Goal: Task Accomplishment & Management: Manage account settings

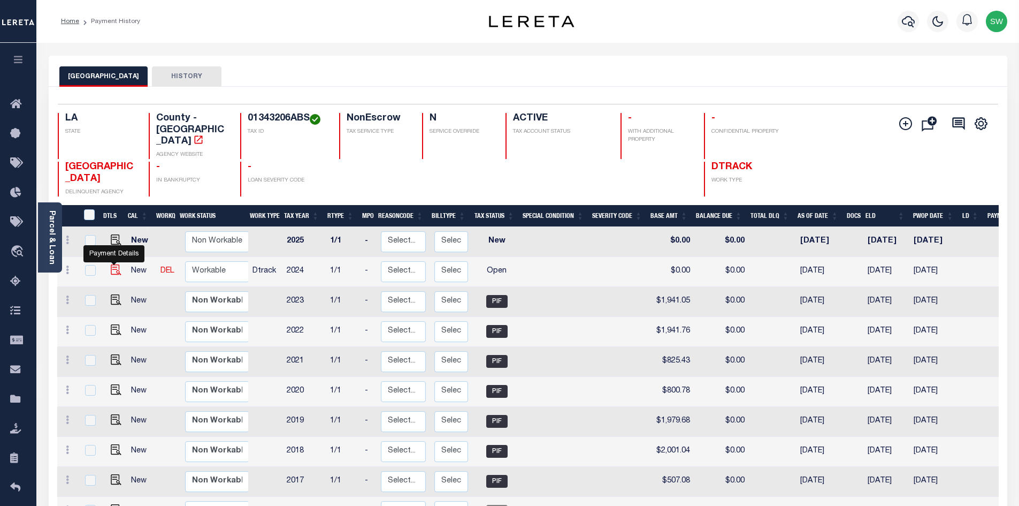
click at [111, 264] on img "" at bounding box center [116, 269] width 11 height 11
checkbox input "true"
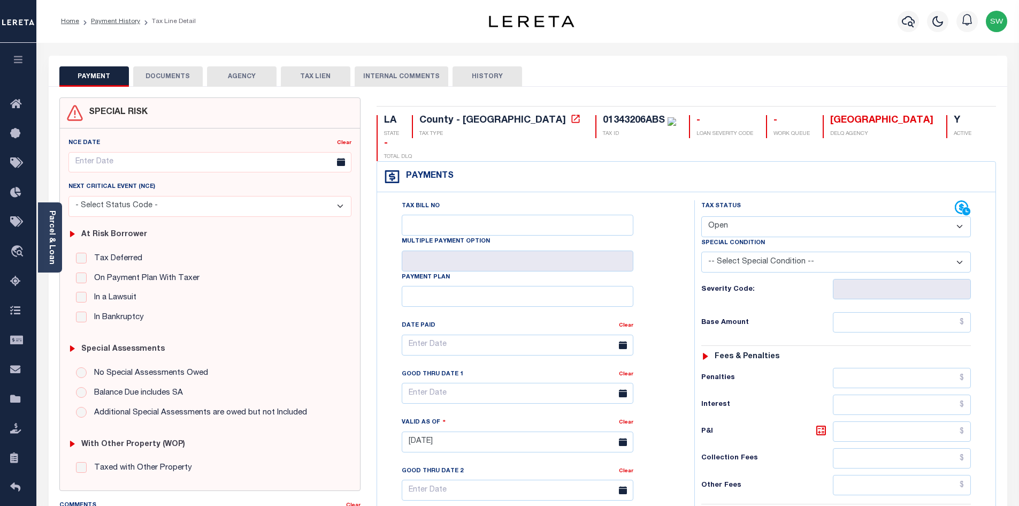
click at [962, 216] on select "- Select Status Code - Open Due/Unpaid Paid Incomplete No Tax Due Internal Refu…" at bounding box center [837, 226] width 270 height 21
select select "PYD"
click at [702, 216] on select "- Select Status Code - Open Due/Unpaid Paid Incomplete No Tax Due Internal Refu…" at bounding box center [837, 226] width 270 height 21
type input "[DATE]"
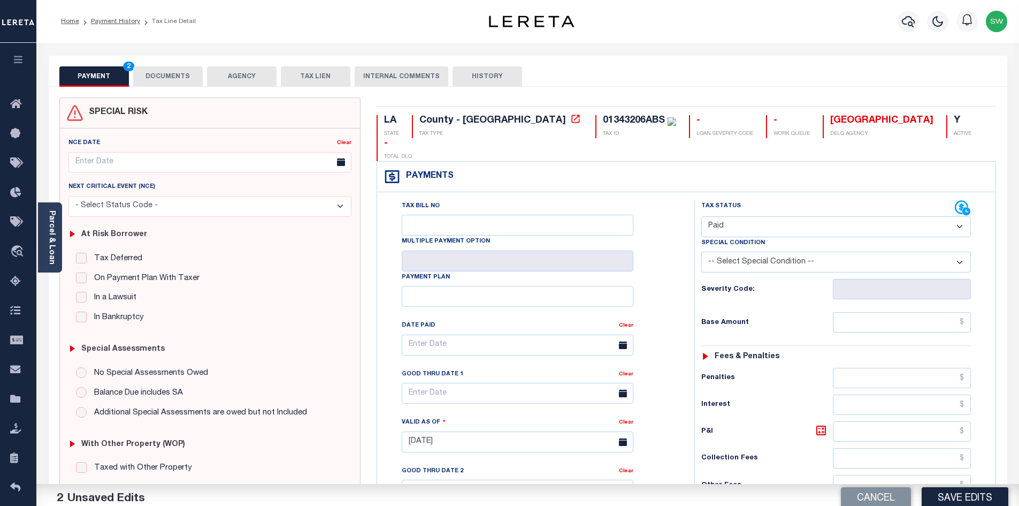
click at [684, 241] on div "Tax Bill No Multiple Payment Option Payment Plan Clear" at bounding box center [533, 436] width 307 height 473
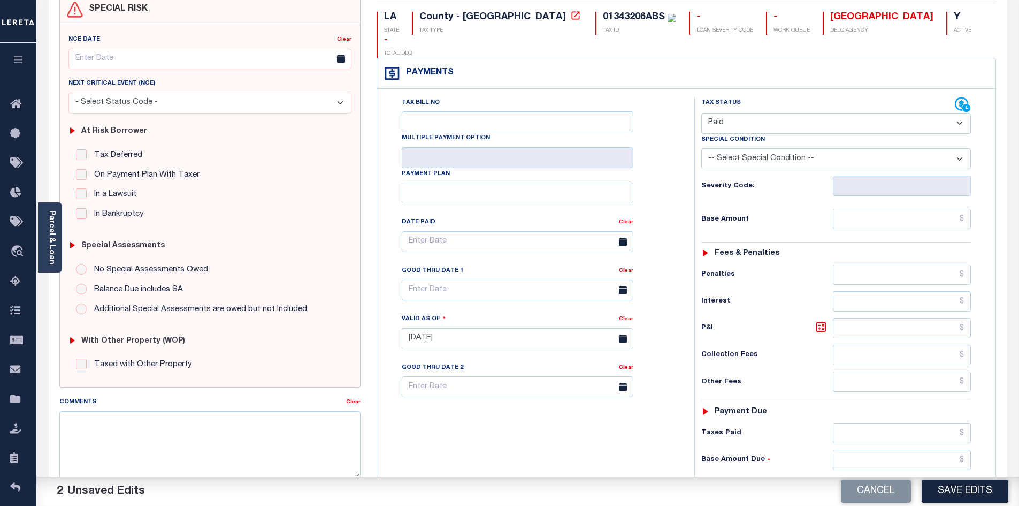
scroll to position [113, 0]
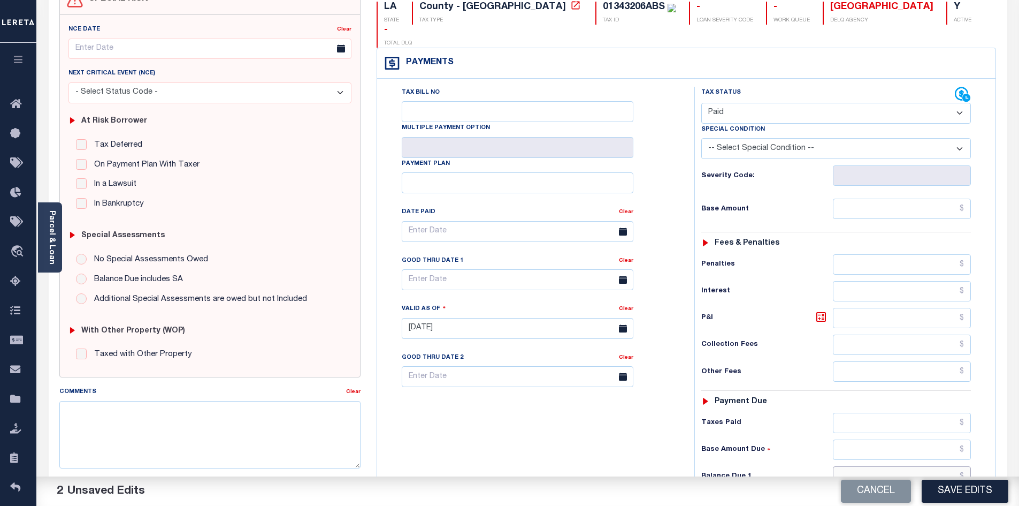
click at [872, 466] on input "text" at bounding box center [902, 476] width 139 height 20
type input "$0.00"
click at [623, 443] on div "Tax Bill No Multiple Payment Option Payment Plan Clear" at bounding box center [533, 323] width 307 height 473
click at [946, 493] on button "Save Edits" at bounding box center [965, 490] width 87 height 23
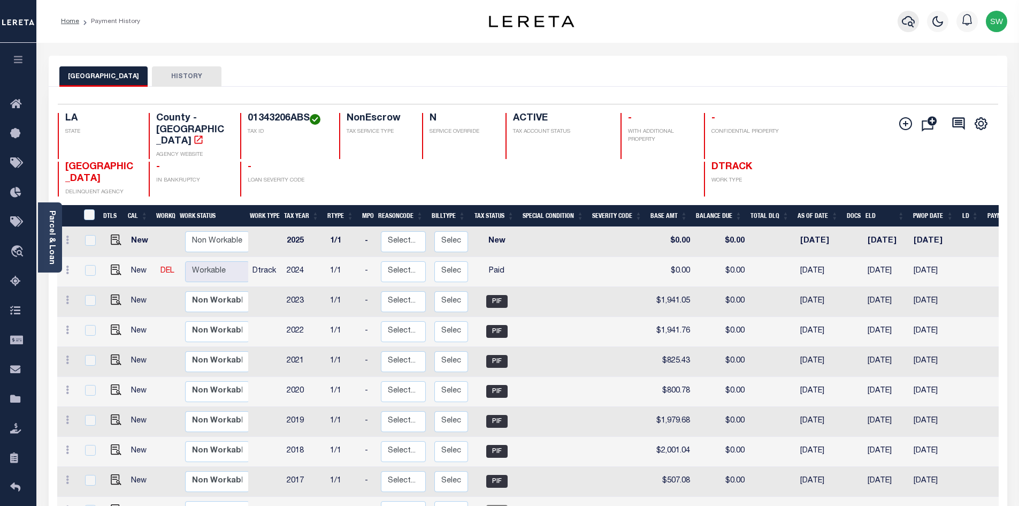
click at [911, 24] on icon "button" at bounding box center [908, 21] width 13 height 13
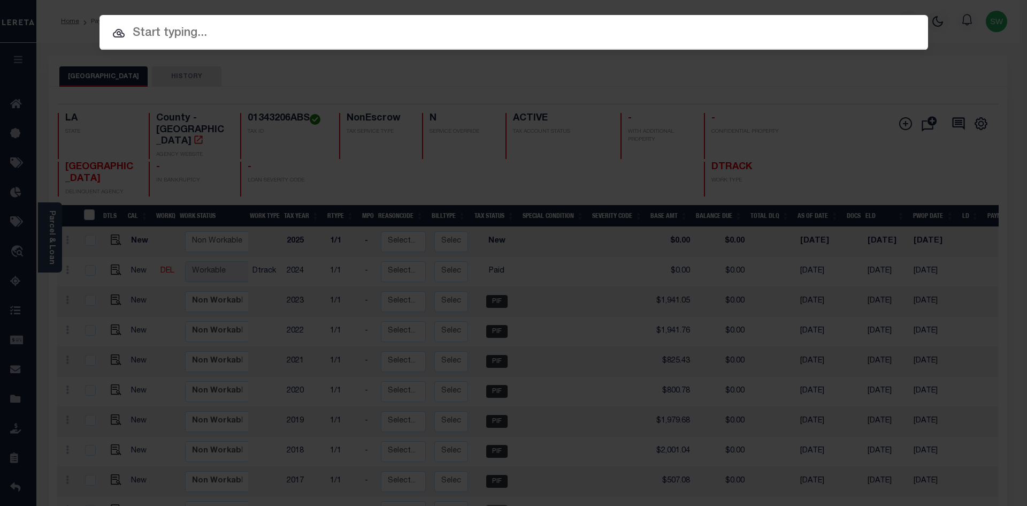
click at [191, 29] on input "text" at bounding box center [514, 33] width 829 height 19
paste input "37013623"
type input "37013623"
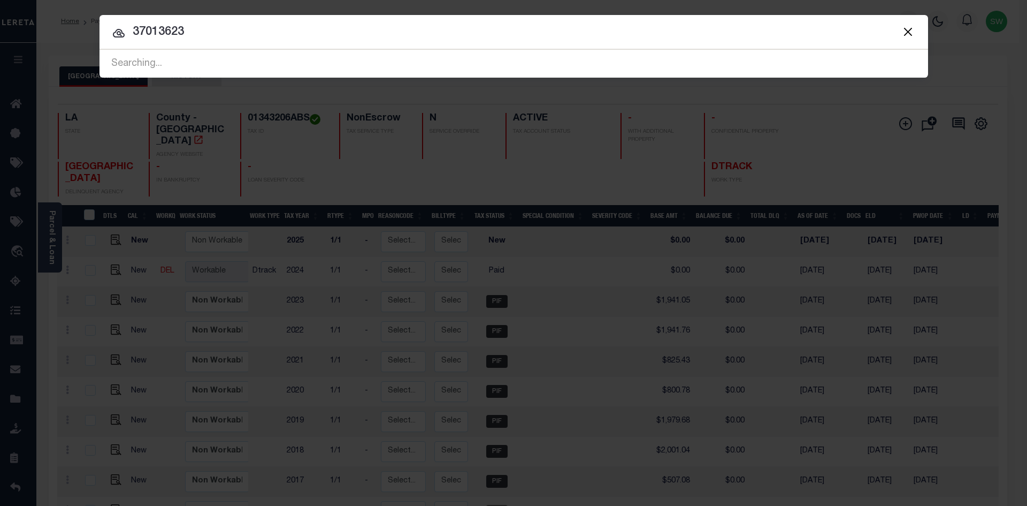
click at [118, 31] on icon at bounding box center [118, 33] width 13 height 13
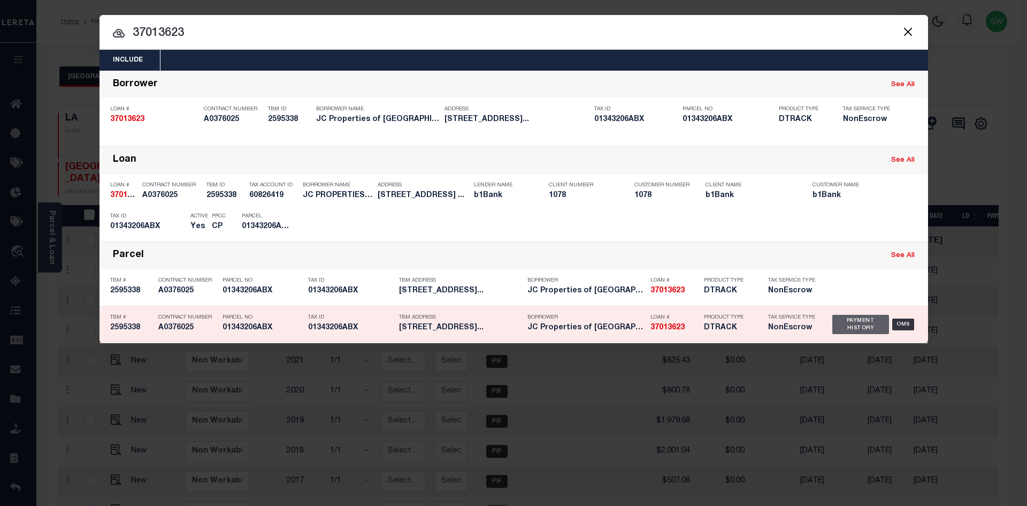
click at [862, 331] on div "Payment History" at bounding box center [861, 324] width 57 height 19
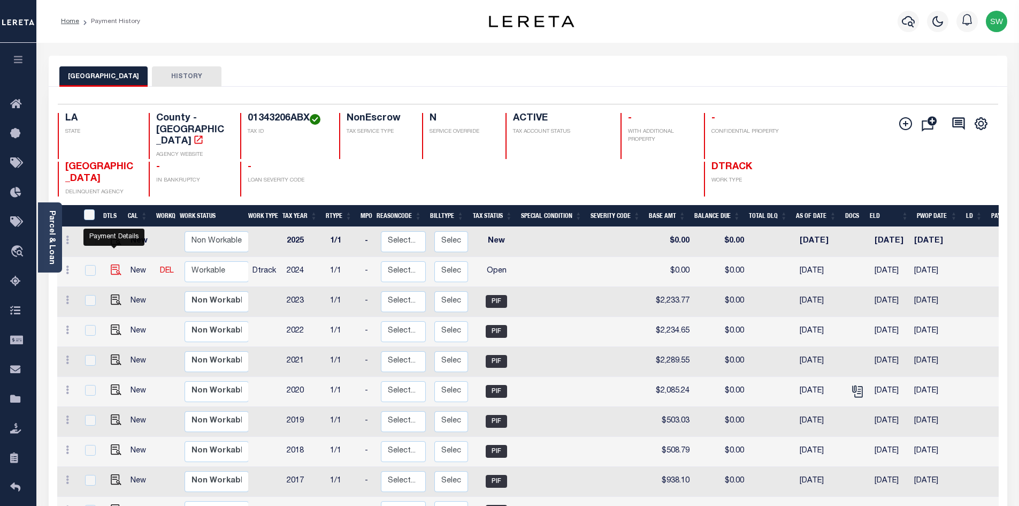
click at [117, 264] on img "" at bounding box center [116, 269] width 11 height 11
checkbox input "true"
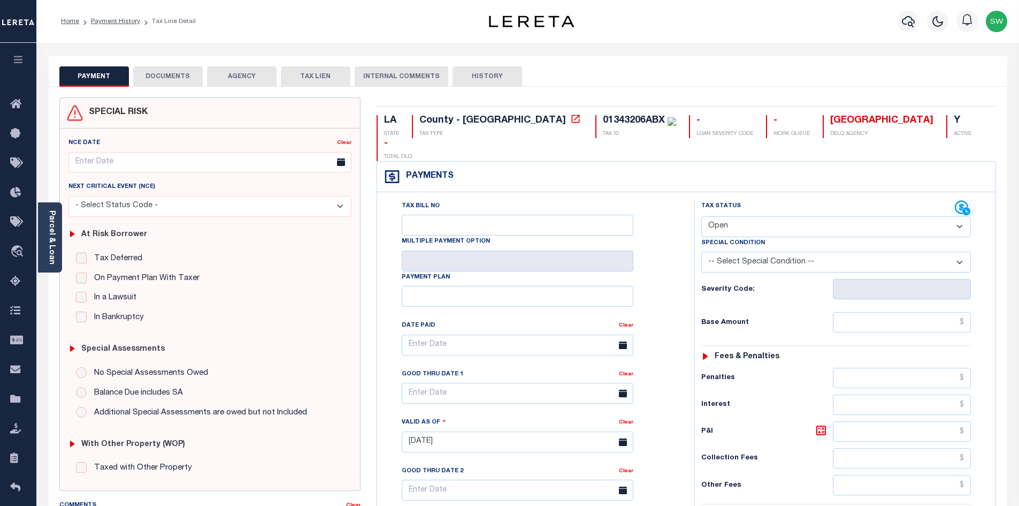
click at [961, 216] on select "- Select Status Code - Open Due/Unpaid Paid Incomplete No Tax Due Internal Refu…" at bounding box center [837, 226] width 270 height 21
select select "PYD"
click at [702, 216] on select "- Select Status Code - Open Due/Unpaid Paid Incomplete No Tax Due Internal Refu…" at bounding box center [837, 226] width 270 height 21
type input "[DATE]"
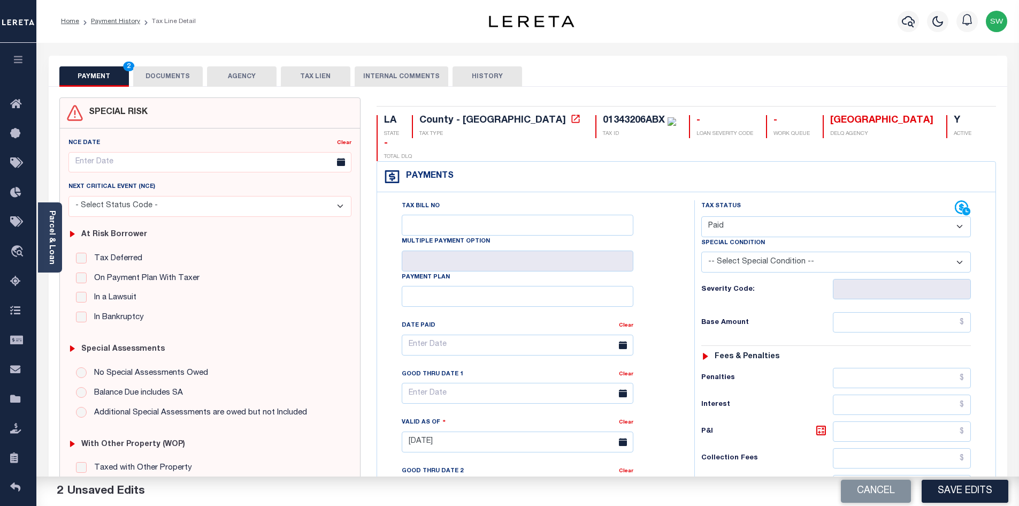
drag, startPoint x: 675, startPoint y: 224, endPoint x: 930, endPoint y: 194, distance: 255.9
click at [676, 224] on div "Tax Bill No Multiple Payment Option Payment Plan Clear" at bounding box center [533, 350] width 291 height 300
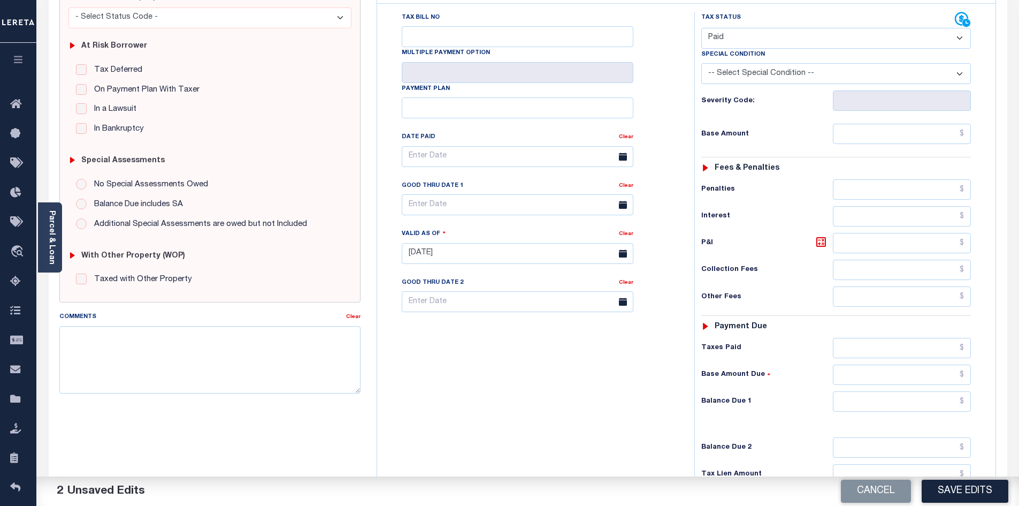
scroll to position [224, 0]
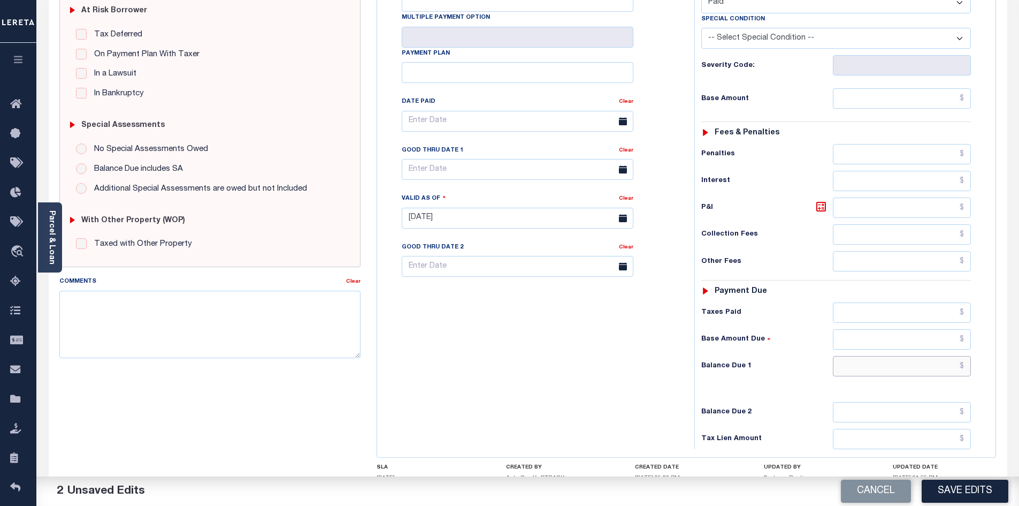
click at [920, 356] on input "text" at bounding box center [902, 366] width 139 height 20
type input "$0.00"
click at [611, 346] on div "Tax Bill No Multiple Payment Option Payment Plan Clear" at bounding box center [533, 212] width 307 height 473
click at [960, 483] on button "Save Edits" at bounding box center [965, 490] width 87 height 23
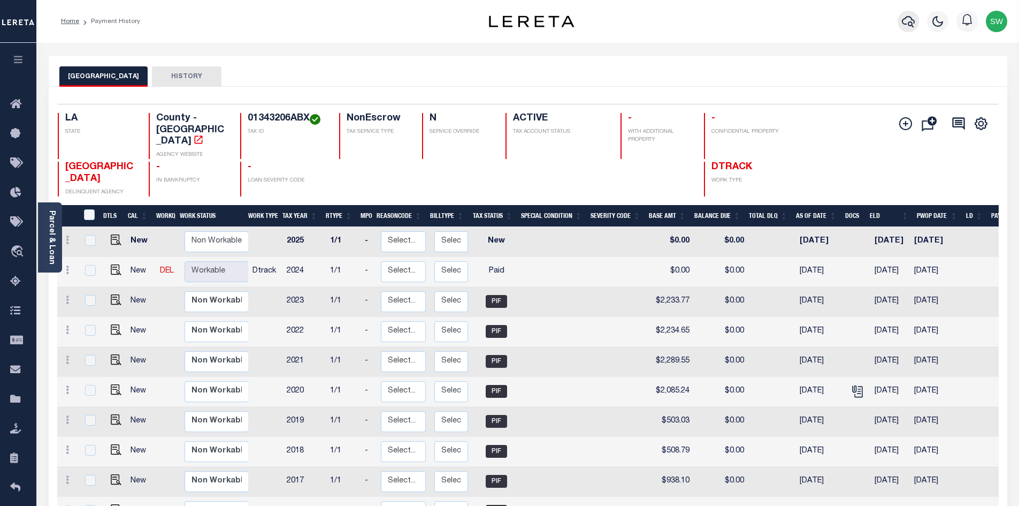
click at [904, 22] on icon "button" at bounding box center [908, 21] width 13 height 13
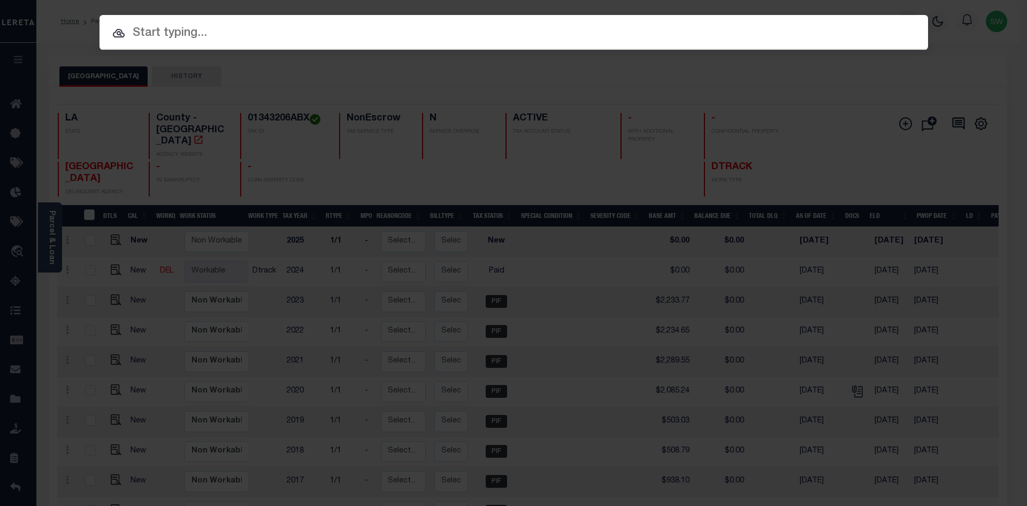
click at [159, 36] on input "text" at bounding box center [514, 33] width 829 height 19
paste input "942100016867"
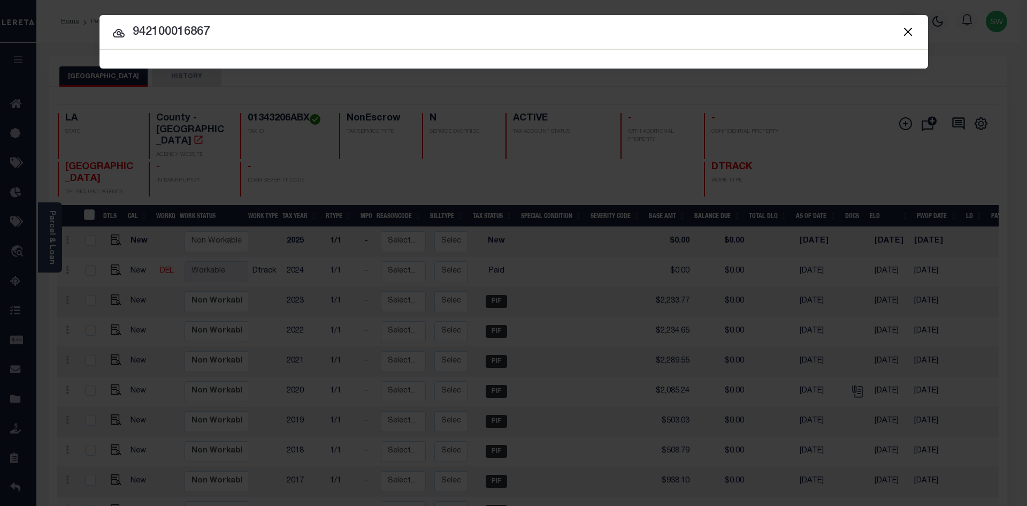
type input "942100016867"
click at [114, 34] on icon at bounding box center [118, 33] width 13 height 13
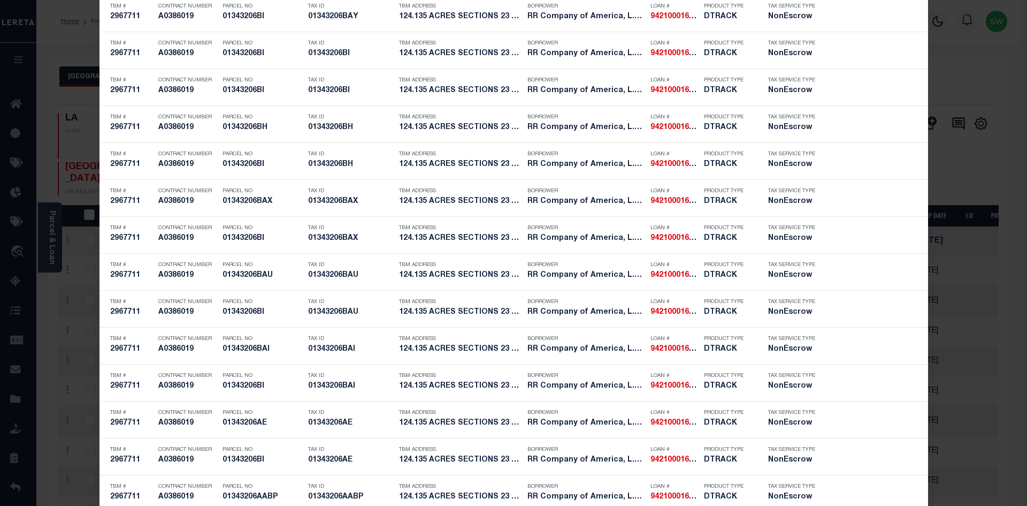
scroll to position [1131, 0]
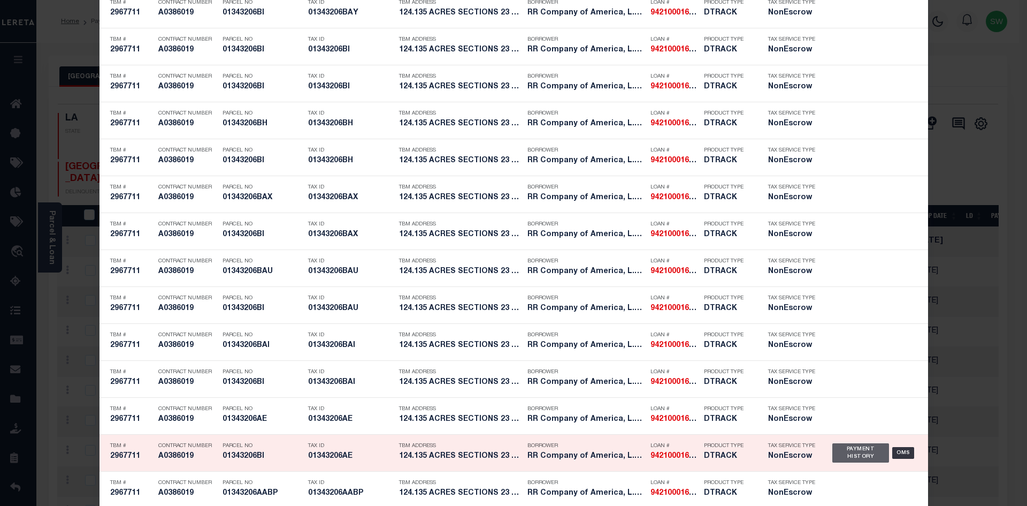
click at [861, 456] on div "Payment History" at bounding box center [861, 452] width 57 height 19
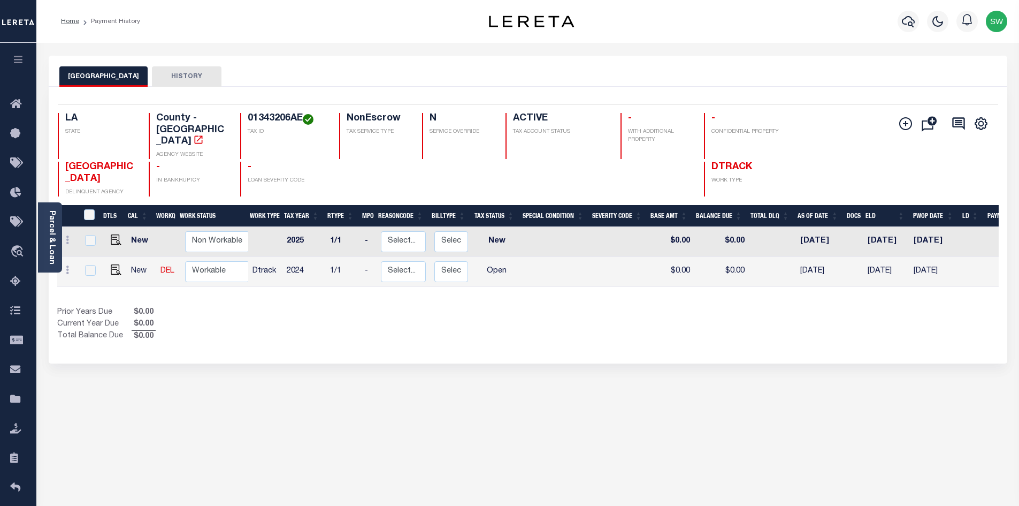
drag, startPoint x: 545, startPoint y: 313, endPoint x: 297, endPoint y: 301, distance: 248.6
click at [540, 311] on div "Show Tax Lines before Bill Release Date Prior Years Due $0.00 Current Year Due …" at bounding box center [528, 325] width 942 height 36
click at [111, 264] on img "" at bounding box center [116, 269] width 11 height 11
checkbox input "true"
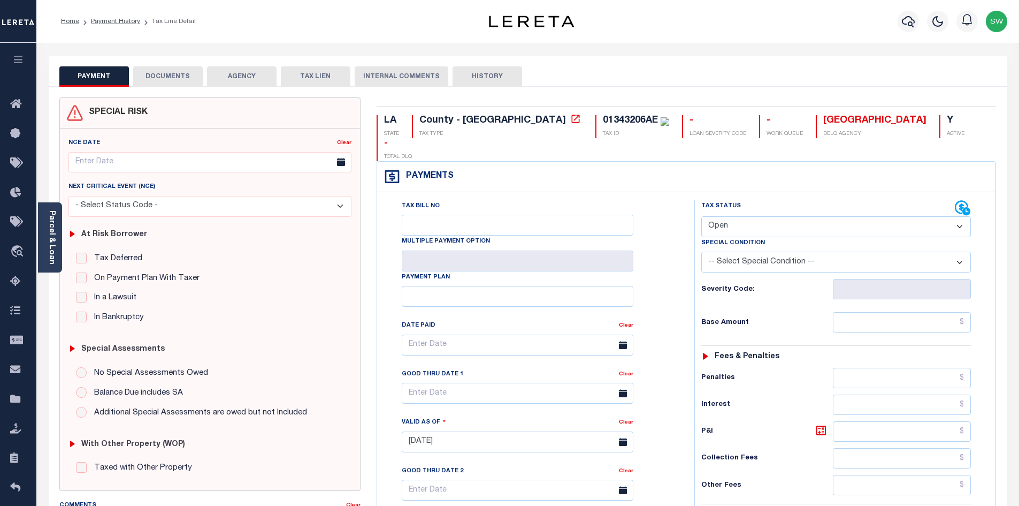
drag, startPoint x: 957, startPoint y: 200, endPoint x: 950, endPoint y: 204, distance: 8.2
click at [957, 216] on select "- Select Status Code - Open Due/Unpaid Paid Incomplete No Tax Due Internal Refu…" at bounding box center [837, 226] width 270 height 21
select select "PYD"
click at [702, 216] on select "- Select Status Code - Open Due/Unpaid Paid Incomplete No Tax Due Internal Refu…" at bounding box center [837, 226] width 270 height 21
type input "[DATE]"
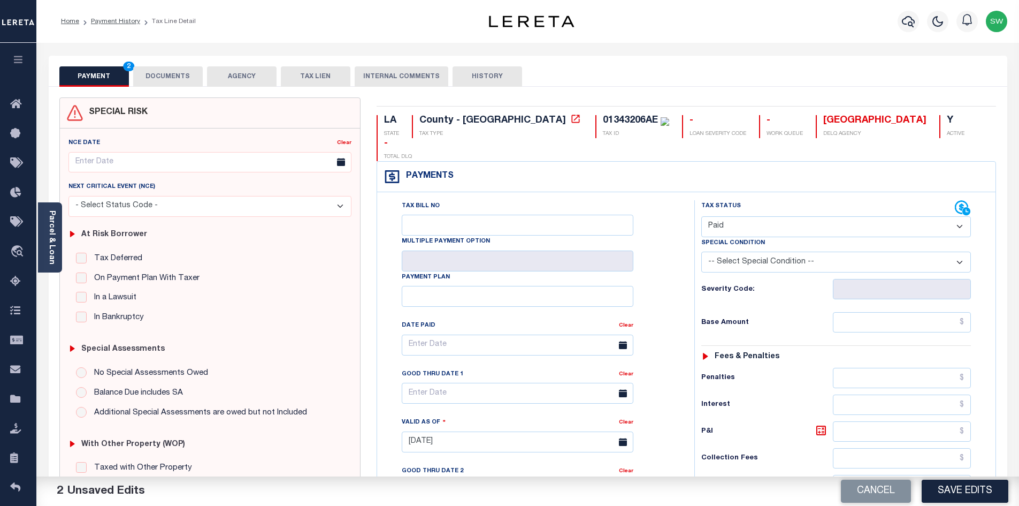
click at [649, 275] on div "Tax Bill No Multiple Payment Option Payment Plan Clear" at bounding box center [533, 350] width 291 height 300
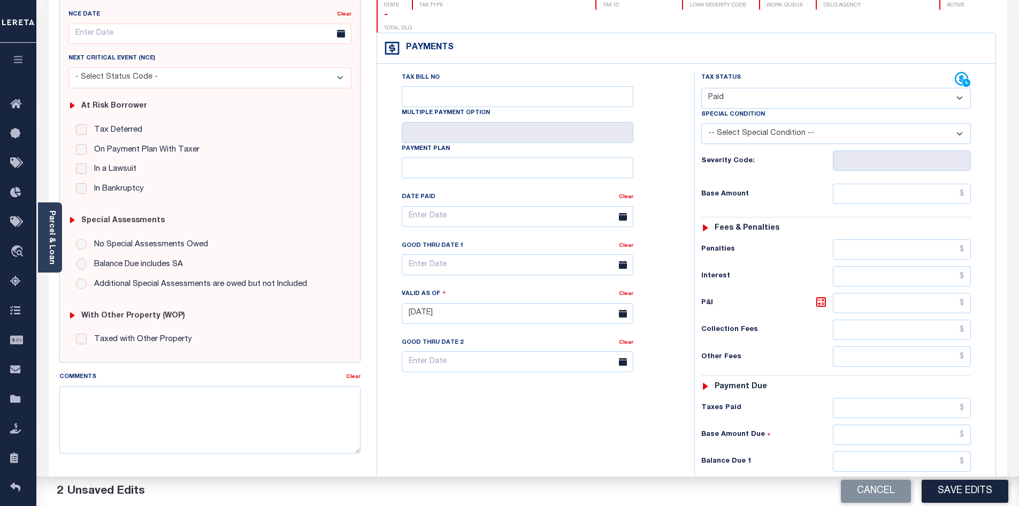
scroll to position [130, 0]
click at [867, 450] on input "text" at bounding box center [902, 460] width 139 height 20
type input "$0.00"
click at [677, 435] on div "Tax Bill No Multiple Payment Option Payment Plan Clear" at bounding box center [533, 306] width 307 height 473
click at [973, 487] on button "Save Edits" at bounding box center [965, 490] width 87 height 23
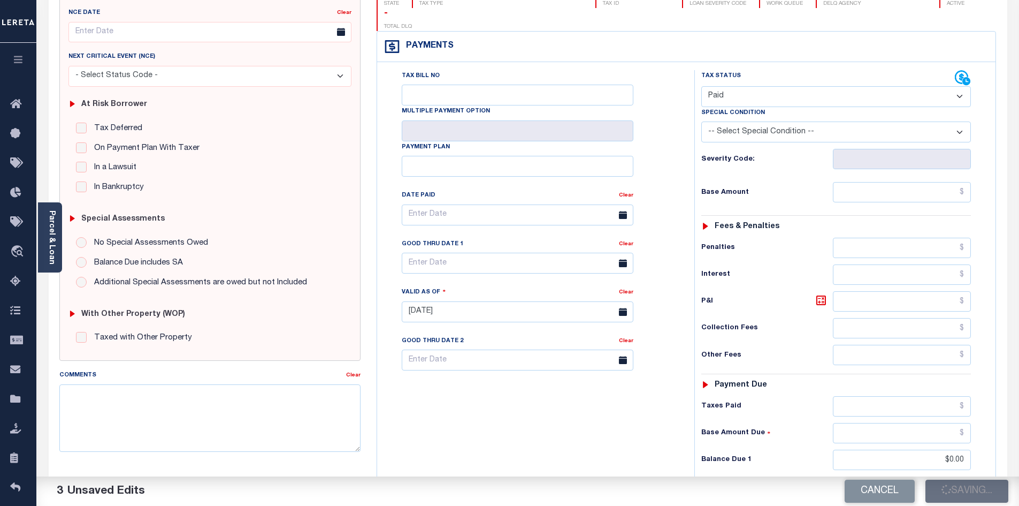
checkbox input "false"
type input "$0"
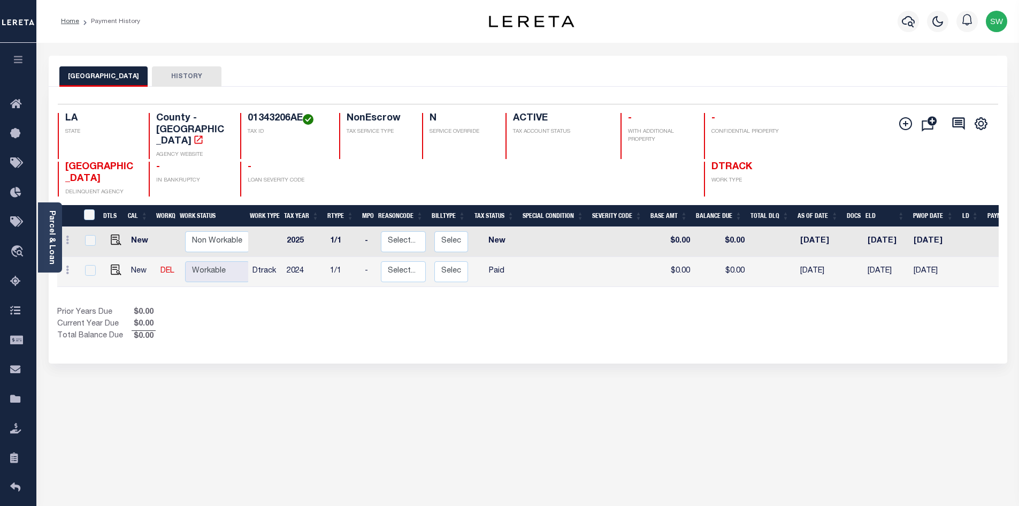
click at [584, 337] on div "Selected 2 Results 1 Items per page 25 50 100 LA STATE TAX ID N" at bounding box center [528, 225] width 959 height 277
drag, startPoint x: 491, startPoint y: 316, endPoint x: 543, endPoint y: 291, distance: 57.9
click at [491, 316] on div "Prior Years Due $0.00 Current Year Due $0.00 Total Balance Due $0.00" at bounding box center [292, 325] width 471 height 36
click at [908, 21] on icon "button" at bounding box center [908, 21] width 13 height 13
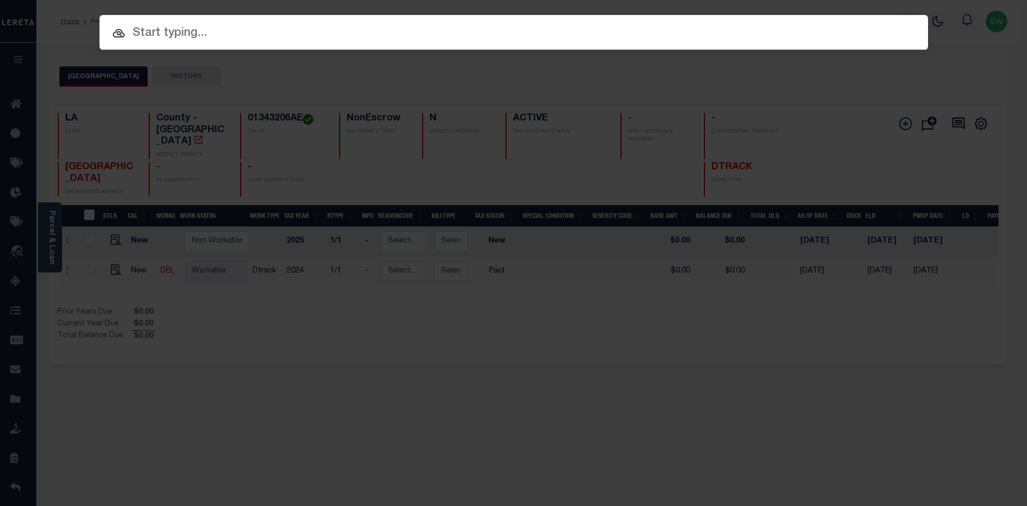
click at [172, 33] on input "text" at bounding box center [514, 33] width 829 height 19
paste input "942100016867"
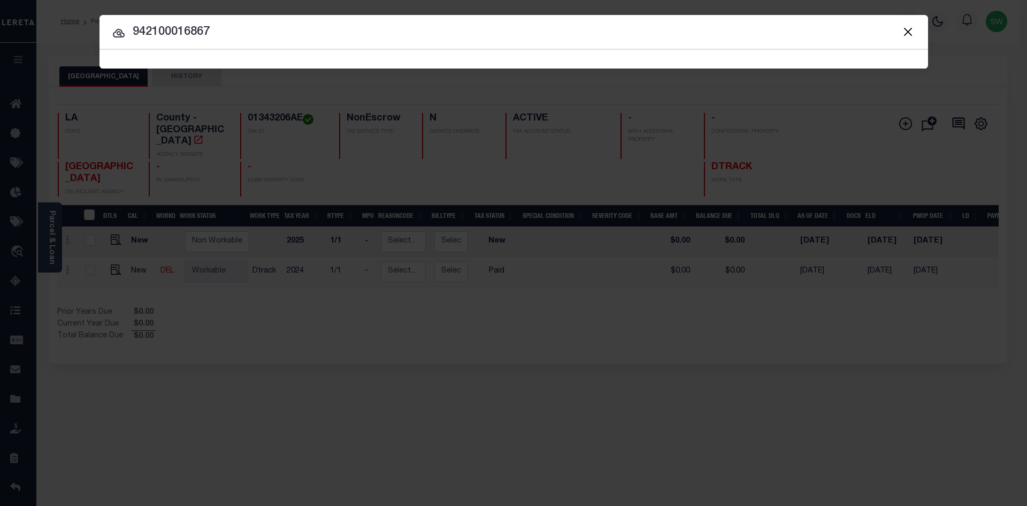
type input "942100016867"
click at [124, 33] on icon at bounding box center [119, 33] width 12 height 9
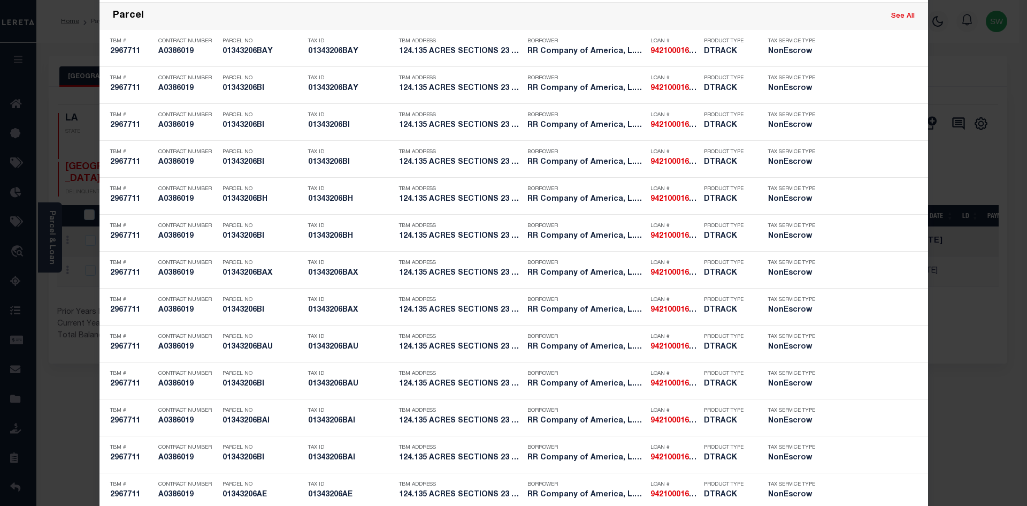
scroll to position [1057, 0]
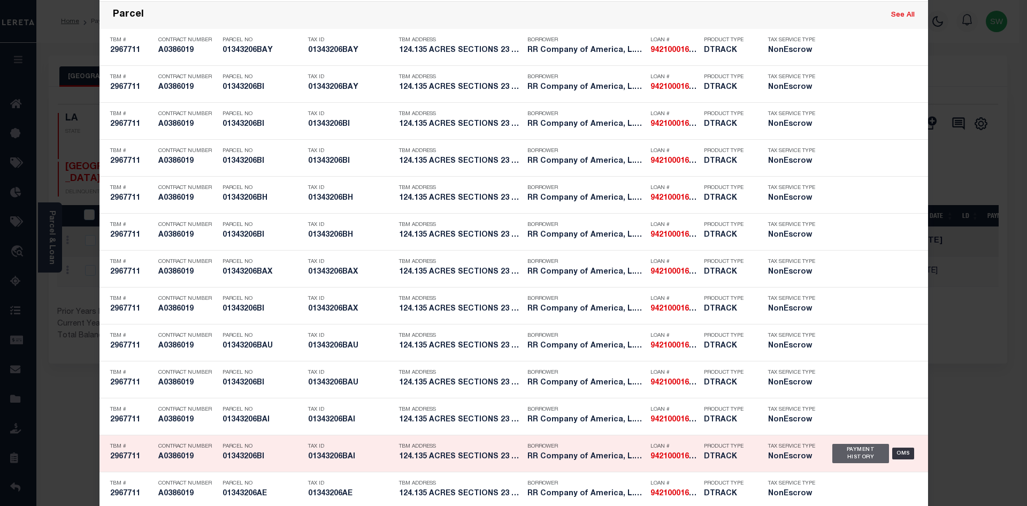
click at [849, 455] on div "Payment History" at bounding box center [861, 453] width 57 height 19
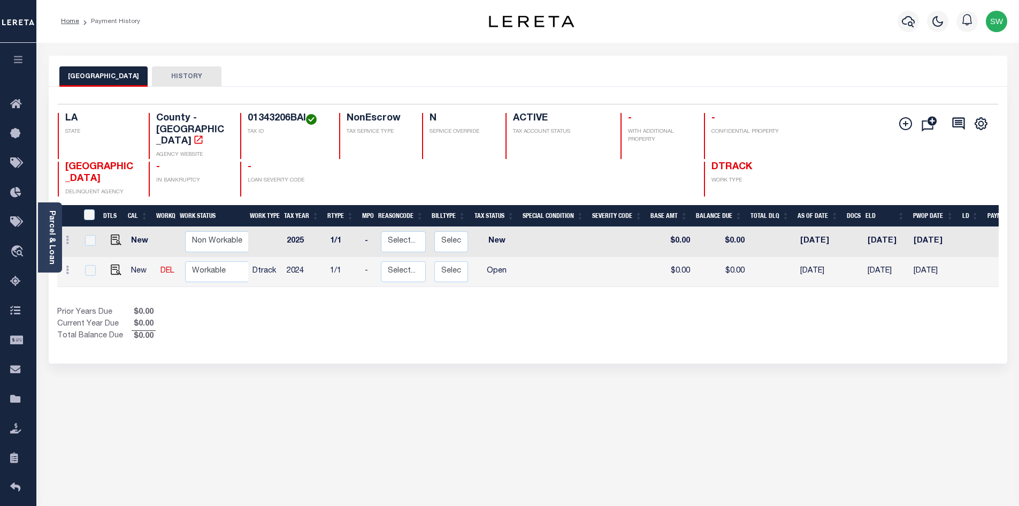
click at [557, 332] on div "Selected 2 Results 1 Items per page 25 50 100 LA STATE TAX ID N" at bounding box center [528, 225] width 959 height 277
click at [112, 264] on img "" at bounding box center [116, 269] width 11 height 11
checkbox input "true"
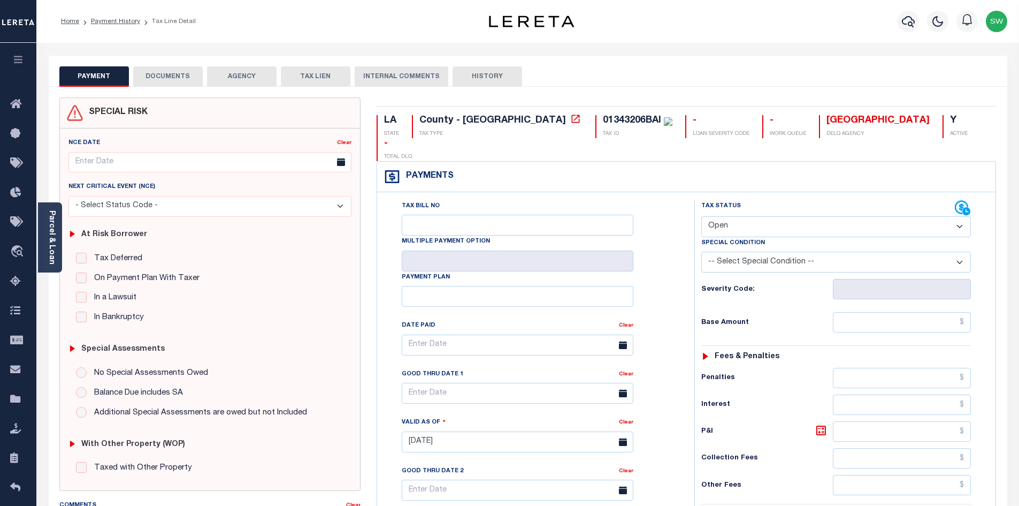
click at [956, 216] on select "- Select Status Code - Open Due/Unpaid Paid Incomplete No Tax Due Internal Refu…" at bounding box center [837, 226] width 270 height 21
select select "PYD"
click at [702, 216] on select "- Select Status Code - Open Due/Unpaid Paid Incomplete No Tax Due Internal Refu…" at bounding box center [837, 226] width 270 height 21
type input "[DATE]"
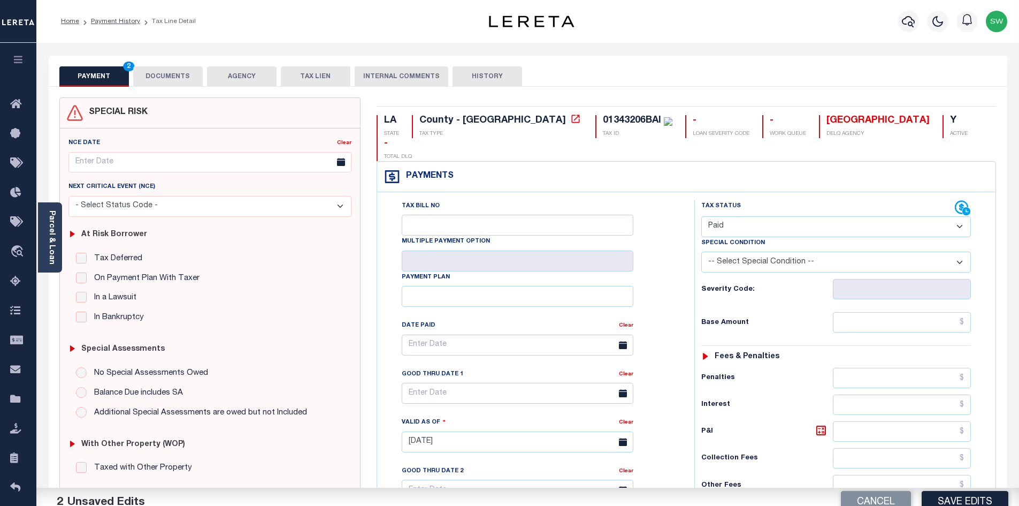
click at [677, 255] on div "Tax Bill No Multiple Payment Option Payment Plan Clear" at bounding box center [533, 350] width 291 height 300
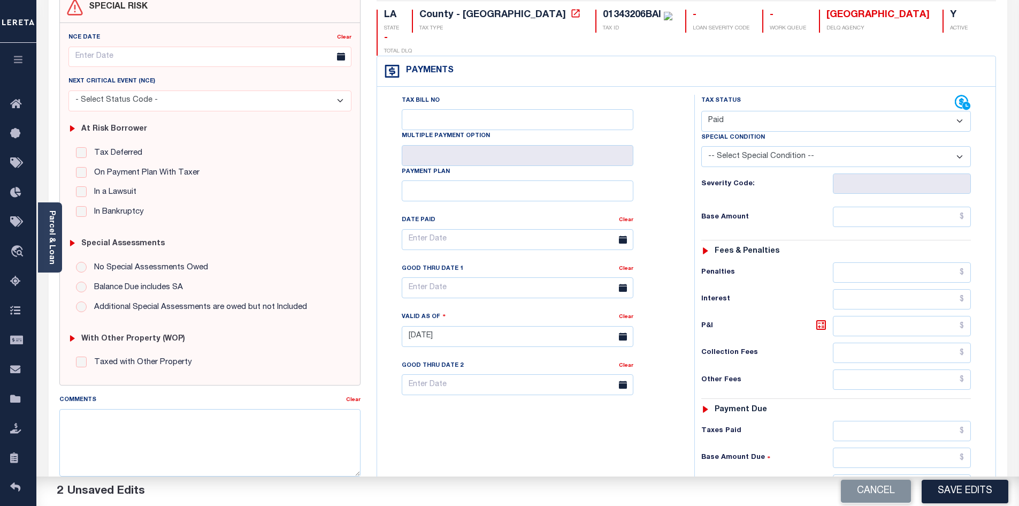
scroll to position [130, 0]
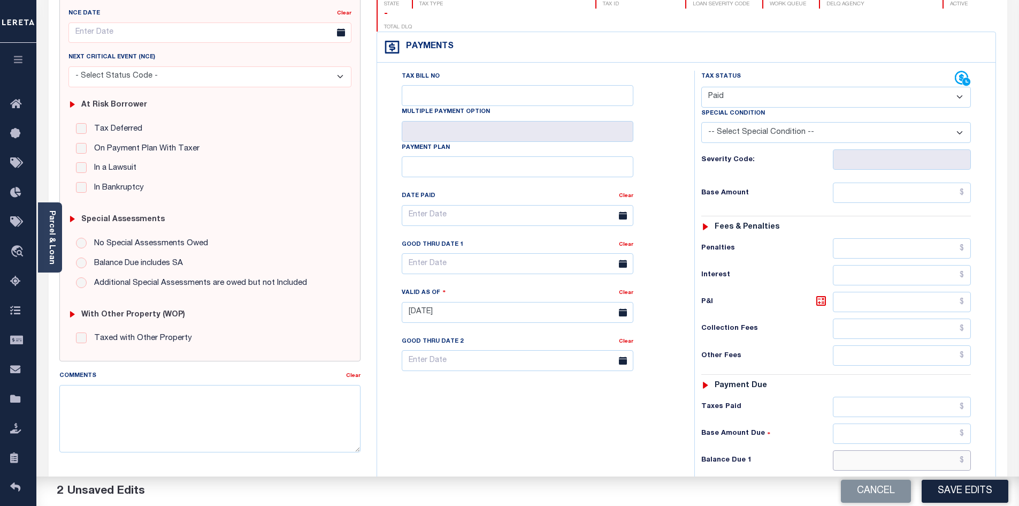
drag, startPoint x: 909, startPoint y: 442, endPoint x: 932, endPoint y: 414, distance: 35.8
click at [909, 450] on input "text" at bounding box center [902, 460] width 139 height 20
type input "$0.00"
drag, startPoint x: 570, startPoint y: 425, endPoint x: 843, endPoint y: 448, distance: 273.4
click at [573, 425] on div "Tax Bill No Multiple Payment Option Payment Plan Clear" at bounding box center [533, 307] width 307 height 473
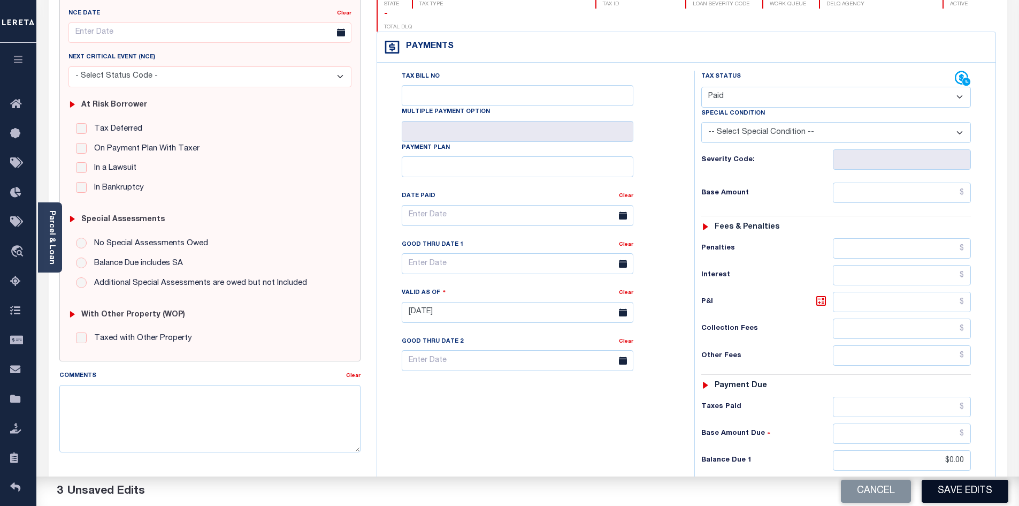
click at [955, 495] on button "Save Edits" at bounding box center [965, 490] width 87 height 23
checkbox input "false"
type input "$0"
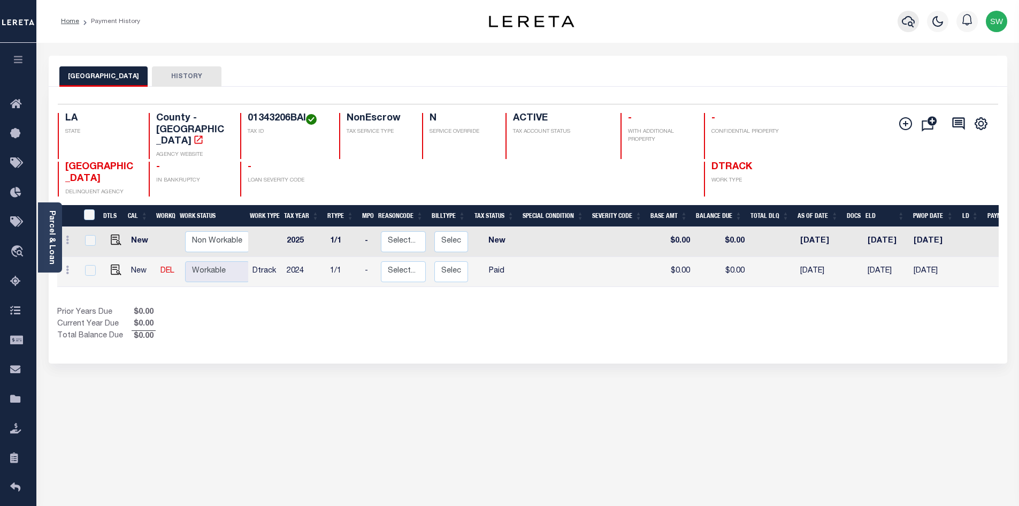
click at [907, 24] on icon "button" at bounding box center [908, 21] width 13 height 13
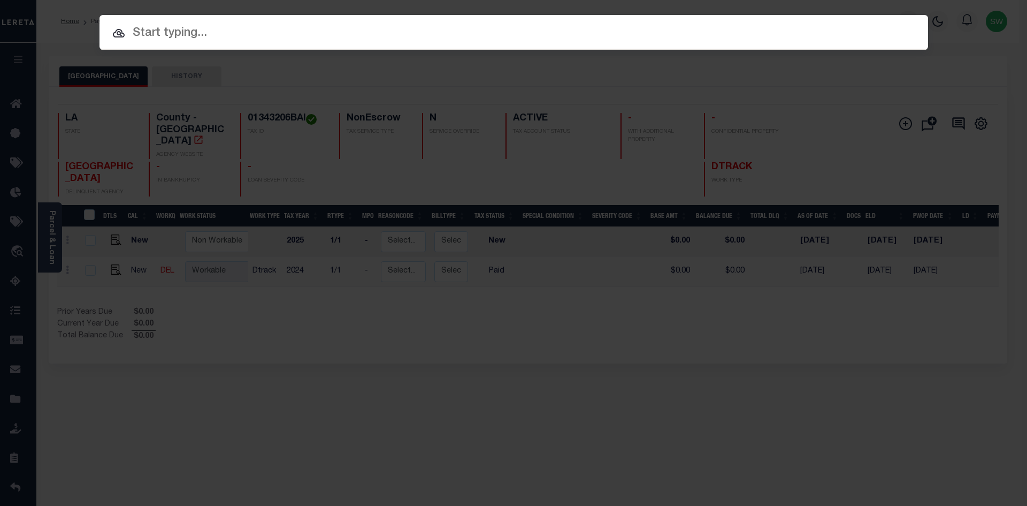
click at [182, 33] on input "text" at bounding box center [514, 33] width 829 height 19
paste input "942100016867"
type input "942100016867"
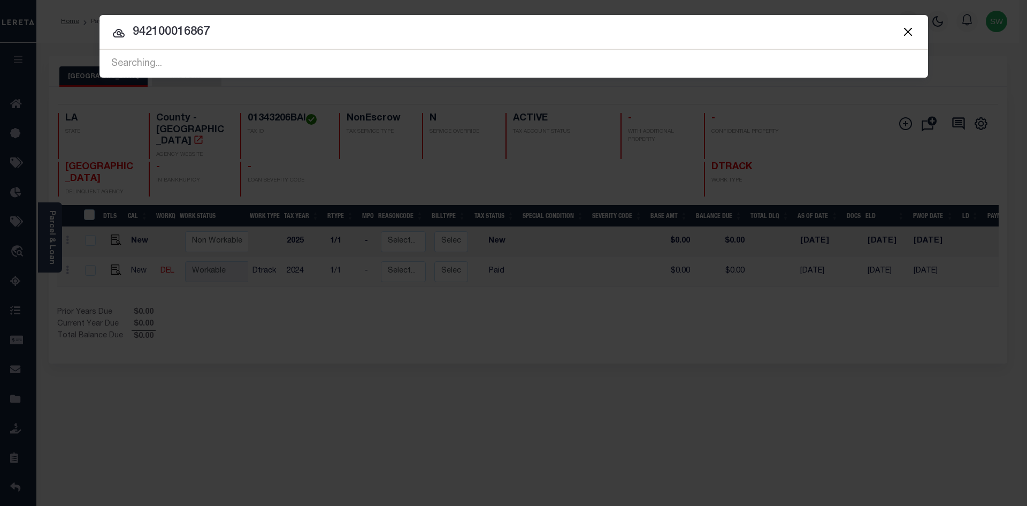
click at [117, 32] on icon at bounding box center [119, 33] width 12 height 9
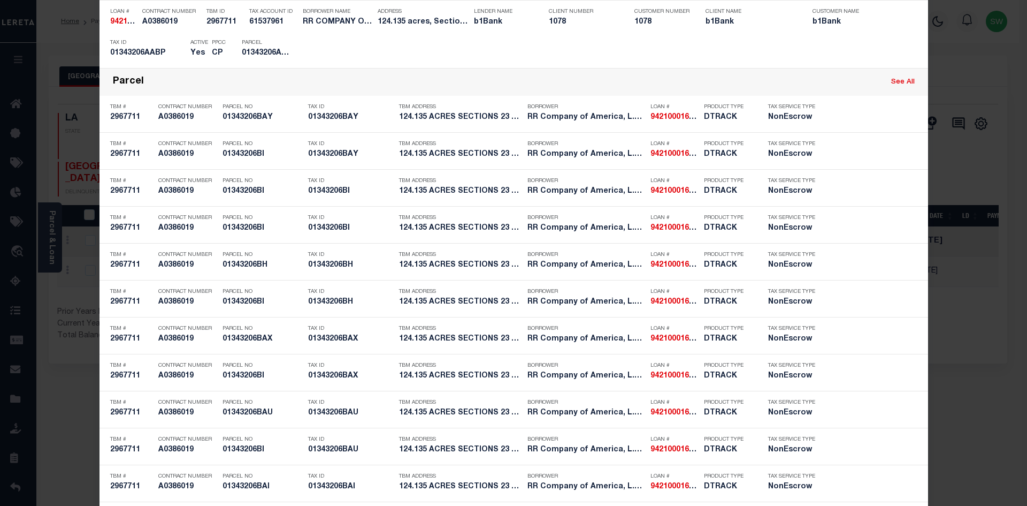
scroll to position [998, 0]
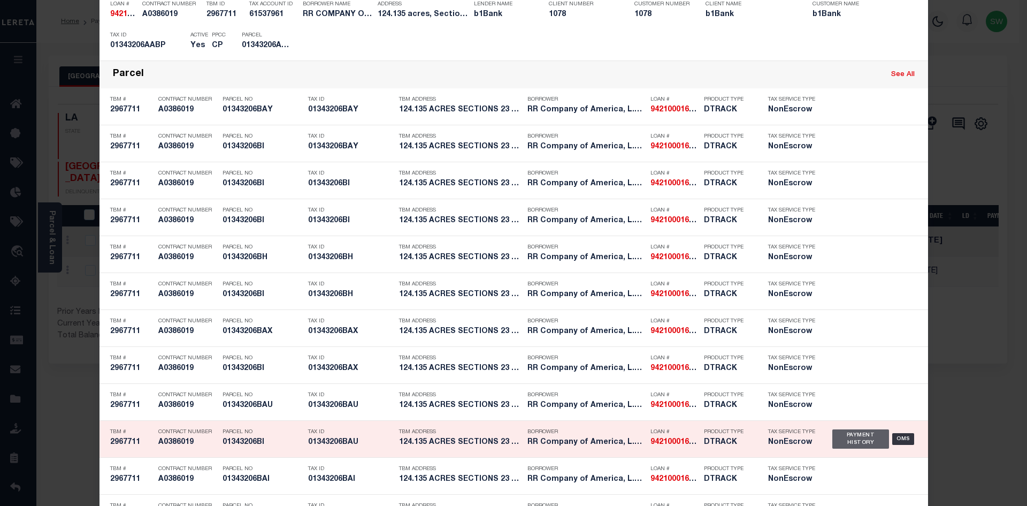
click at [857, 436] on div "Payment History" at bounding box center [861, 438] width 57 height 19
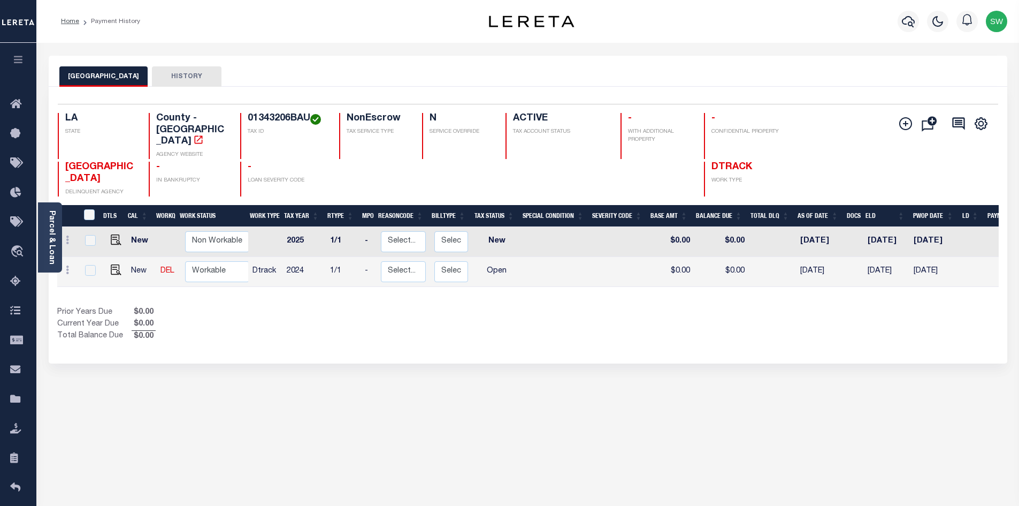
click at [569, 336] on div "Selected 2 Results 1 Items per page 25 50 100 LA STATE TAX ID N" at bounding box center [528, 225] width 959 height 277
click at [118, 264] on img "" at bounding box center [116, 269] width 11 height 11
checkbox input "true"
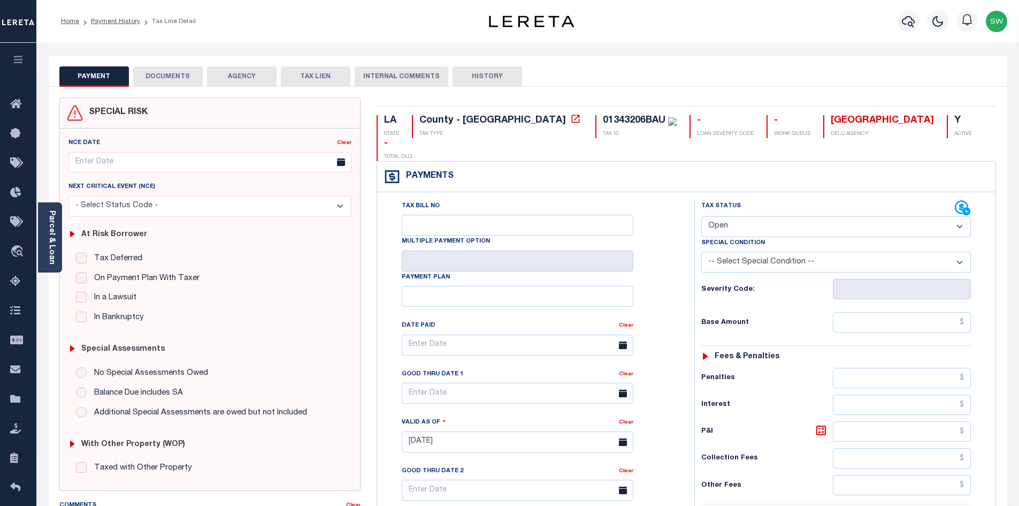
drag, startPoint x: 960, startPoint y: 203, endPoint x: 951, endPoint y: 211, distance: 11.7
click at [960, 216] on select "- Select Status Code - Open Due/Unpaid Paid Incomplete No Tax Due Internal Refu…" at bounding box center [837, 226] width 270 height 21
select select "PYD"
click at [702, 216] on select "- Select Status Code - Open Due/Unpaid Paid Incomplete No Tax Due Internal Refu…" at bounding box center [837, 226] width 270 height 21
type input "[DATE]"
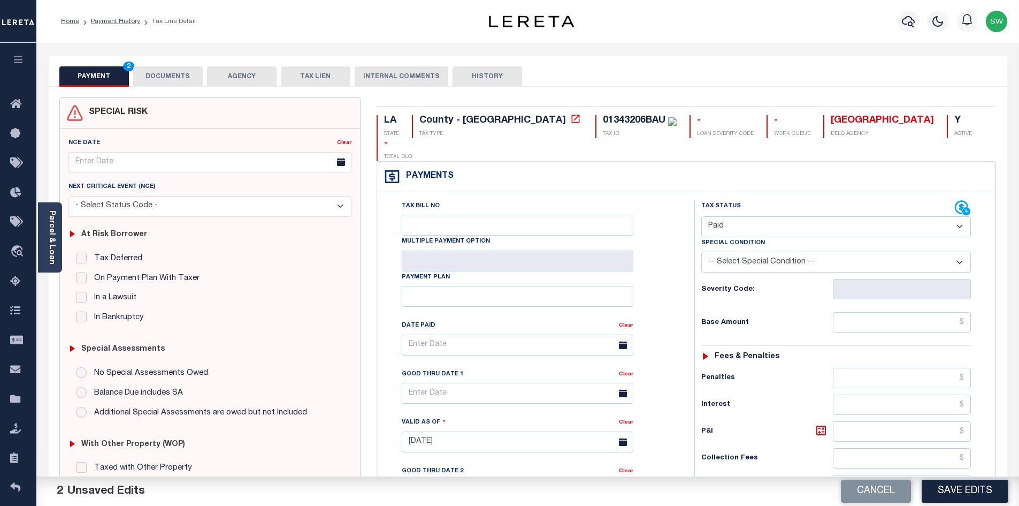
click at [675, 266] on div "Tax Bill No Multiple Payment Option Payment Plan Clear" at bounding box center [533, 350] width 291 height 300
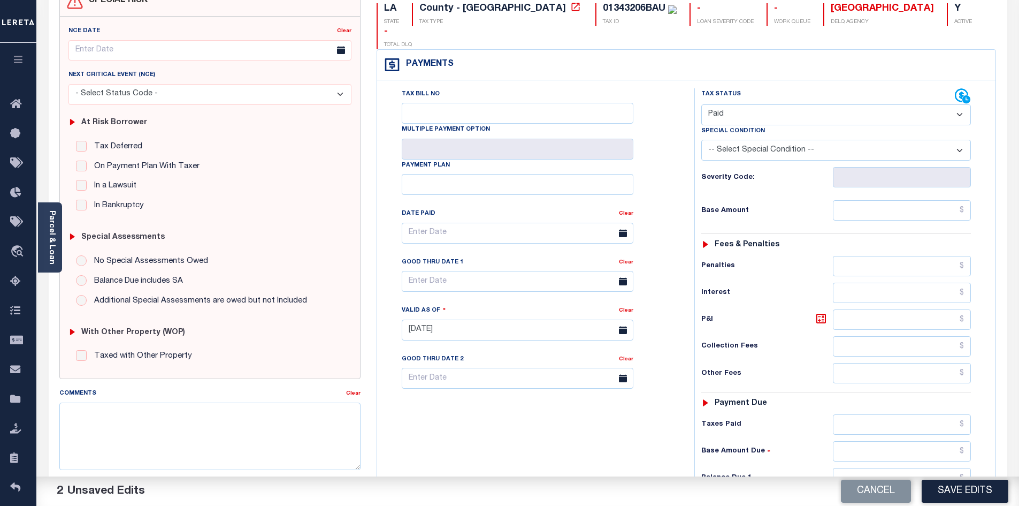
scroll to position [115, 0]
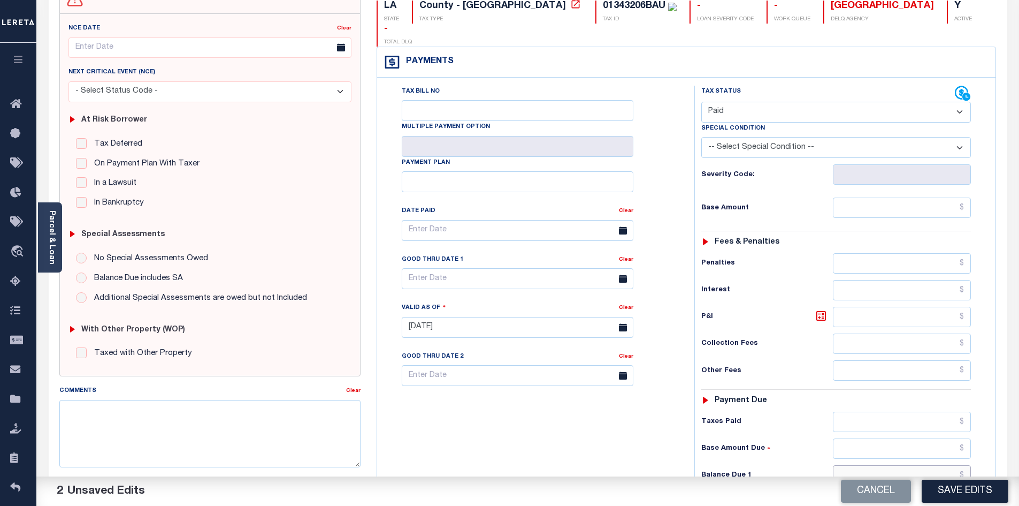
click at [882, 465] on input "text" at bounding box center [902, 475] width 139 height 20
type input "$0.00"
click at [587, 440] on div "Tax Bill No Multiple Payment Option Payment Plan Clear" at bounding box center [533, 322] width 307 height 473
click at [945, 488] on button "Save Edits" at bounding box center [965, 490] width 87 height 23
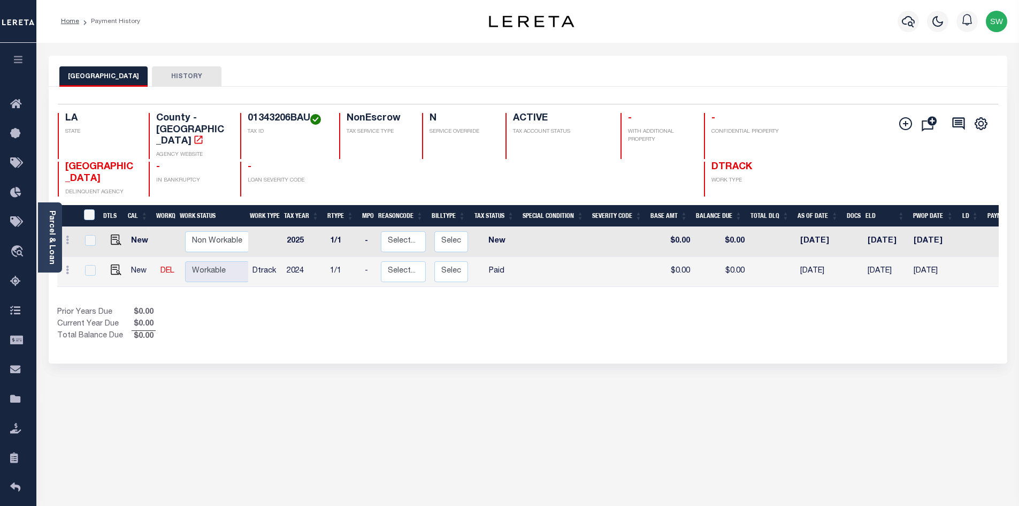
click at [488, 315] on div "Prior Years Due $0.00 Current Year Due $0.00 Total Balance Due $0.00" at bounding box center [292, 325] width 471 height 36
click at [907, 21] on icon "button" at bounding box center [908, 21] width 13 height 13
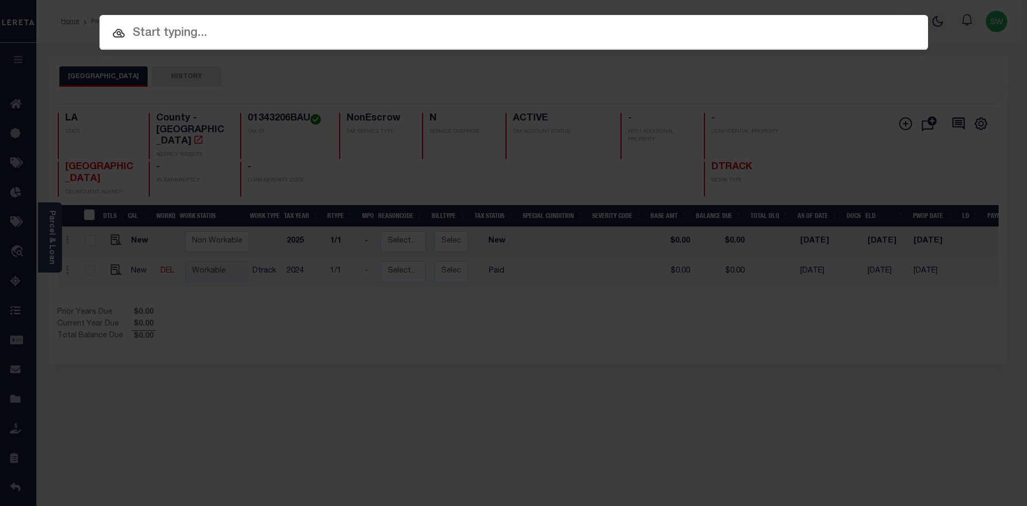
click at [169, 38] on input "text" at bounding box center [514, 33] width 829 height 19
paste input "942100016867"
type input "942100016867"
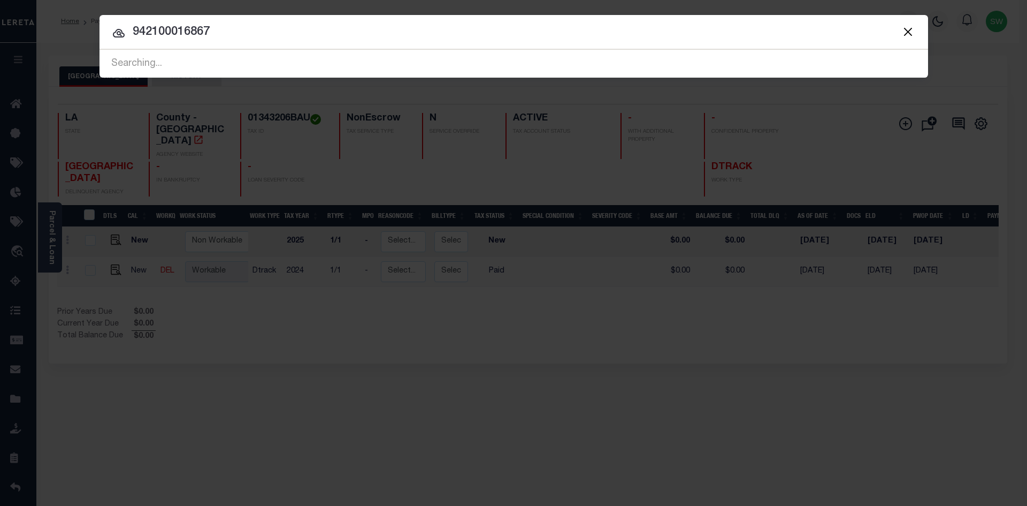
click at [121, 33] on icon at bounding box center [118, 33] width 13 height 13
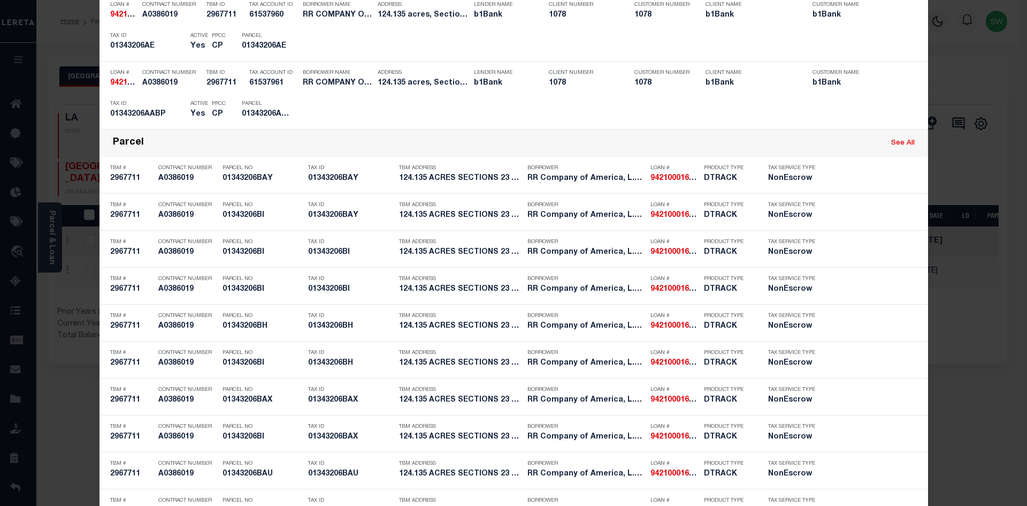
scroll to position [940, 0]
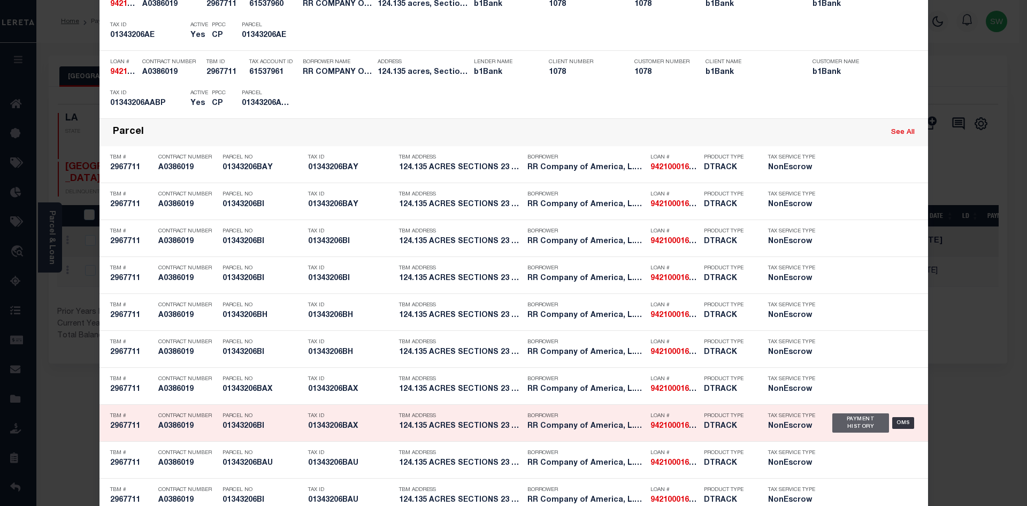
click at [863, 423] on div "Payment History" at bounding box center [861, 422] width 57 height 19
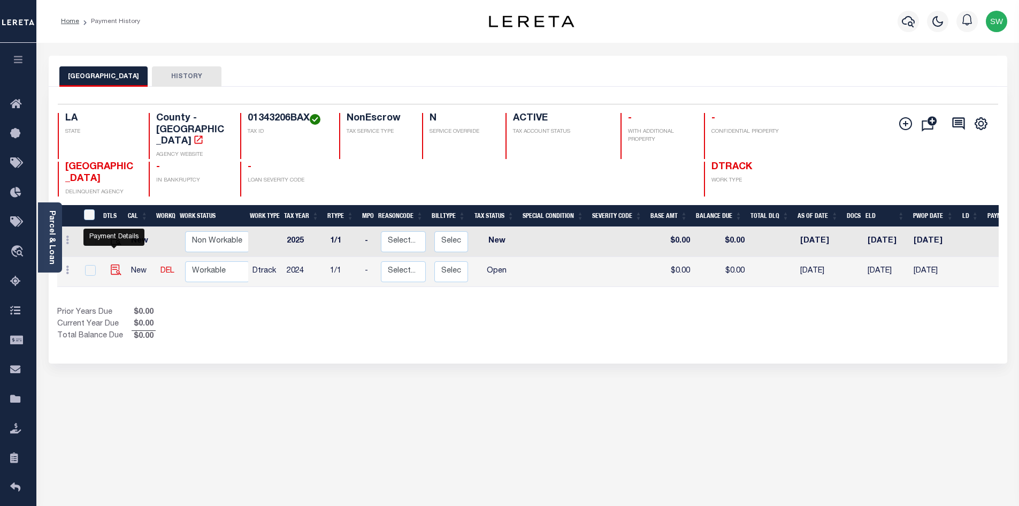
click at [114, 264] on img "" at bounding box center [116, 269] width 11 height 11
checkbox input "true"
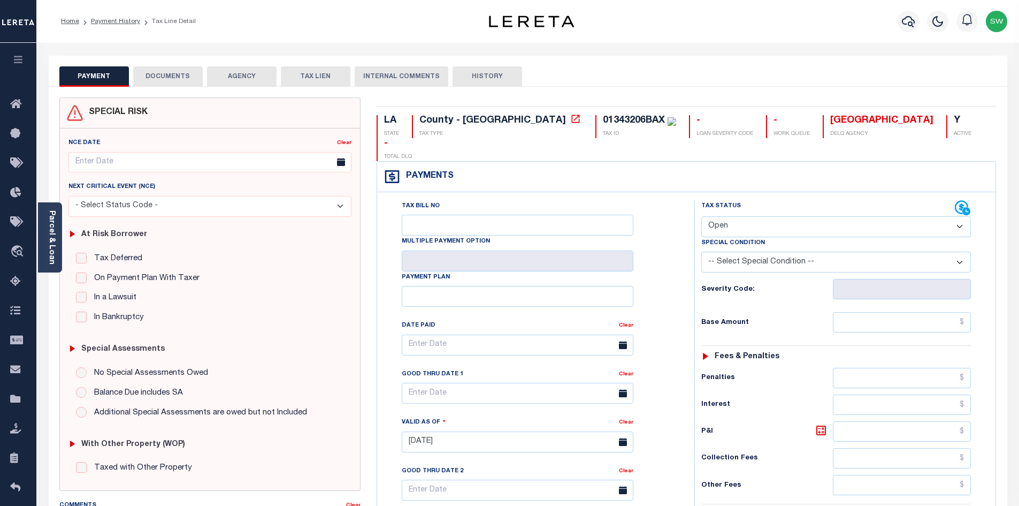
click at [961, 216] on select "- Select Status Code - Open Due/Unpaid Paid Incomplete No Tax Due Internal Refu…" at bounding box center [837, 226] width 270 height 21
select select "PYD"
click at [702, 216] on select "- Select Status Code - Open Due/Unpaid Paid Incomplete No Tax Due Internal Refu…" at bounding box center [837, 226] width 270 height 21
type input "[DATE]"
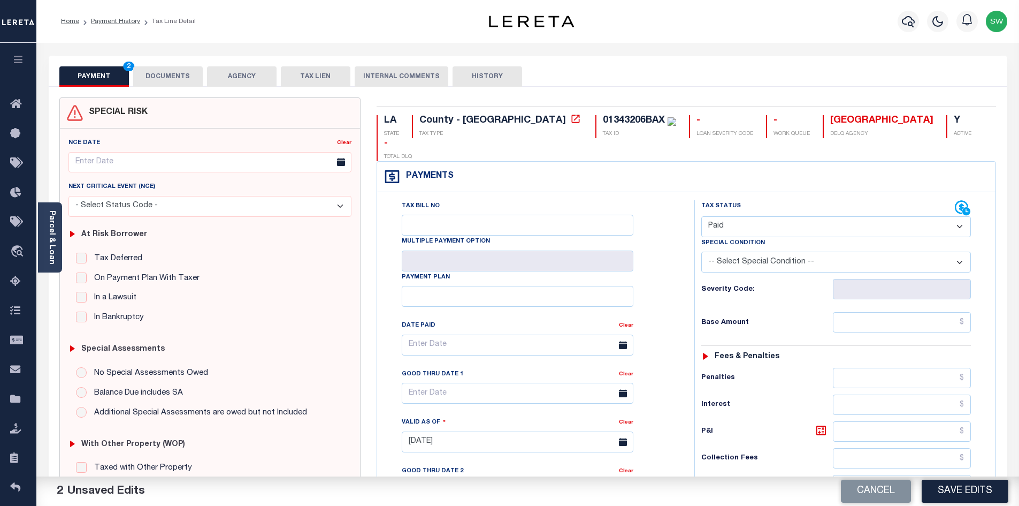
click at [672, 255] on div "Tax Bill No Multiple Payment Option Payment Plan Clear" at bounding box center [533, 350] width 291 height 300
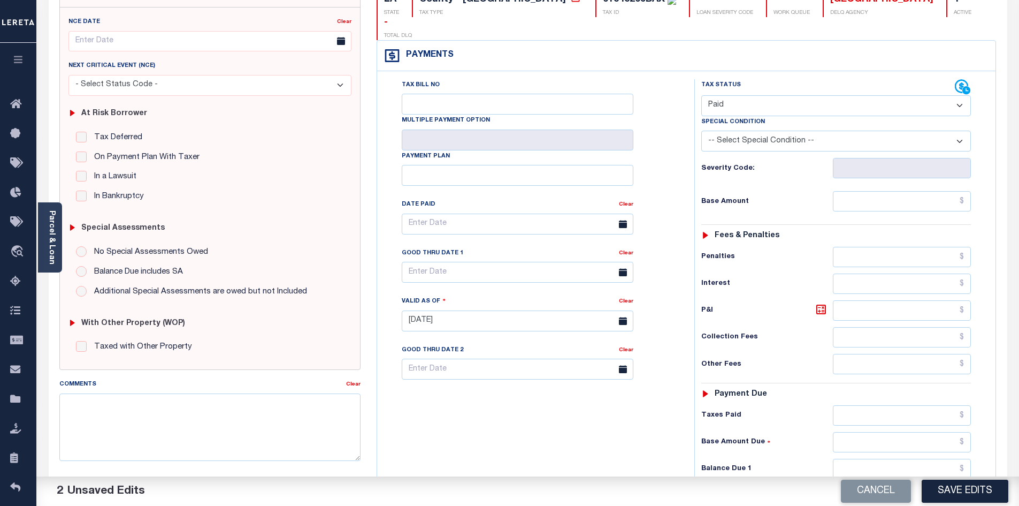
scroll to position [124, 0]
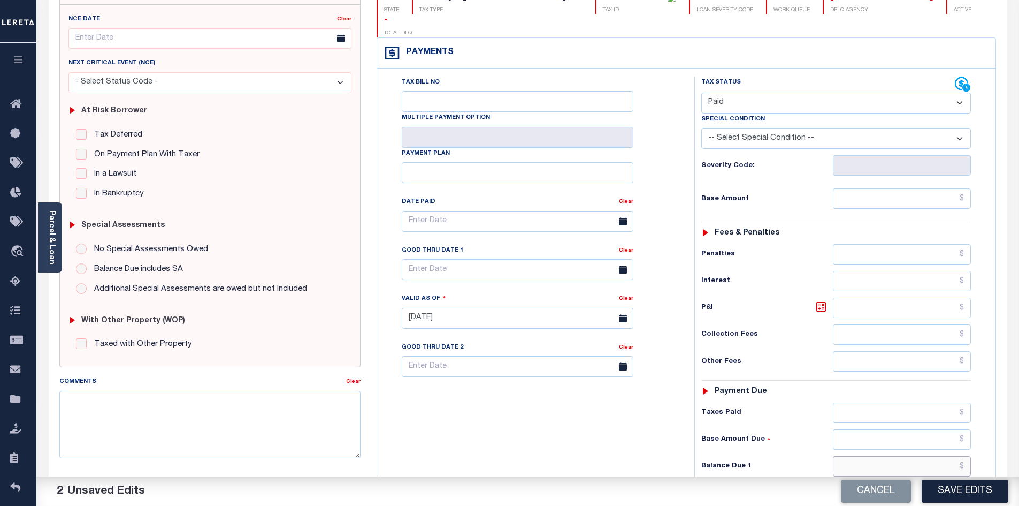
click at [872, 456] on input "text" at bounding box center [902, 466] width 139 height 20
type input "$0.00"
click at [595, 413] on div "Tax Bill No Multiple Payment Option Payment Plan Clear" at bounding box center [533, 313] width 307 height 473
click at [973, 486] on button "Save Edits" at bounding box center [965, 490] width 87 height 23
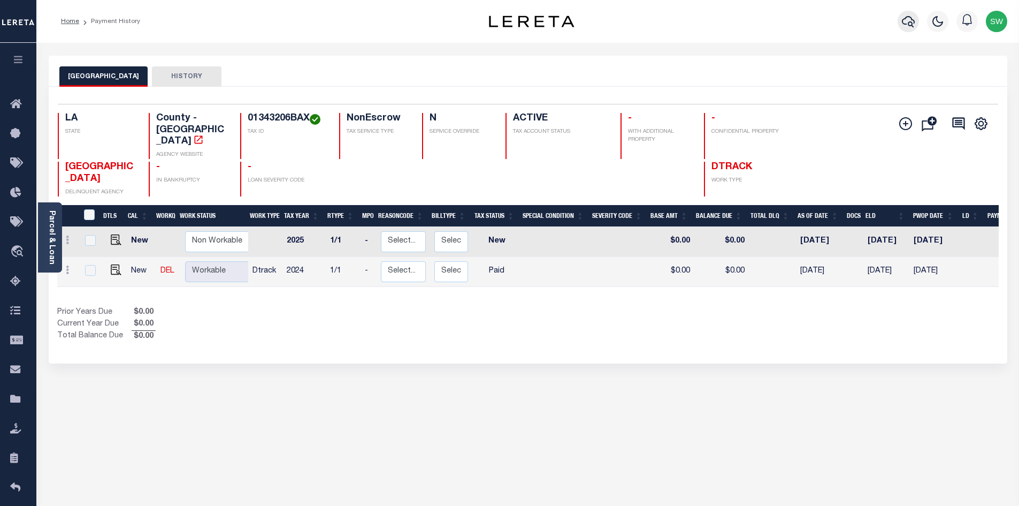
click at [910, 24] on icon "button" at bounding box center [908, 21] width 13 height 13
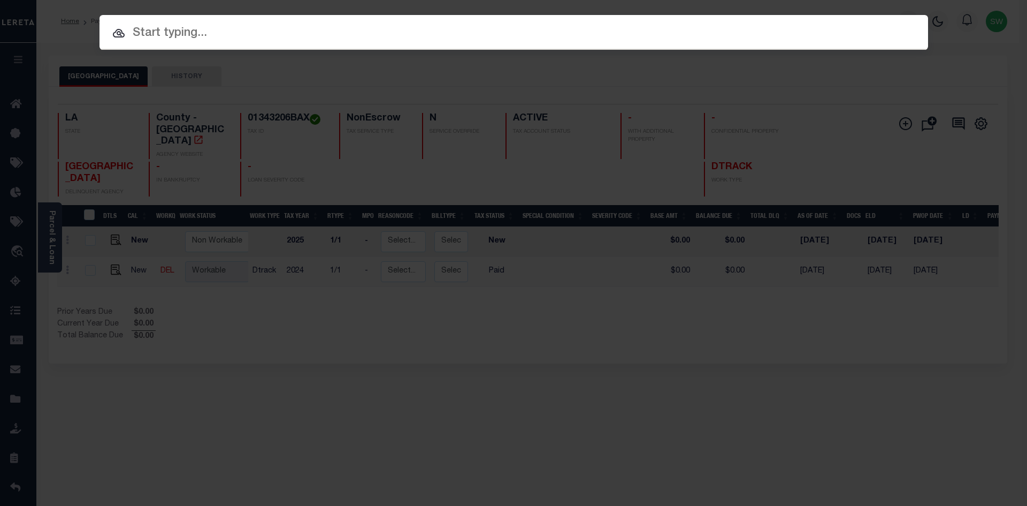
click at [186, 34] on input "text" at bounding box center [514, 33] width 829 height 19
paste input "942100016867"
type input "942100016867"
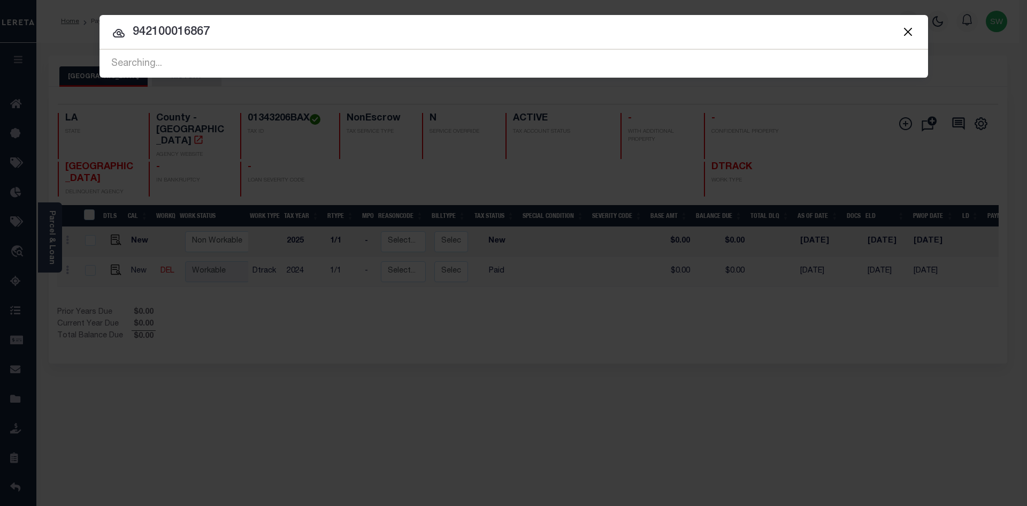
click at [117, 34] on icon at bounding box center [118, 33] width 13 height 13
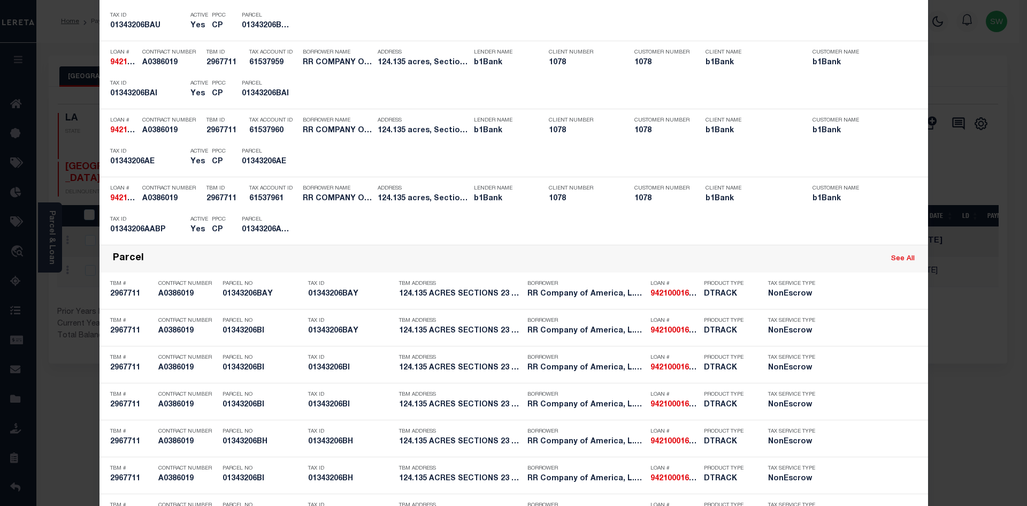
scroll to position [849, 0]
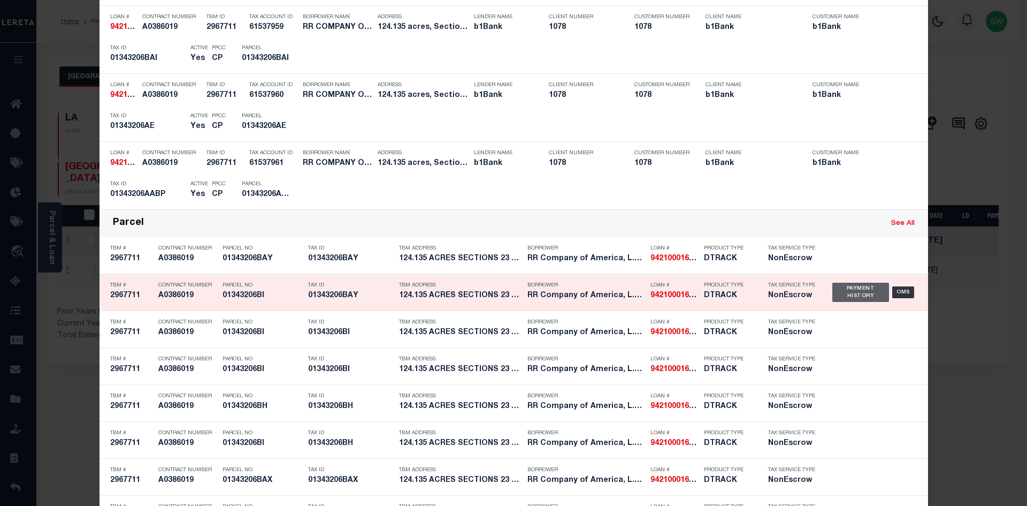
click at [851, 298] on div "Payment History" at bounding box center [861, 292] width 57 height 19
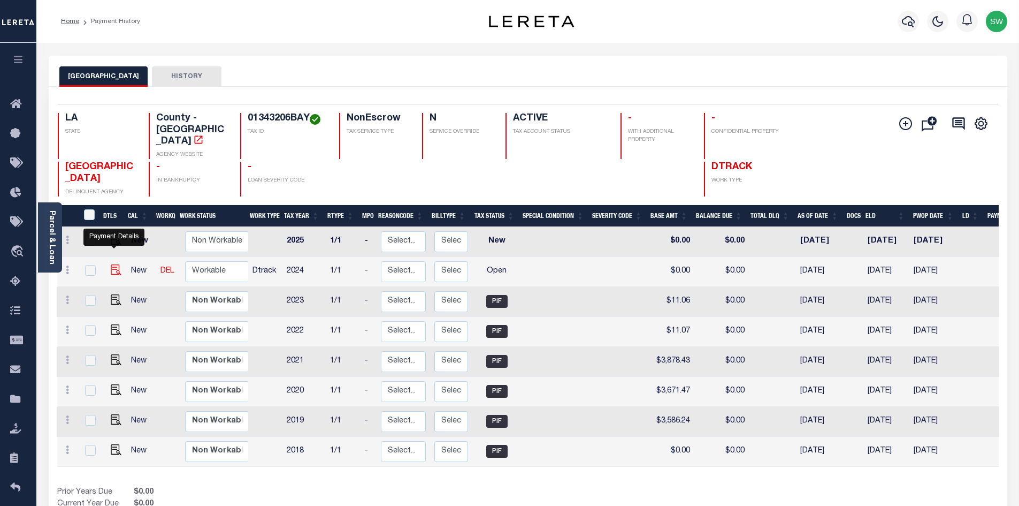
click at [111, 264] on img "" at bounding box center [116, 269] width 11 height 11
checkbox input "true"
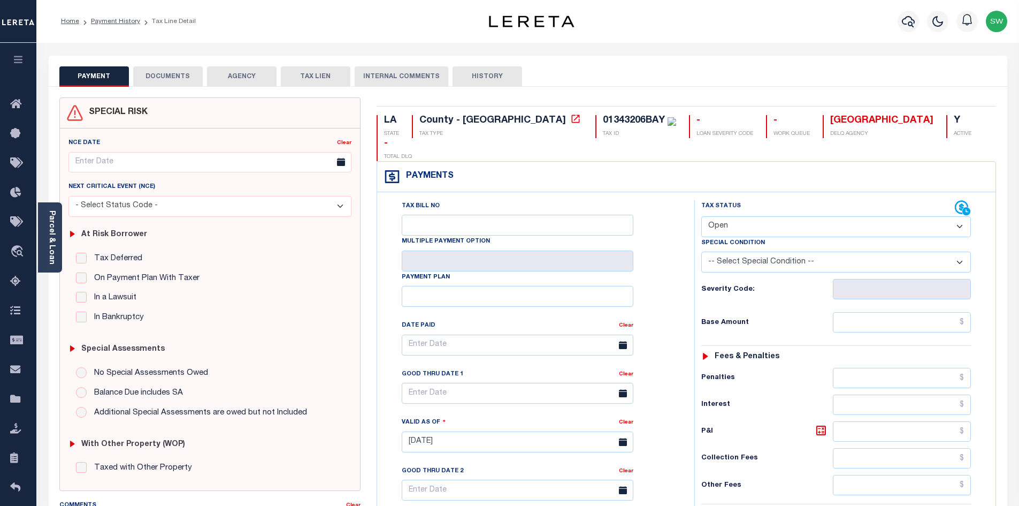
drag, startPoint x: 958, startPoint y: 205, endPoint x: 940, endPoint y: 214, distance: 20.1
click at [958, 216] on select "- Select Status Code - Open Due/Unpaid Paid Incomplete No Tax Due Internal Refu…" at bounding box center [837, 226] width 270 height 21
select select "PYD"
click at [702, 216] on select "- Select Status Code - Open Due/Unpaid Paid Incomplete No Tax Due Internal Refu…" at bounding box center [837, 226] width 270 height 21
type input "[DATE]"
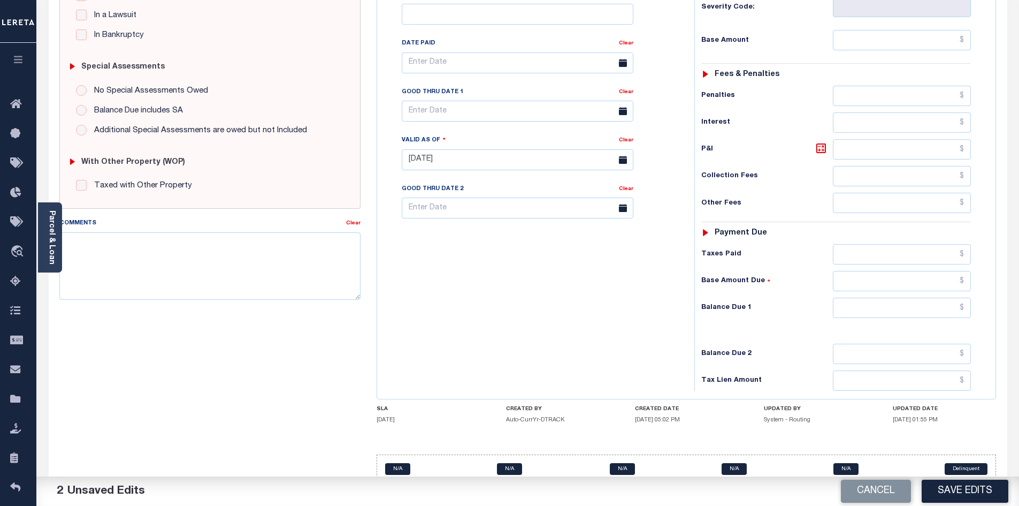
scroll to position [301, 0]
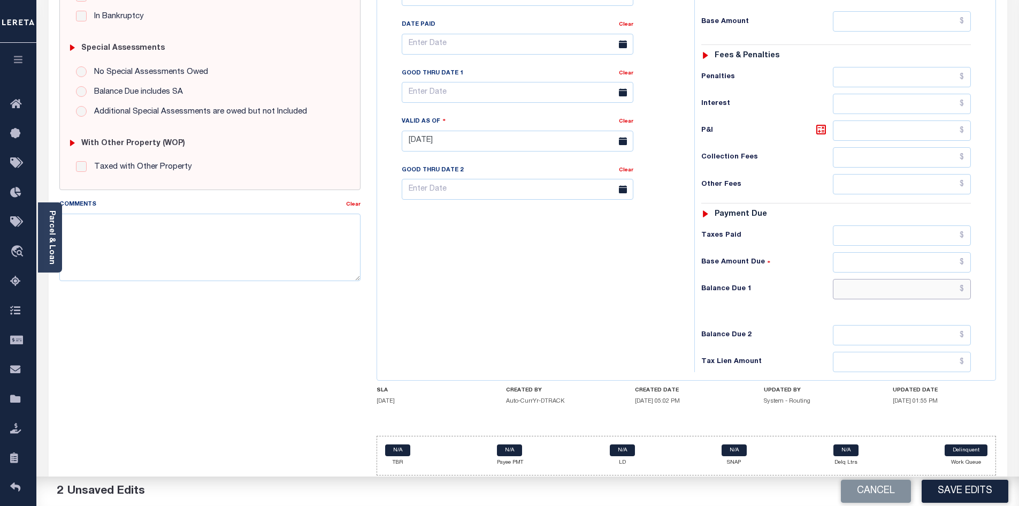
click at [890, 279] on input "text" at bounding box center [902, 289] width 139 height 20
type input "$0.00"
click at [616, 276] on div "Tax Bill No Multiple Payment Option Payment Plan Clear" at bounding box center [533, 135] width 307 height 473
drag, startPoint x: 964, startPoint y: 490, endPoint x: 1020, endPoint y: 488, distance: 55.7
click at [964, 490] on button "Save Edits" at bounding box center [965, 490] width 87 height 23
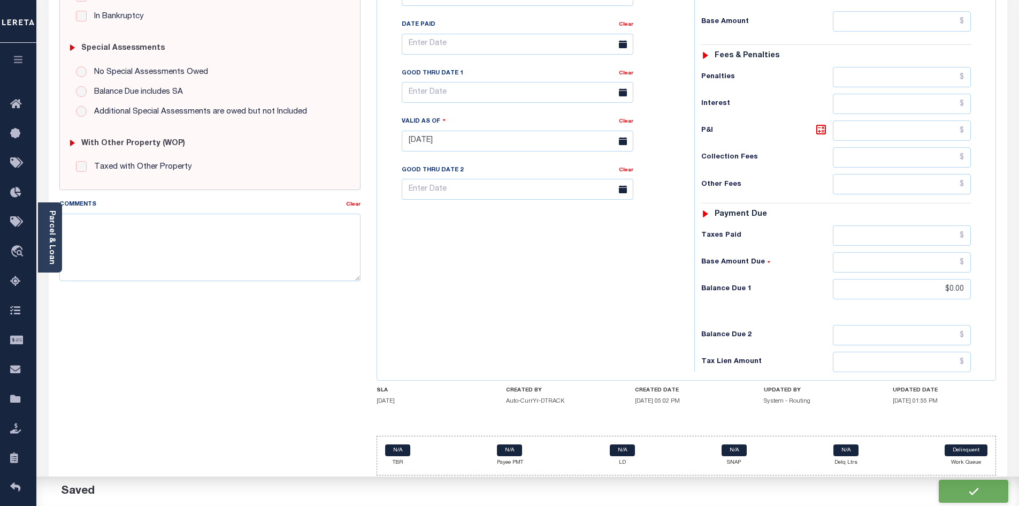
checkbox input "false"
type input "$0"
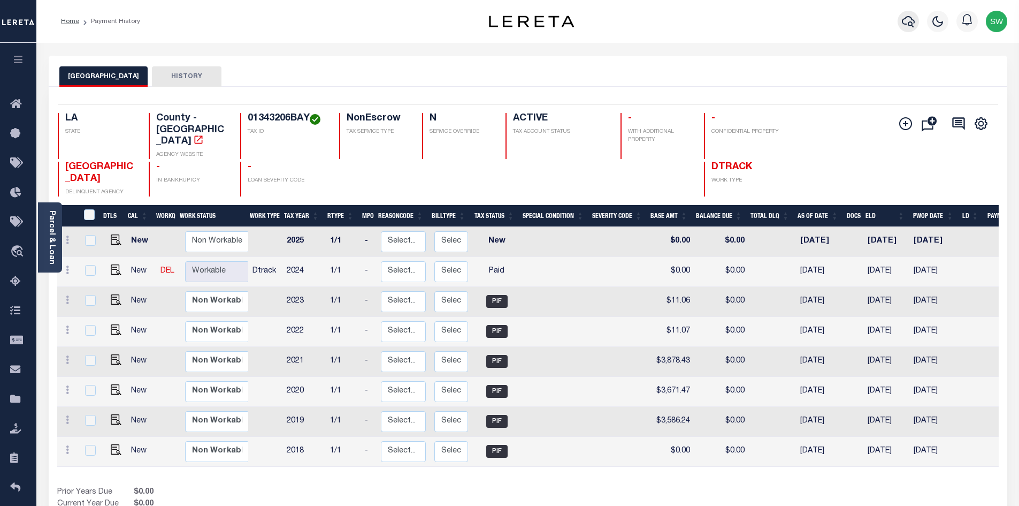
click at [911, 24] on icon "button" at bounding box center [908, 21] width 13 height 11
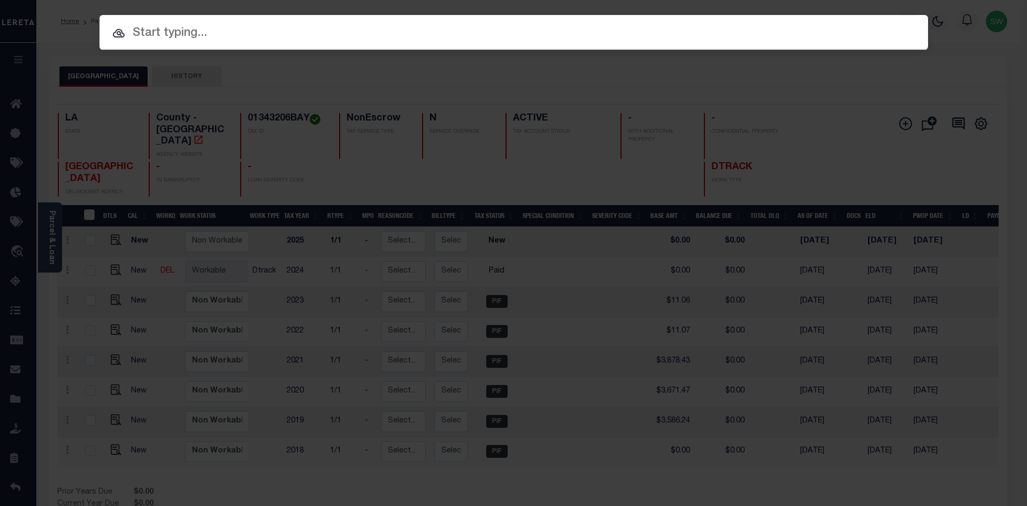
click at [178, 39] on input "text" at bounding box center [514, 33] width 829 height 19
paste input "942100016867"
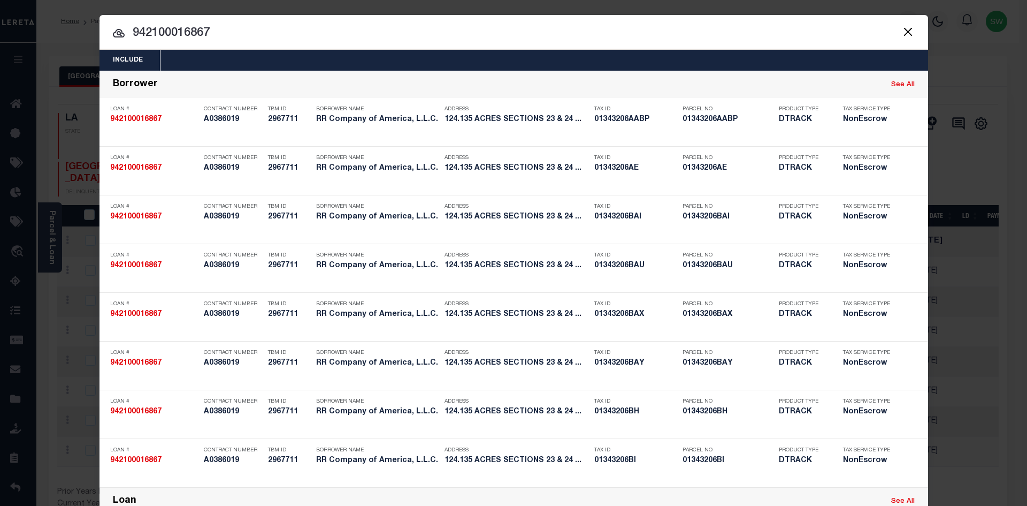
type input "942100016867"
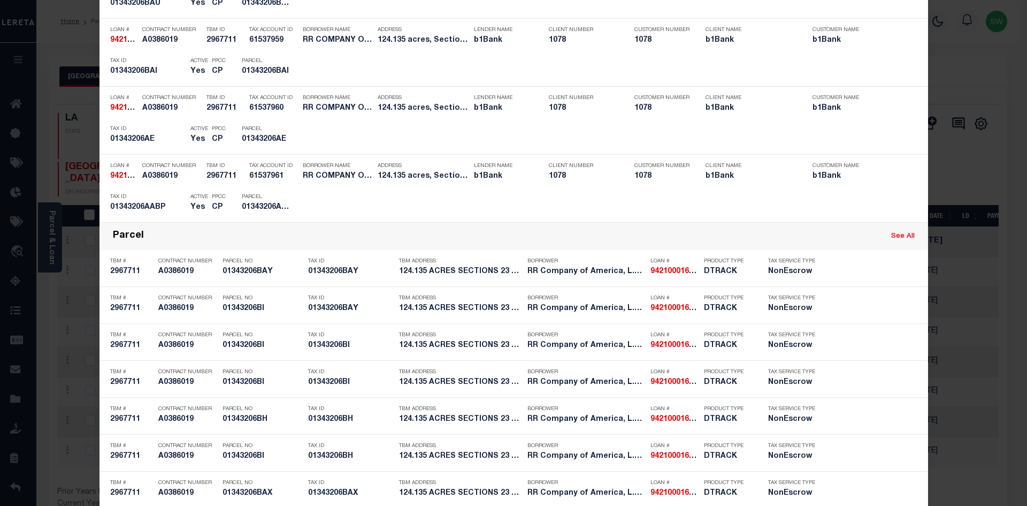
scroll to position [839, 0]
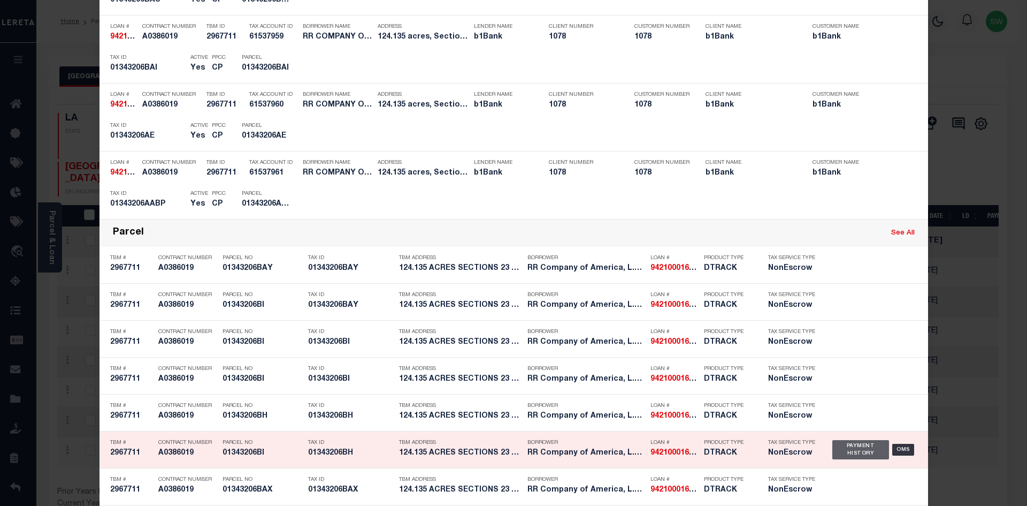
click at [846, 450] on div "Payment History" at bounding box center [861, 449] width 57 height 19
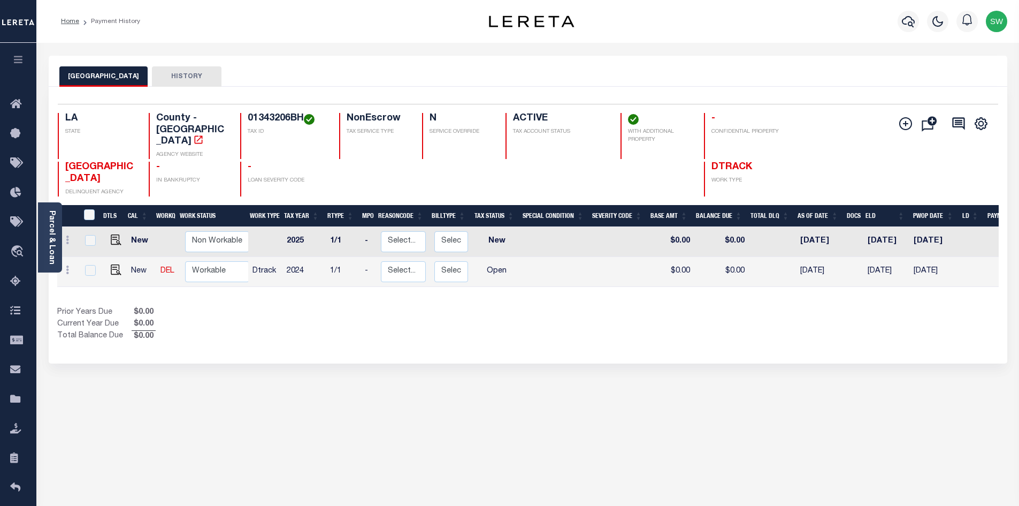
drag, startPoint x: 559, startPoint y: 315, endPoint x: 524, endPoint y: 311, distance: 34.5
click at [555, 315] on div "Show Tax Lines before Bill Release Date Prior Years Due $0.00 Current Year Due …" at bounding box center [528, 325] width 942 height 36
click at [112, 264] on img "" at bounding box center [116, 269] width 11 height 11
checkbox input "true"
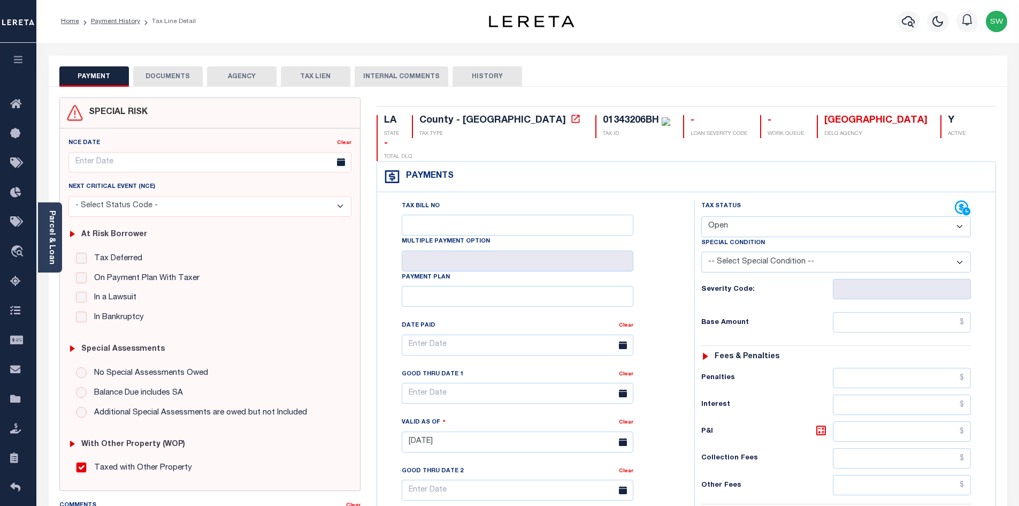
drag, startPoint x: 957, startPoint y: 204, endPoint x: 944, endPoint y: 212, distance: 15.4
click at [957, 216] on select "- Select Status Code - Open Due/Unpaid Paid Incomplete No Tax Due Internal Refu…" at bounding box center [837, 226] width 270 height 21
select select "PYD"
click at [702, 216] on select "- Select Status Code - Open Due/Unpaid Paid Incomplete No Tax Due Internal Refu…" at bounding box center [837, 226] width 270 height 21
type input "[DATE]"
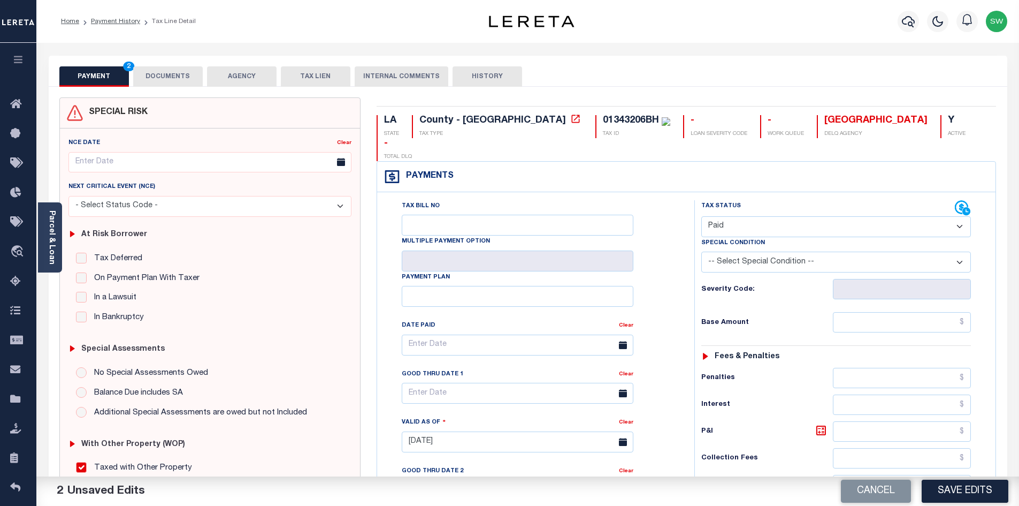
click at [682, 254] on div "Tax Bill No Multiple Payment Option Payment Plan Clear" at bounding box center [533, 436] width 307 height 473
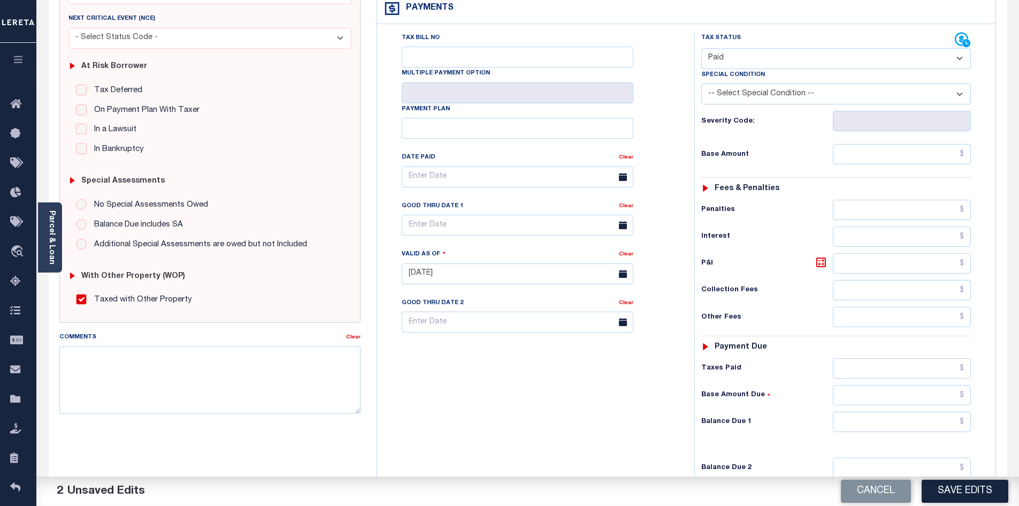
scroll to position [171, 0]
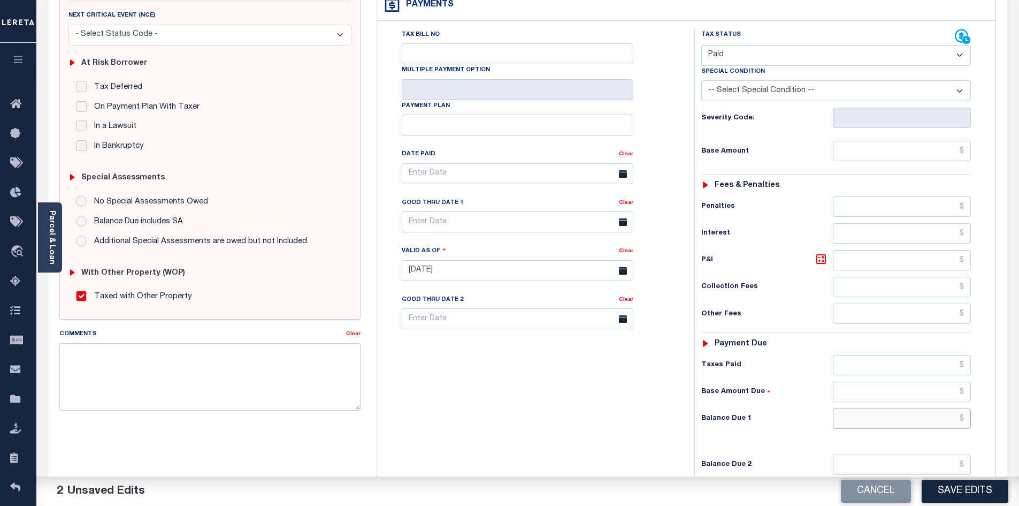
click at [919, 408] on input "text" at bounding box center [902, 418] width 139 height 20
type input "$0.00"
drag, startPoint x: 483, startPoint y: 424, endPoint x: 633, endPoint y: 410, distance: 150.4
click at [485, 424] on div "Tax Bill No Multiple Payment Option Payment Plan Clear" at bounding box center [533, 265] width 307 height 473
click at [956, 498] on button "Save Edits" at bounding box center [965, 490] width 87 height 23
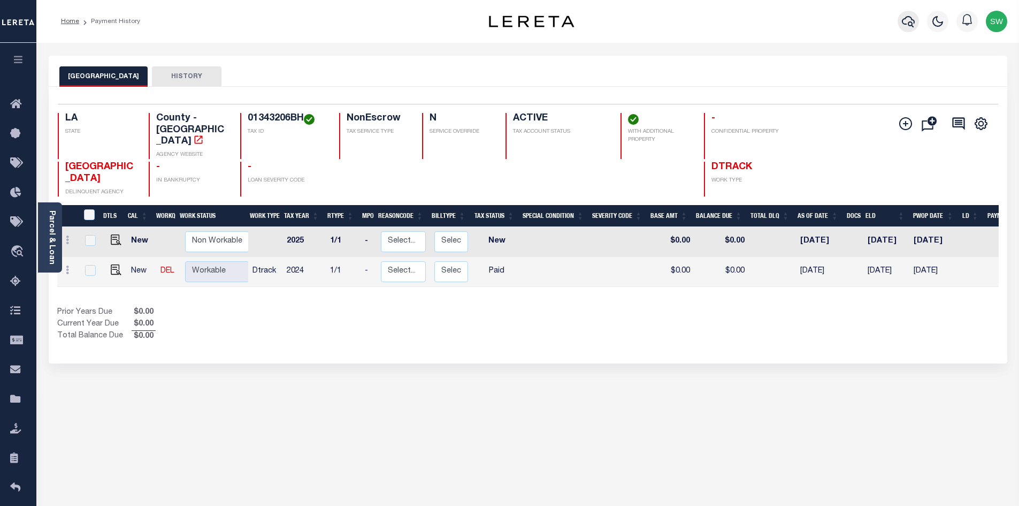
click at [912, 27] on icon "button" at bounding box center [908, 21] width 13 height 11
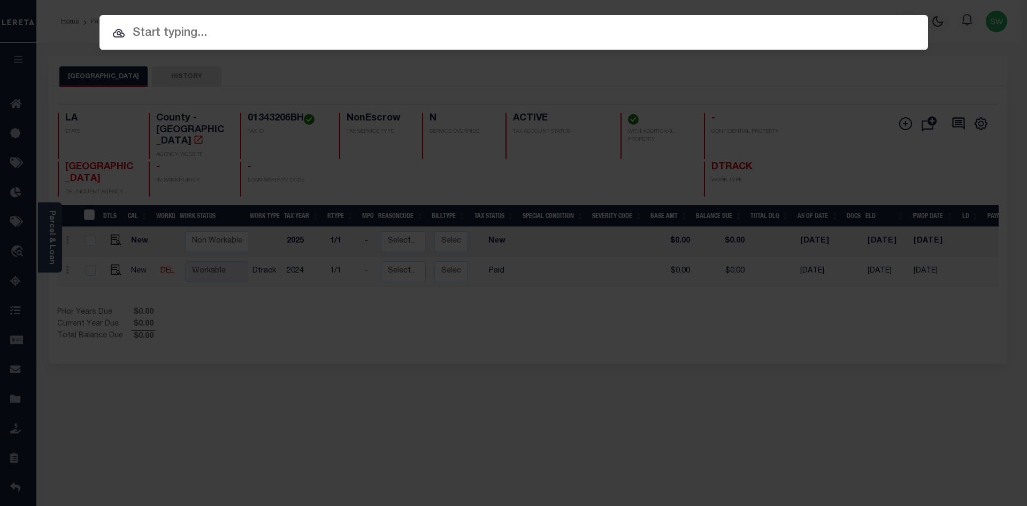
click at [147, 31] on input "text" at bounding box center [514, 33] width 829 height 19
paste input "942200018896"
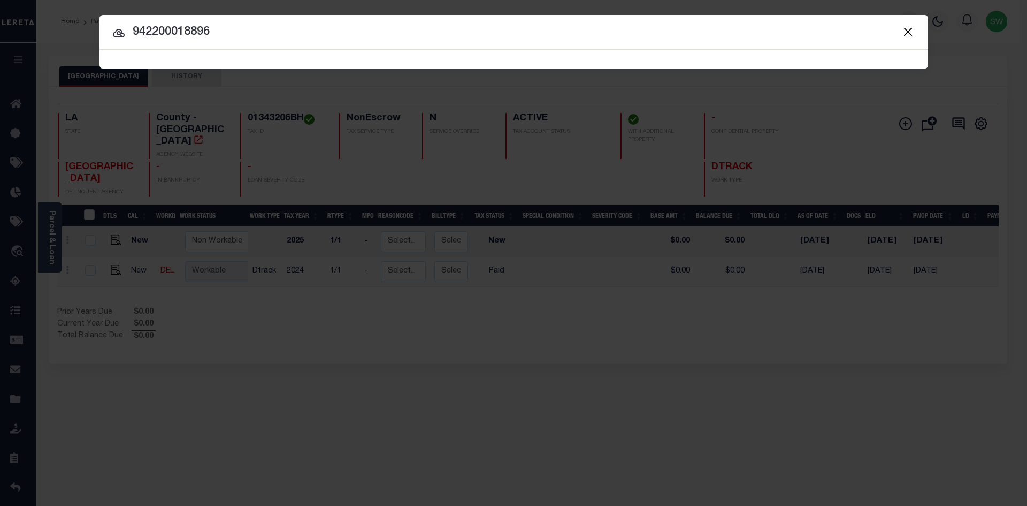
type input "942200018896"
click at [115, 36] on icon at bounding box center [118, 33] width 13 height 13
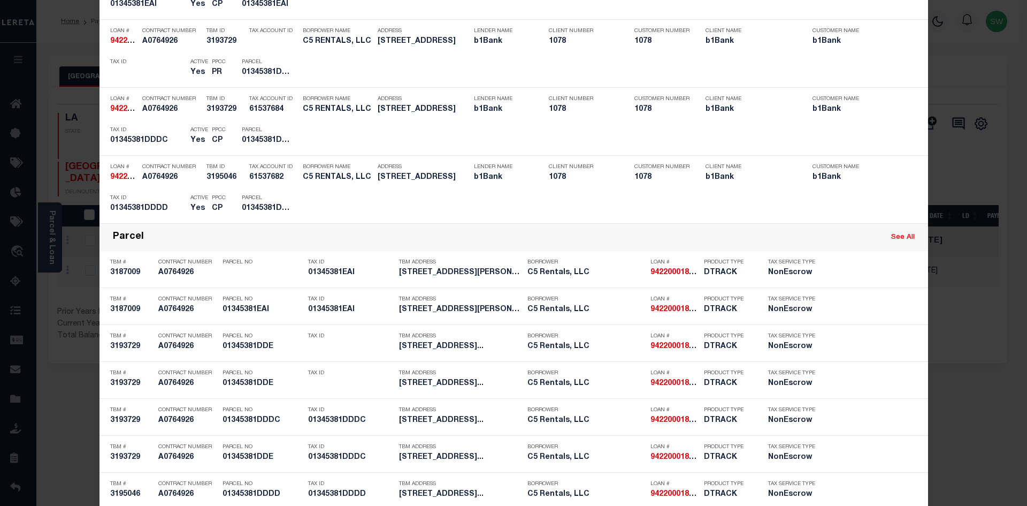
scroll to position [321, 0]
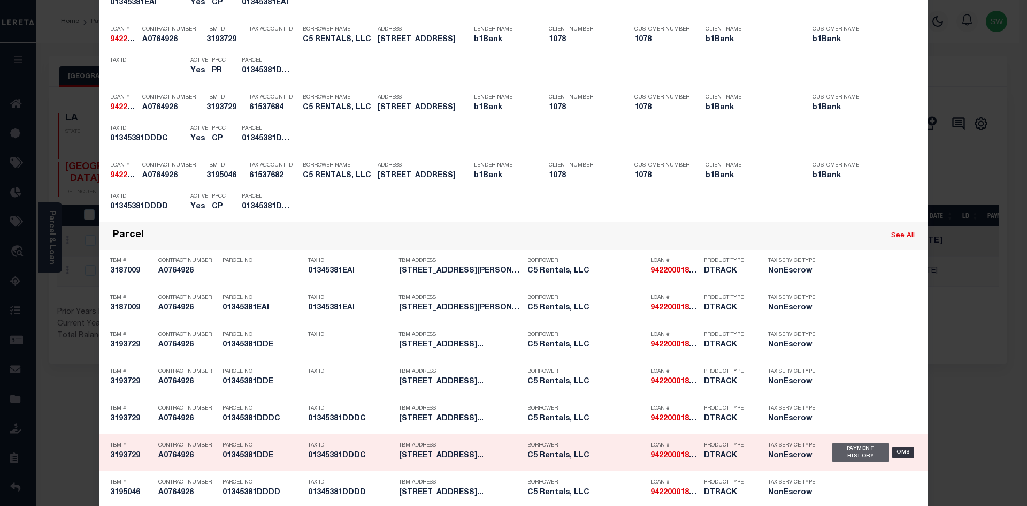
click at [843, 455] on div "Payment History" at bounding box center [861, 452] width 57 height 19
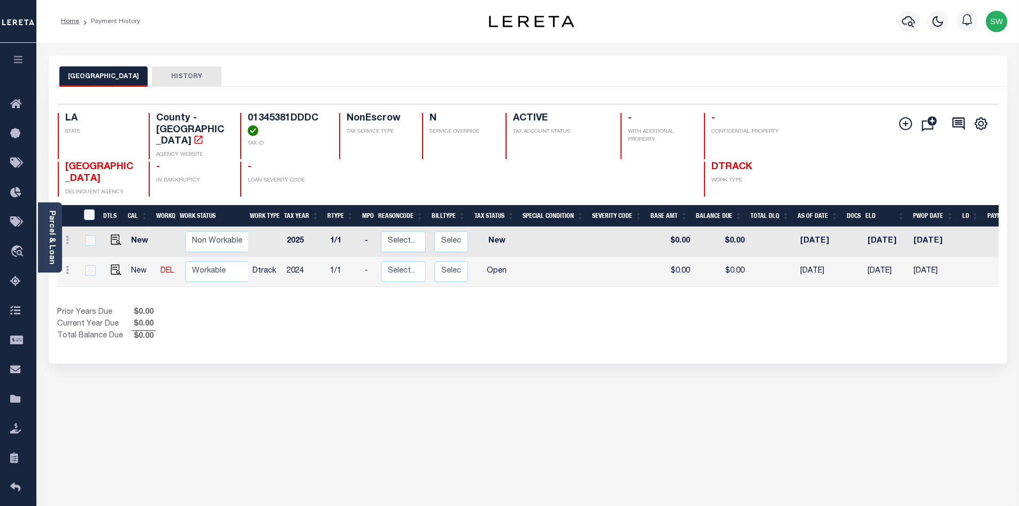
drag, startPoint x: 472, startPoint y: 303, endPoint x: 212, endPoint y: 285, distance: 260.7
click at [471, 307] on div "Prior Years Due $0.00 Current Year Due $0.00 Total Balance Due $0.00" at bounding box center [292, 325] width 471 height 36
click at [111, 264] on img "" at bounding box center [116, 269] width 11 height 11
checkbox input "true"
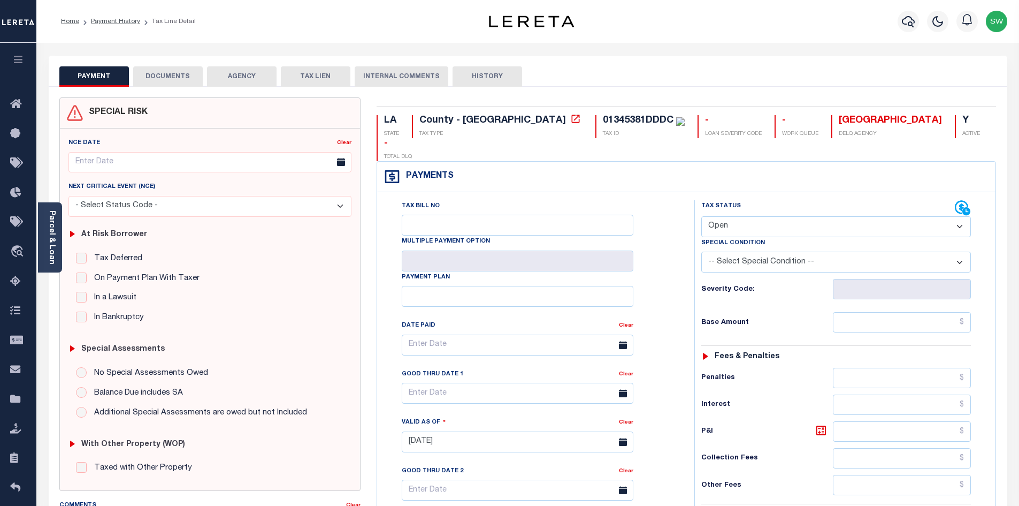
click at [963, 216] on select "- Select Status Code - Open Due/Unpaid Paid Incomplete No Tax Due Internal Refu…" at bounding box center [837, 226] width 270 height 21
select select "PYD"
click at [702, 216] on select "- Select Status Code - Open Due/Unpaid Paid Incomplete No Tax Due Internal Refu…" at bounding box center [837, 226] width 270 height 21
type input "10/09/2025"
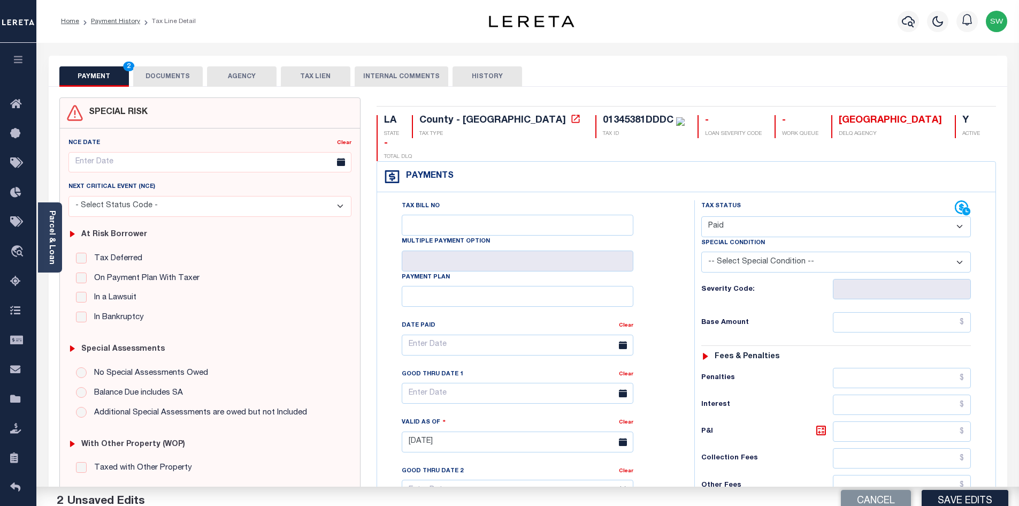
click at [684, 246] on div "Tax Bill No Multiple Payment Option Payment Plan Clear" at bounding box center [533, 436] width 307 height 473
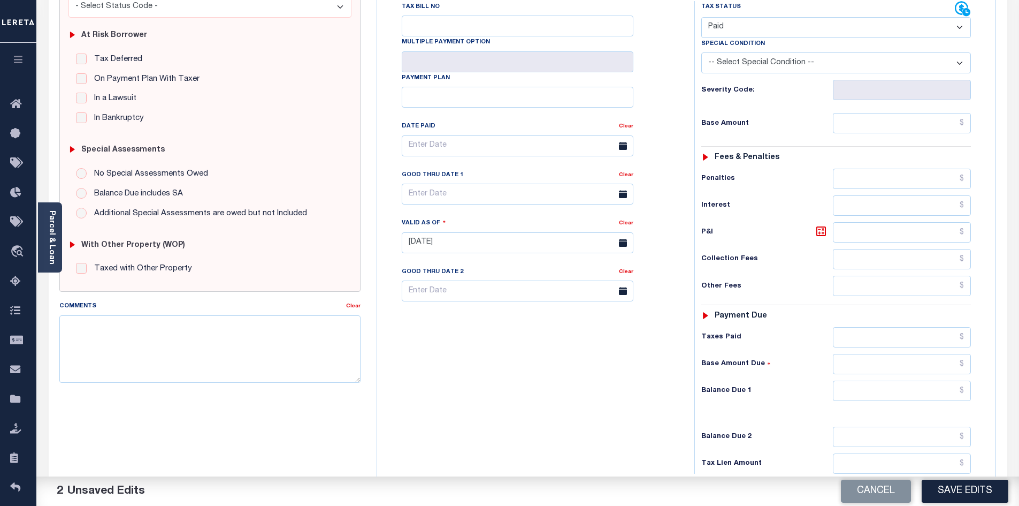
scroll to position [201, 0]
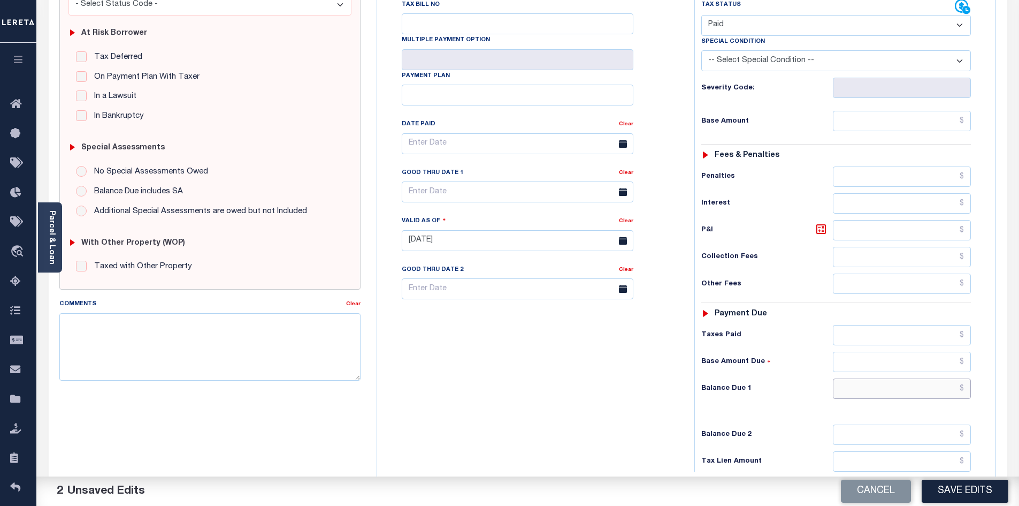
click at [890, 378] on input "text" at bounding box center [902, 388] width 139 height 20
type input "$0.00"
drag, startPoint x: 607, startPoint y: 406, endPoint x: 838, endPoint y: 416, distance: 230.9
click at [608, 406] on div "Tax Bill No Multiple Payment Option Payment Plan Clear" at bounding box center [533, 235] width 307 height 473
click at [945, 483] on button "Save Edits" at bounding box center [965, 490] width 87 height 23
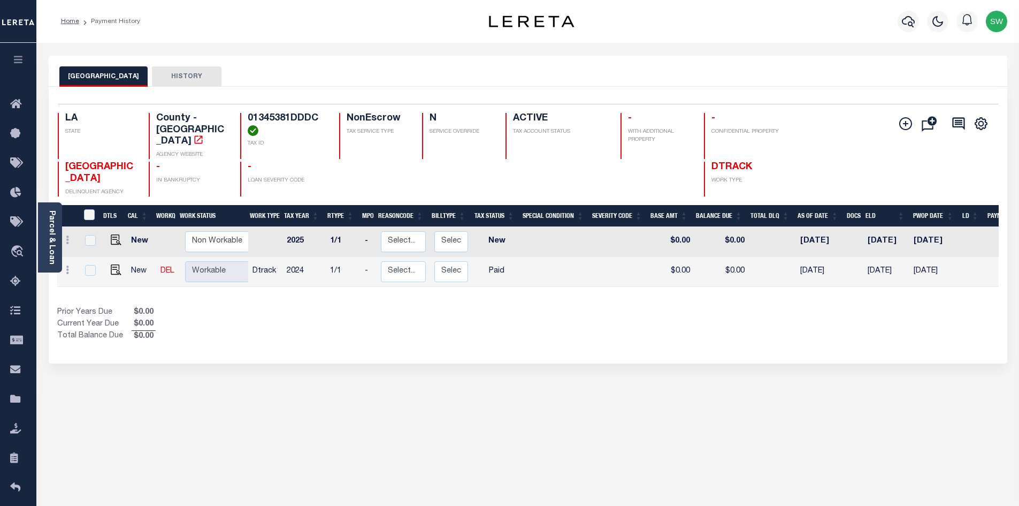
click at [545, 322] on div "Show Tax Lines before Bill Release Date Prior Years Due $0.00 Current Year Due …" at bounding box center [528, 325] width 942 height 36
click at [909, 22] on icon "button" at bounding box center [908, 21] width 13 height 13
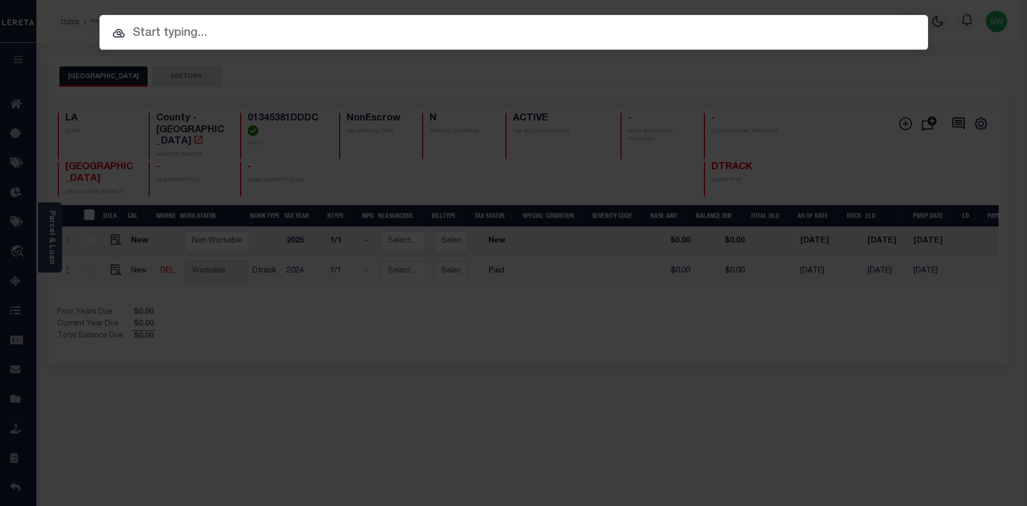
click at [177, 36] on input "text" at bounding box center [514, 33] width 829 height 19
paste input "942200018896"
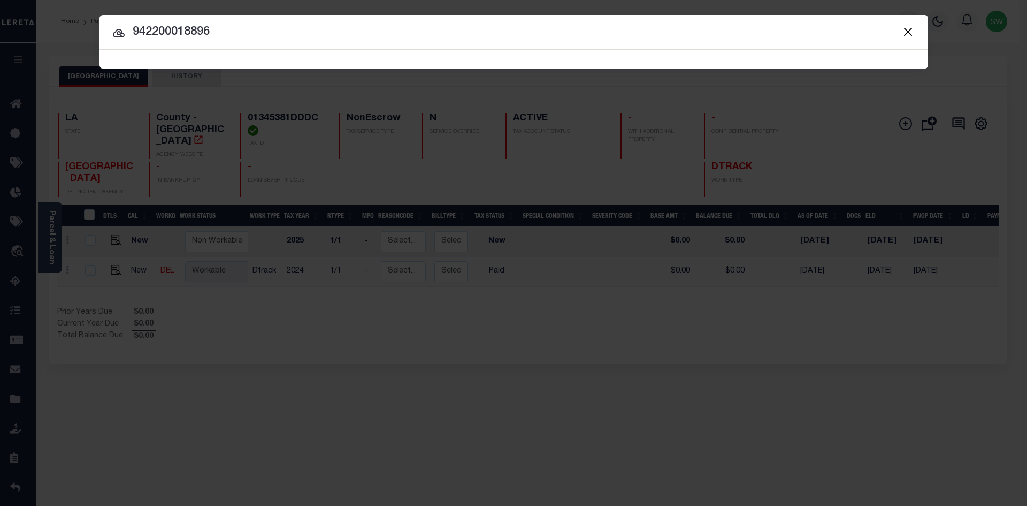
type input "942200018896"
click at [122, 32] on icon at bounding box center [119, 33] width 12 height 9
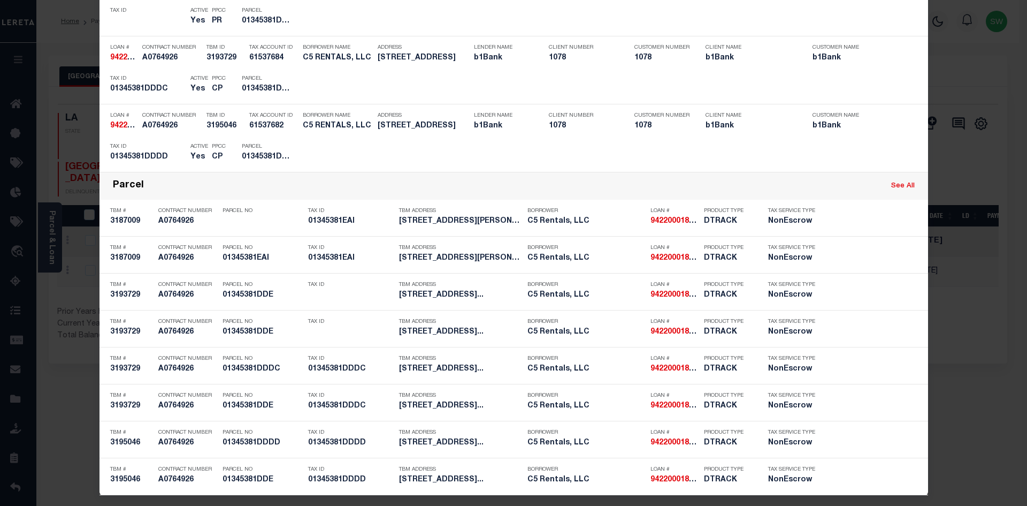
scroll to position [377, 0]
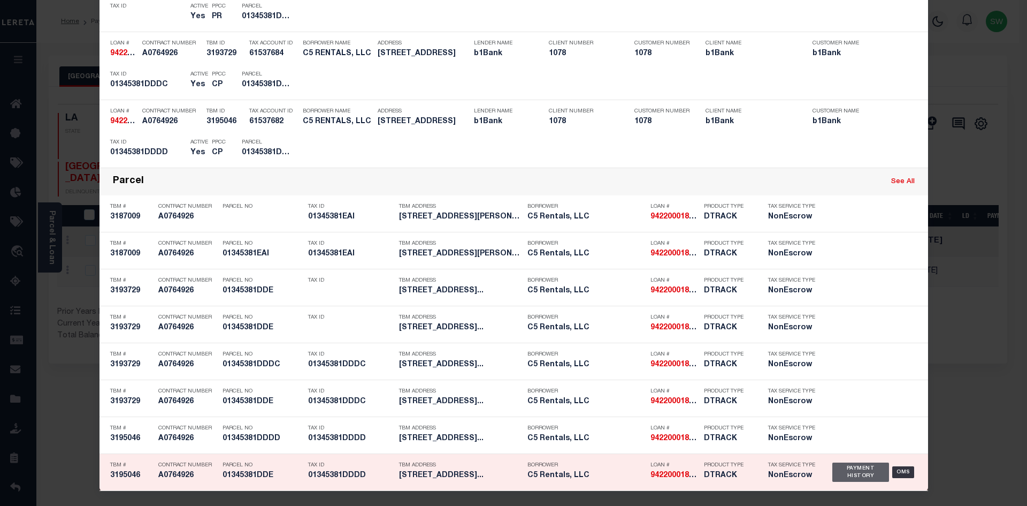
click at [838, 470] on div "Payment History" at bounding box center [861, 471] width 57 height 19
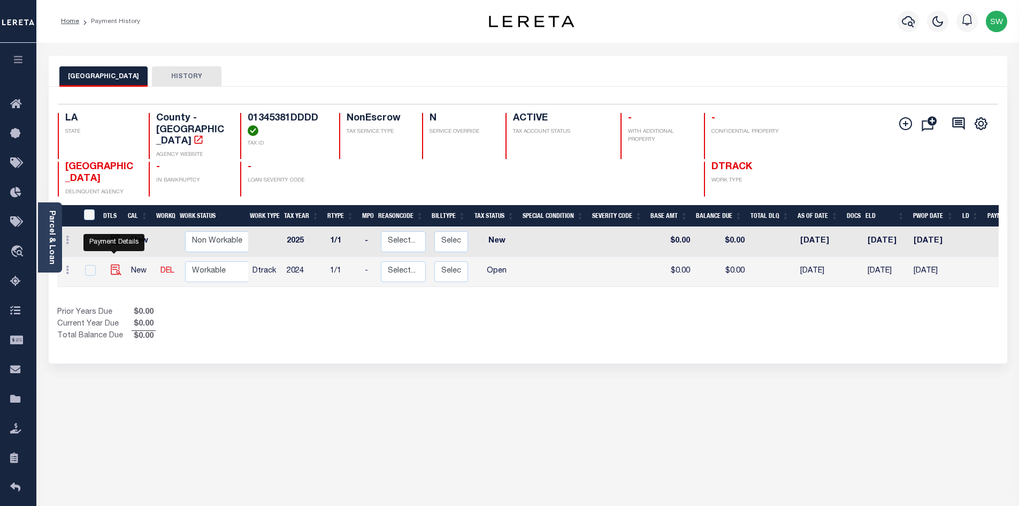
click at [117, 264] on img "" at bounding box center [116, 269] width 11 height 11
checkbox input "true"
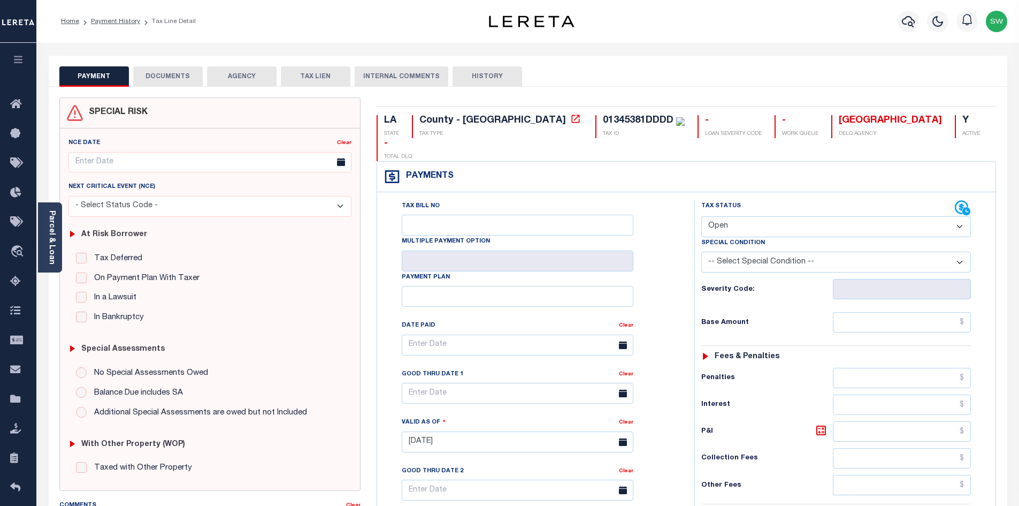
click at [956, 216] on select "- Select Status Code - Open Due/Unpaid Paid Incomplete No Tax Due Internal Refu…" at bounding box center [837, 226] width 270 height 21
select select "PYD"
click at [702, 216] on select "- Select Status Code - Open Due/Unpaid Paid Incomplete No Tax Due Internal Refu…" at bounding box center [837, 226] width 270 height 21
type input "[DATE]"
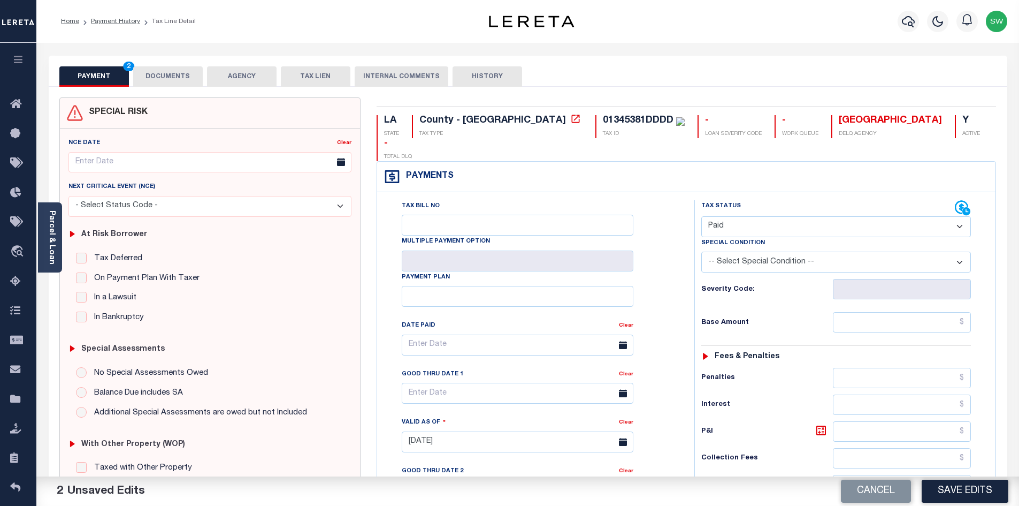
click at [690, 247] on div "Tax Status Status" at bounding box center [840, 436] width 307 height 473
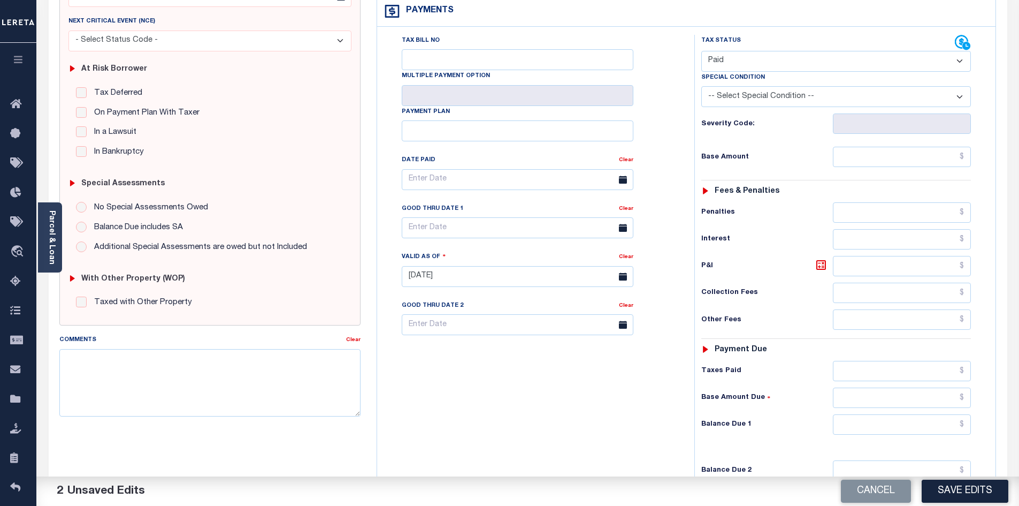
scroll to position [170, 0]
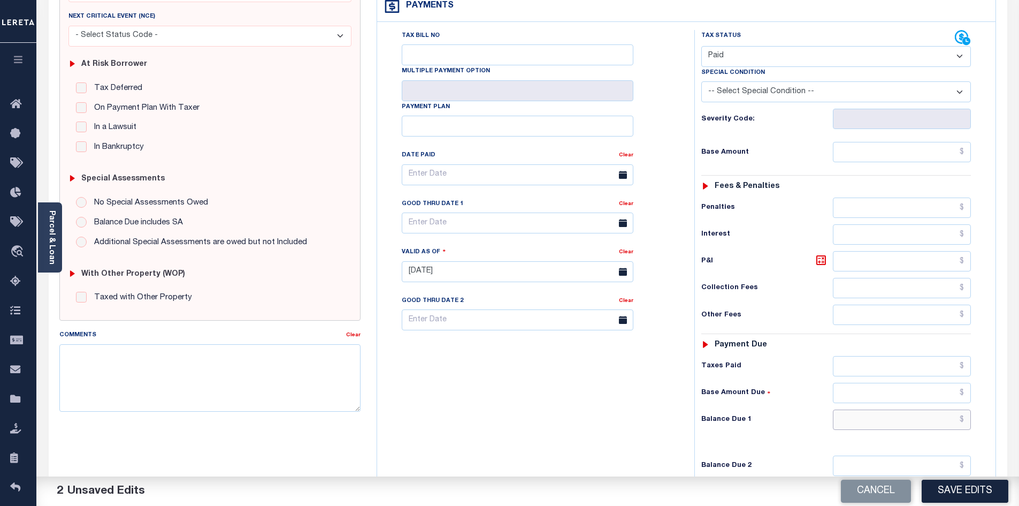
click at [886, 409] on input "text" at bounding box center [902, 419] width 139 height 20
type input "$0.00"
click at [591, 410] on div "Tax Bill No Multiple Payment Option Payment Plan Clear" at bounding box center [533, 266] width 307 height 473
drag, startPoint x: 965, startPoint y: 488, endPoint x: 1023, endPoint y: 454, distance: 66.9
click at [965, 488] on button "Save Edits" at bounding box center [965, 490] width 87 height 23
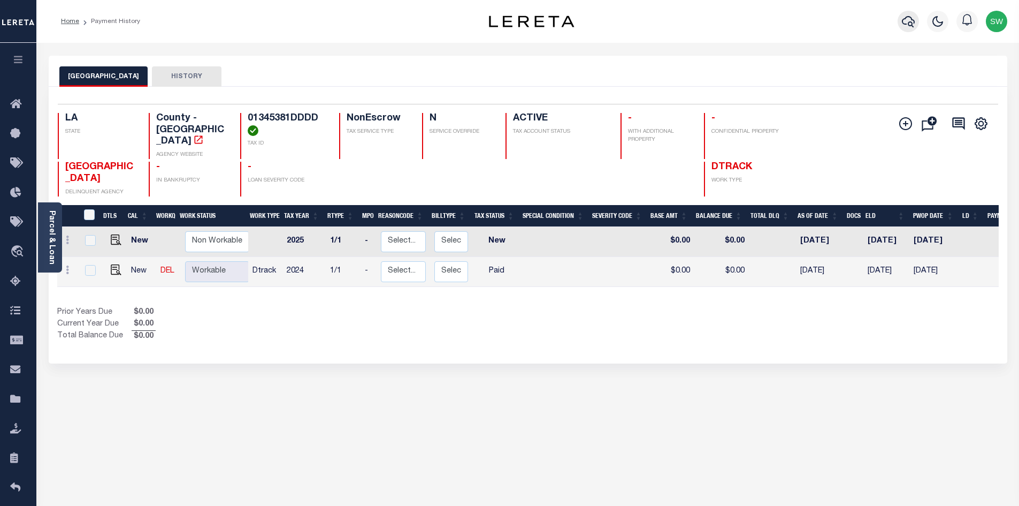
click at [904, 20] on icon "button" at bounding box center [908, 21] width 13 height 11
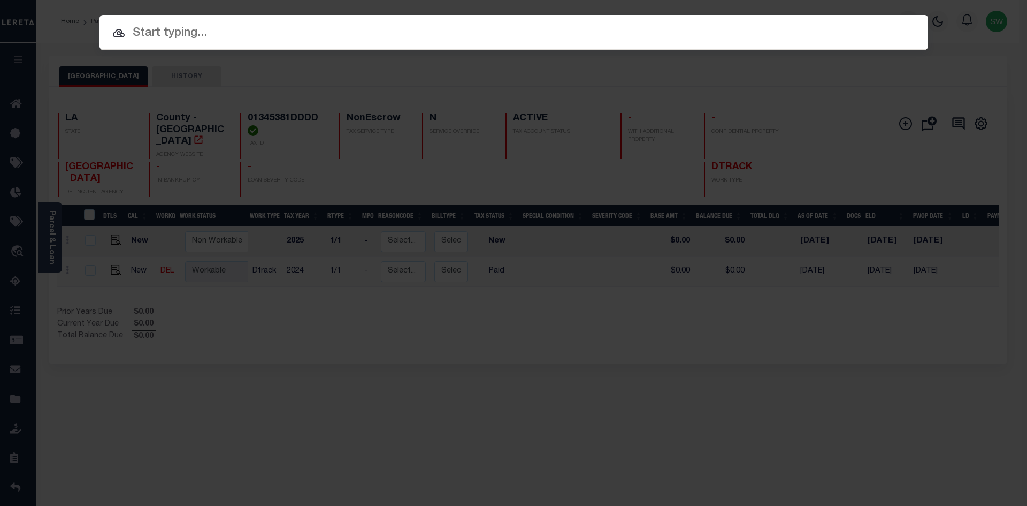
click at [166, 41] on input "text" at bounding box center [514, 33] width 829 height 19
click at [201, 35] on input "text" at bounding box center [514, 33] width 829 height 19
paste input "942200018896"
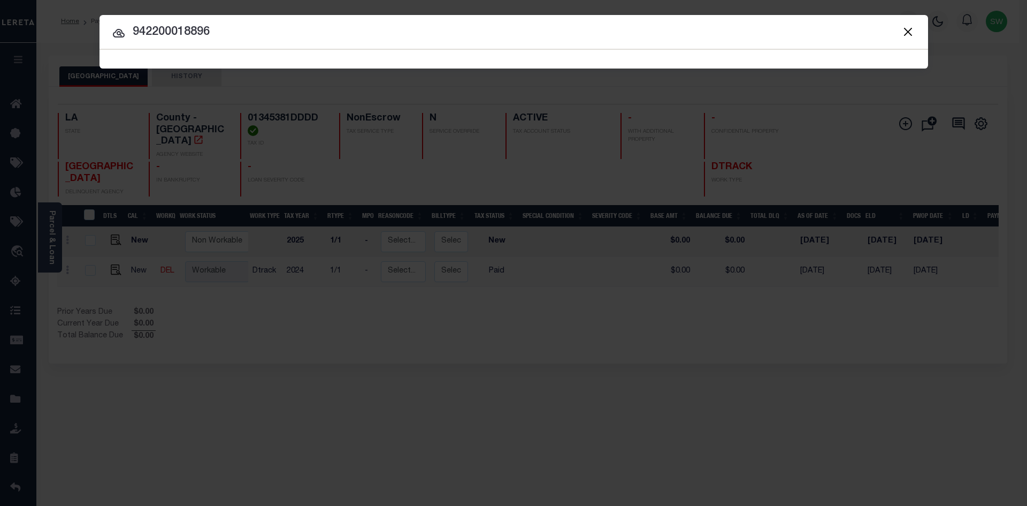
type input "942200018896"
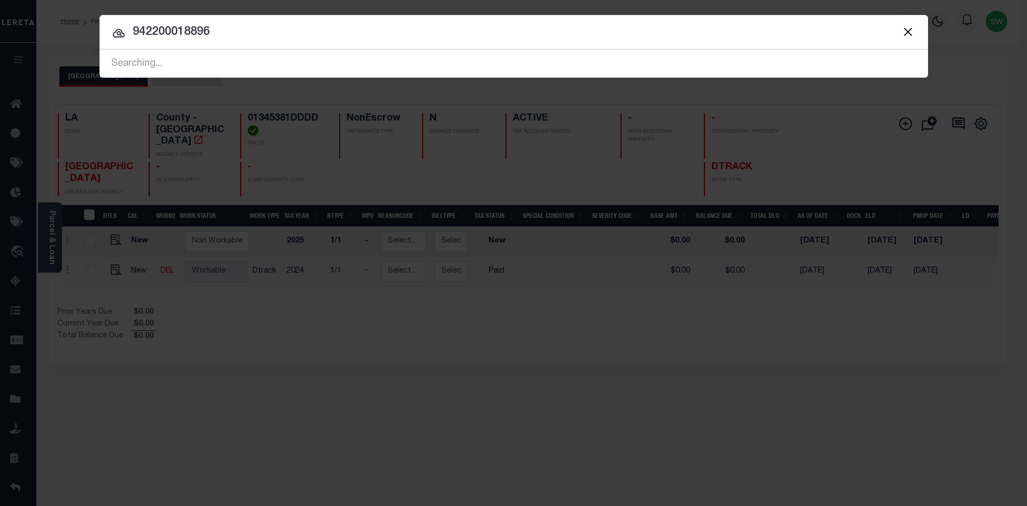
click at [123, 34] on icon at bounding box center [118, 33] width 13 height 13
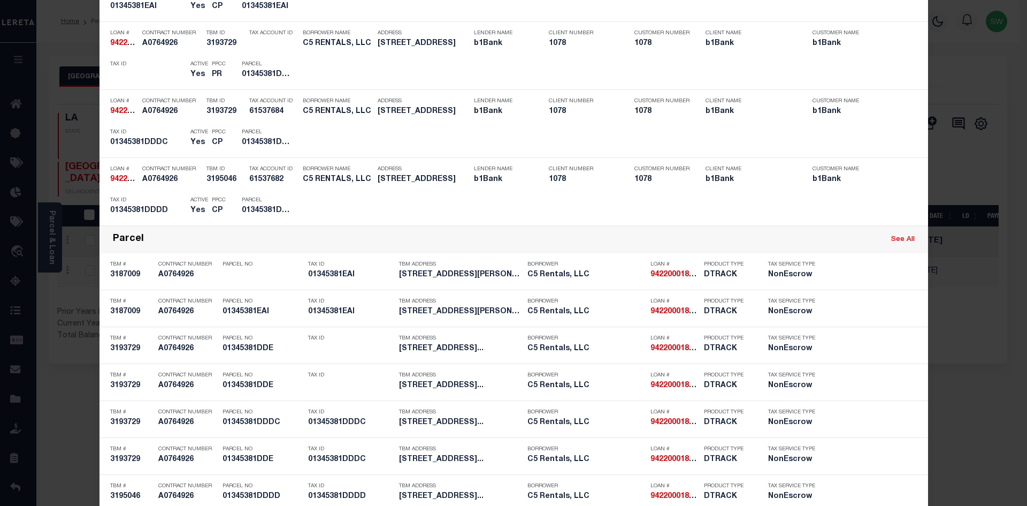
scroll to position [318, 0]
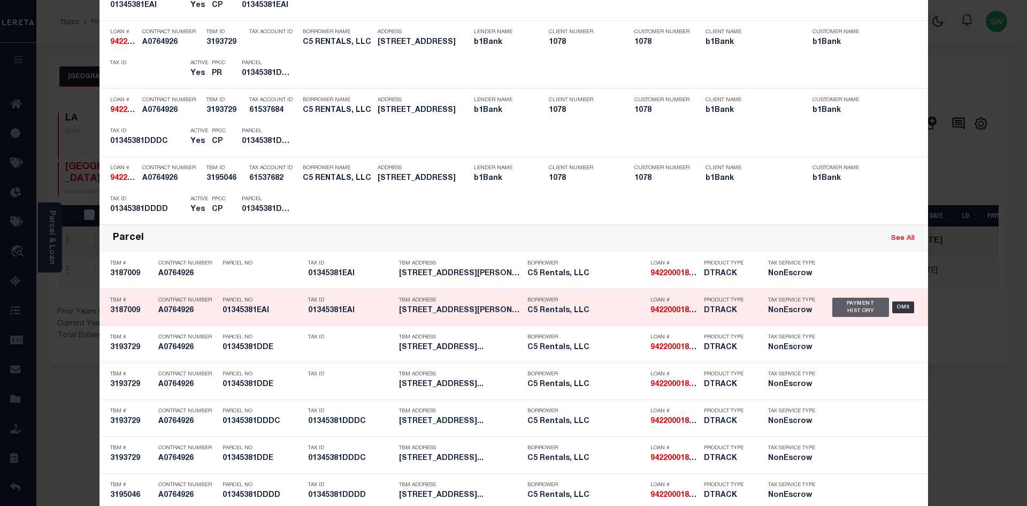
click at [849, 314] on div "Payment History" at bounding box center [861, 307] width 57 height 19
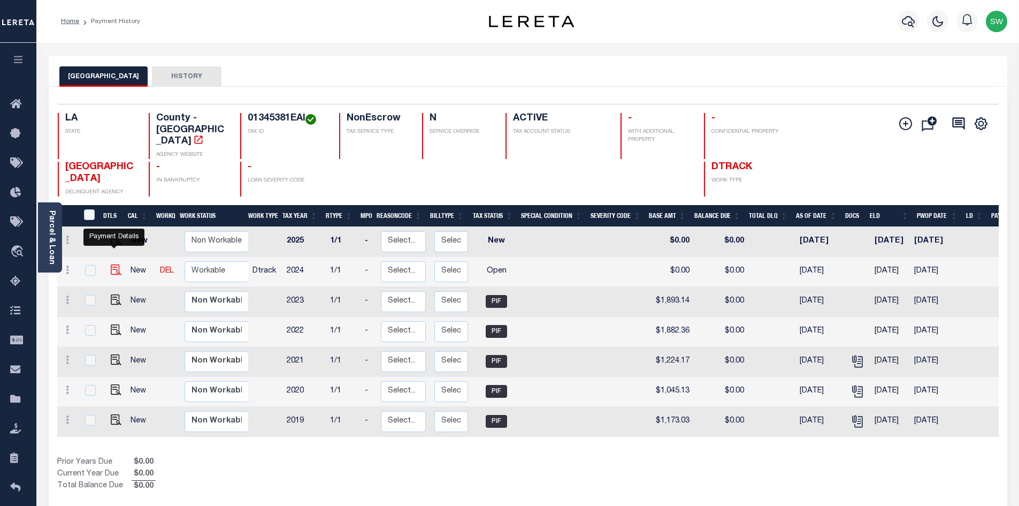
click at [116, 264] on img "" at bounding box center [116, 269] width 11 height 11
checkbox input "true"
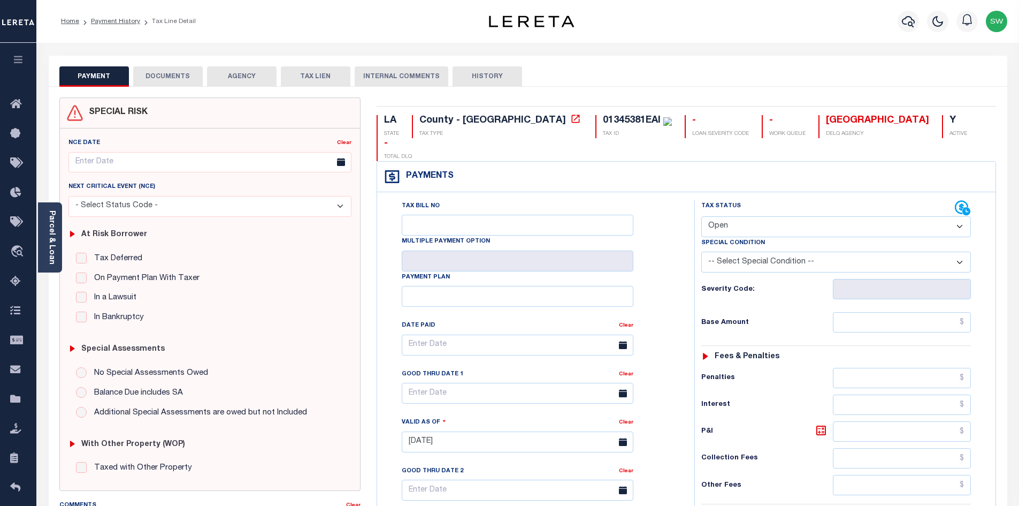
click at [961, 216] on select "- Select Status Code - Open Due/Unpaid Paid Incomplete No Tax Due Internal Refu…" at bounding box center [837, 226] width 270 height 21
select select "PYD"
click at [702, 216] on select "- Select Status Code - Open Due/Unpaid Paid Incomplete No Tax Due Internal Refu…" at bounding box center [837, 226] width 270 height 21
type input "[DATE]"
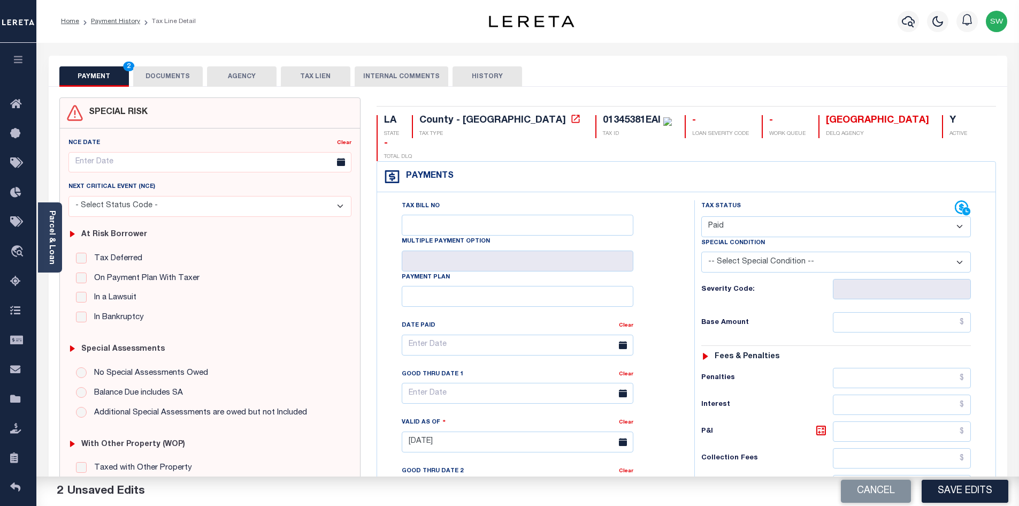
click at [679, 249] on div "Tax Bill No Multiple Payment Option Payment Plan Clear" at bounding box center [533, 436] width 307 height 473
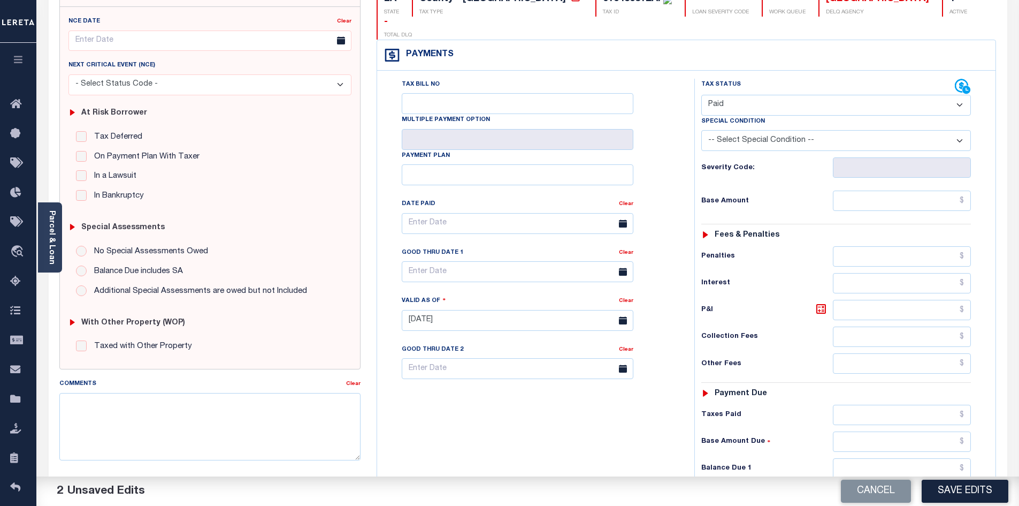
scroll to position [130, 0]
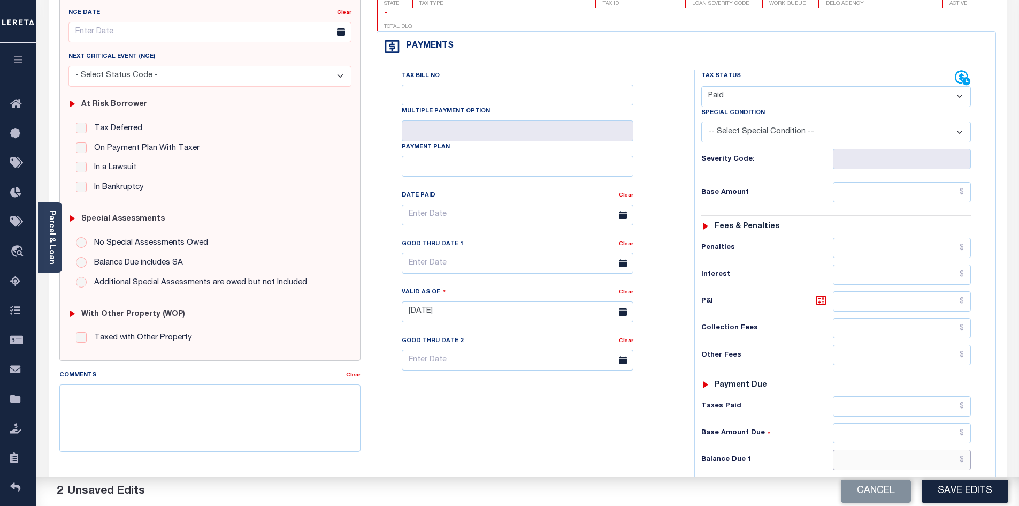
click at [906, 450] on input "text" at bounding box center [902, 460] width 139 height 20
type input "$0.00"
click at [598, 429] on div "Tax Bill No Multiple Payment Option Payment Plan Clear" at bounding box center [533, 306] width 307 height 473
drag, startPoint x: 932, startPoint y: 491, endPoint x: 973, endPoint y: 483, distance: 42.0
click at [932, 491] on button "Save Edits" at bounding box center [965, 490] width 87 height 23
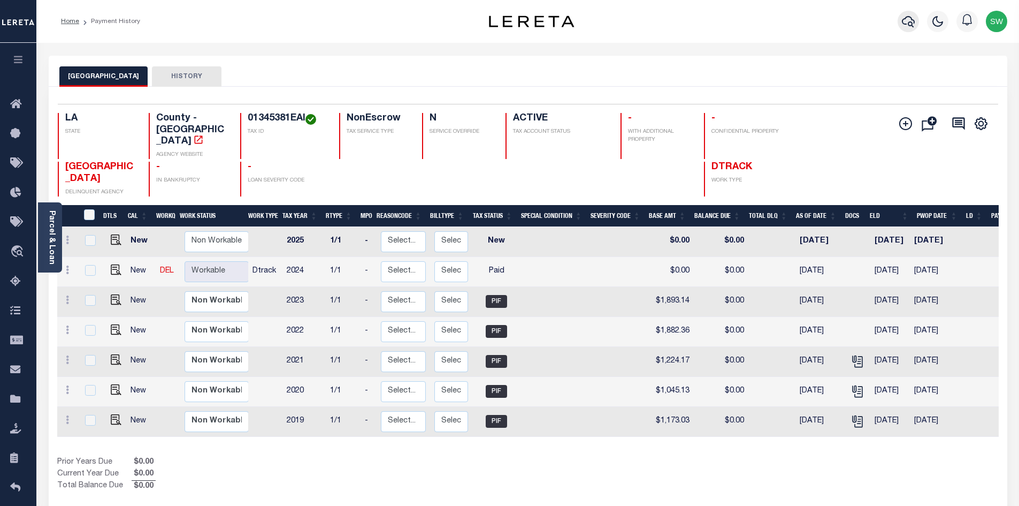
click at [908, 25] on icon "button" at bounding box center [908, 21] width 13 height 13
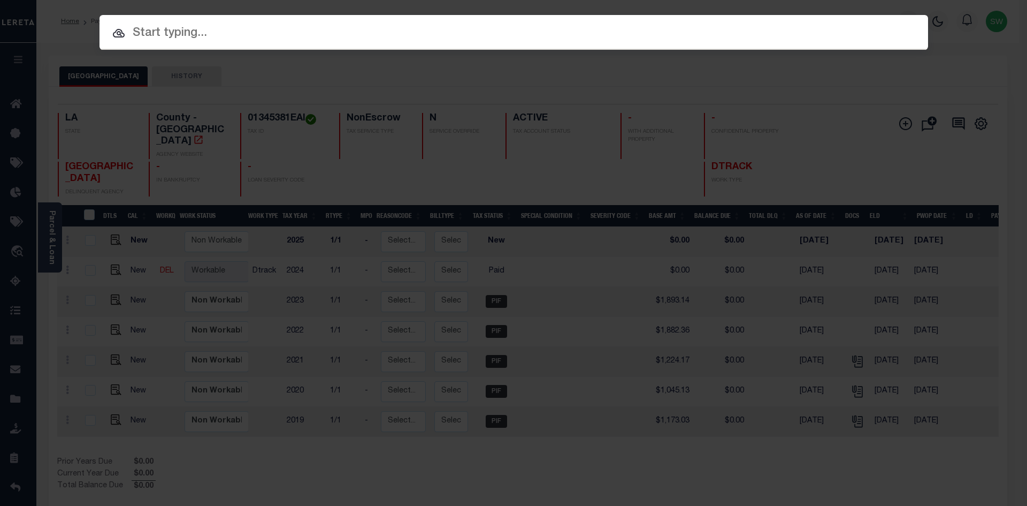
click at [177, 34] on input "text" at bounding box center [514, 33] width 829 height 19
paste input "942100031551"
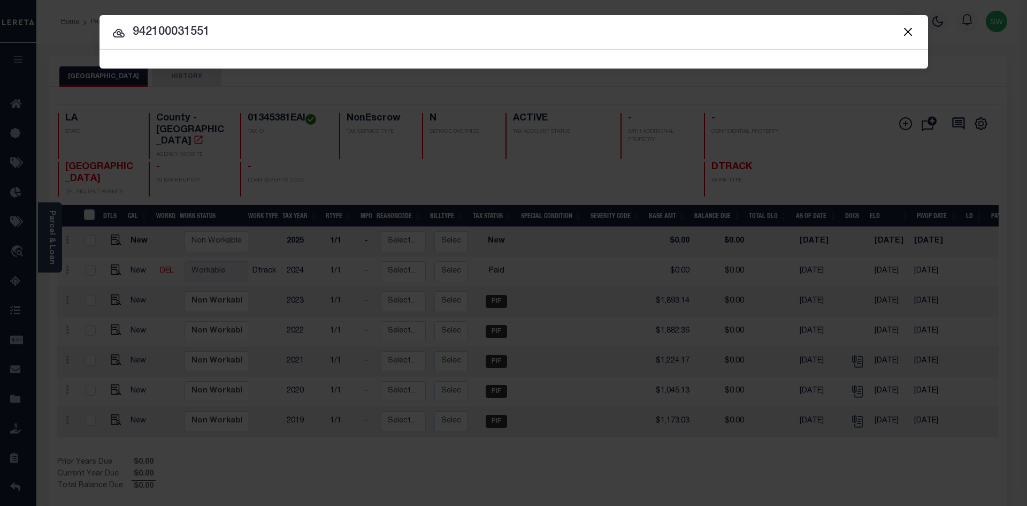
type input "942100031551"
click at [120, 33] on icon at bounding box center [119, 33] width 12 height 9
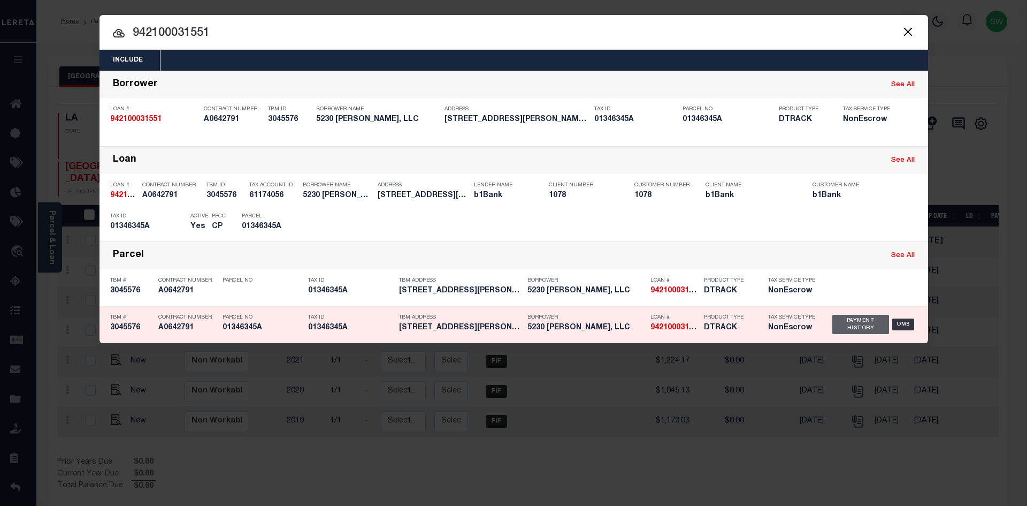
click at [848, 329] on div "Payment History" at bounding box center [861, 324] width 57 height 19
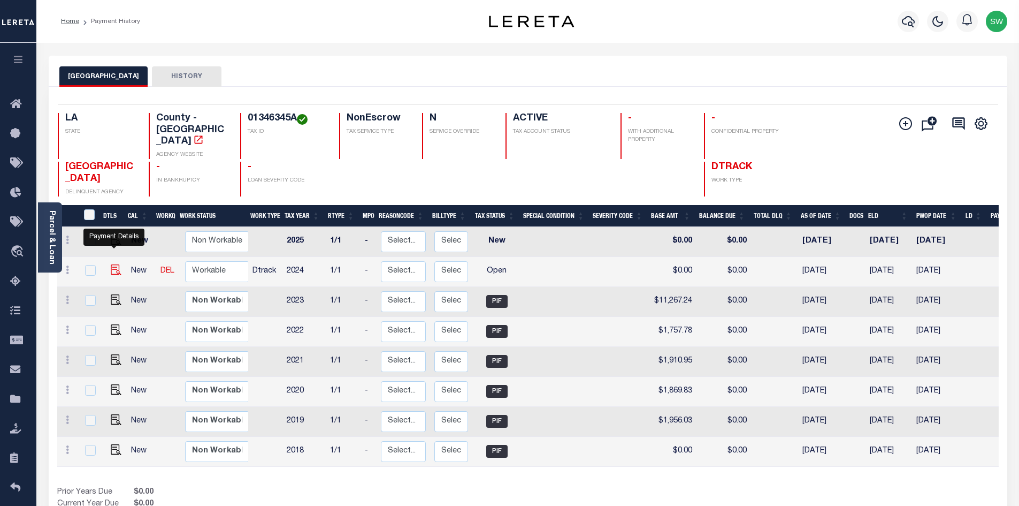
click at [117, 264] on img "" at bounding box center [116, 269] width 11 height 11
checkbox input "true"
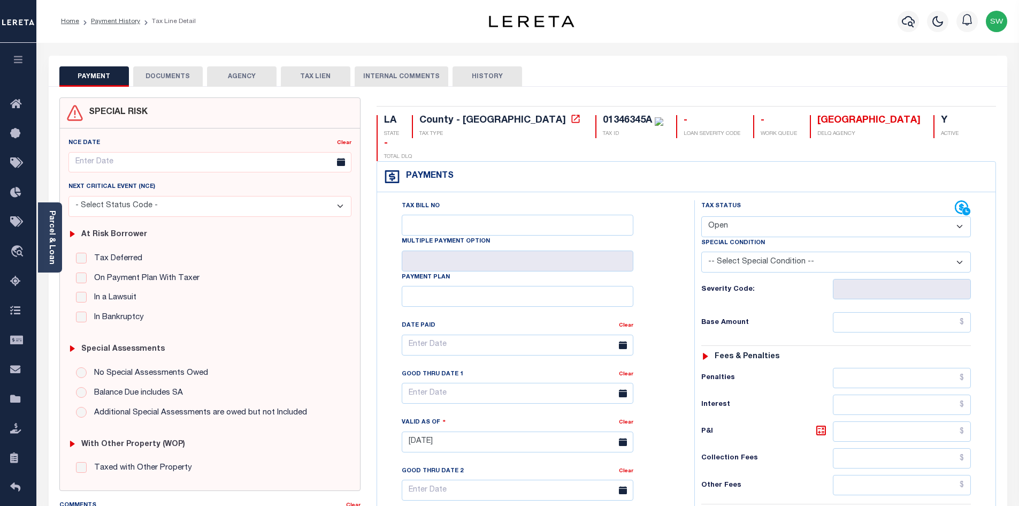
click at [961, 216] on select "- Select Status Code - Open Due/Unpaid Paid Incomplete No Tax Due Internal Refu…" at bounding box center [837, 226] width 270 height 21
select select "PYD"
click at [702, 216] on select "- Select Status Code - Open Due/Unpaid Paid Incomplete No Tax Due Internal Refu…" at bounding box center [837, 226] width 270 height 21
type input "[DATE]"
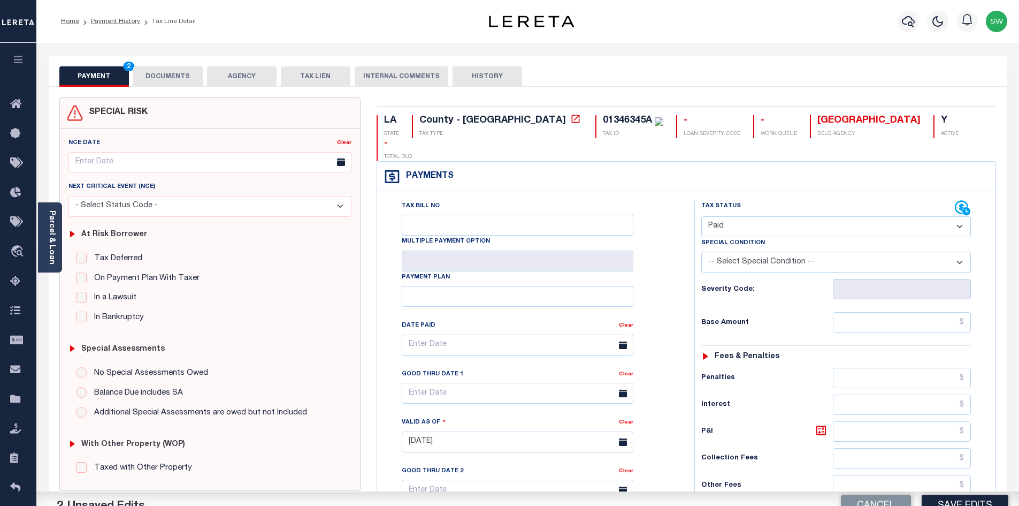
click at [679, 242] on div "Tax Bill No Multiple Payment Option Payment Plan Clear" at bounding box center [533, 436] width 307 height 473
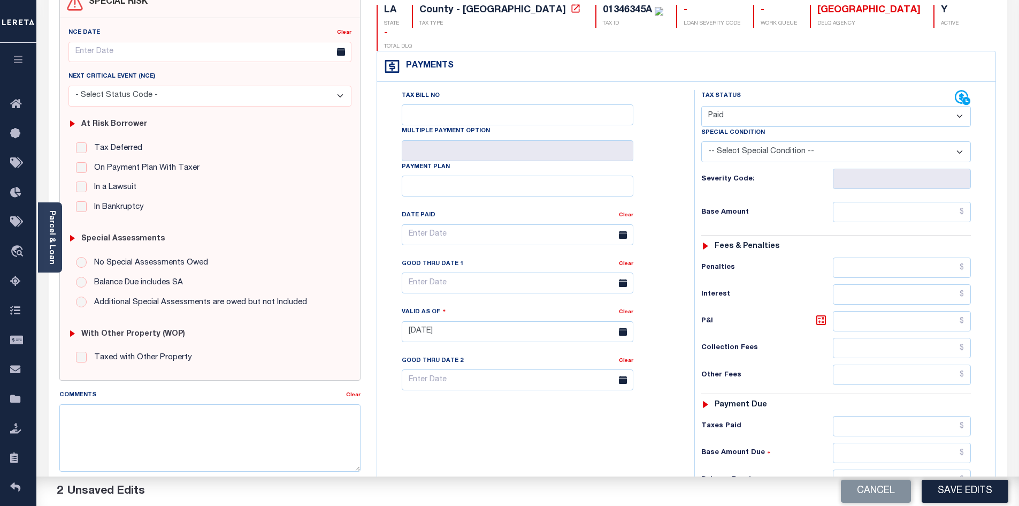
scroll to position [123, 0]
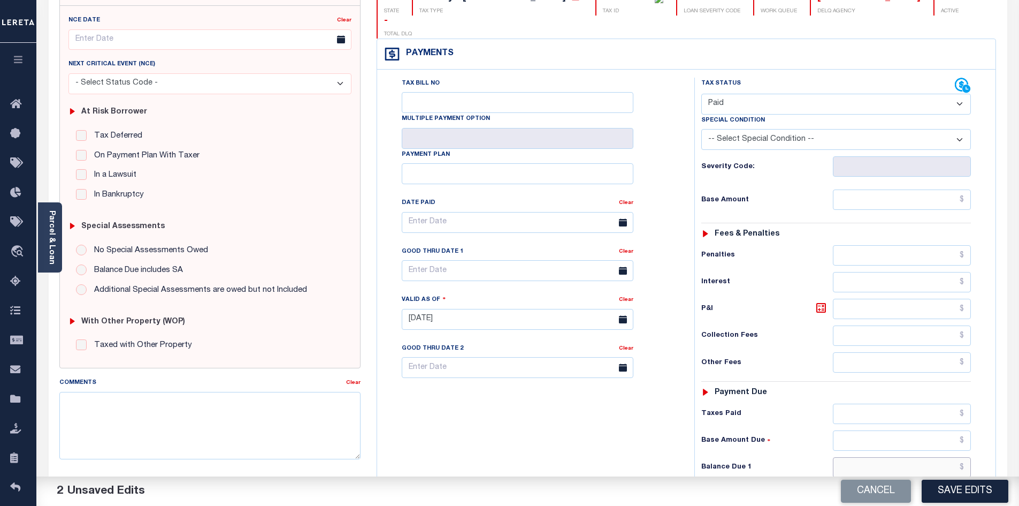
click at [887, 457] on input "text" at bounding box center [902, 467] width 139 height 20
type input "$0.00"
click at [620, 439] on div "Tax Bill No Multiple Payment Option Payment Plan Clear" at bounding box center [533, 314] width 307 height 473
click at [967, 491] on button "Save Edits" at bounding box center [965, 490] width 87 height 23
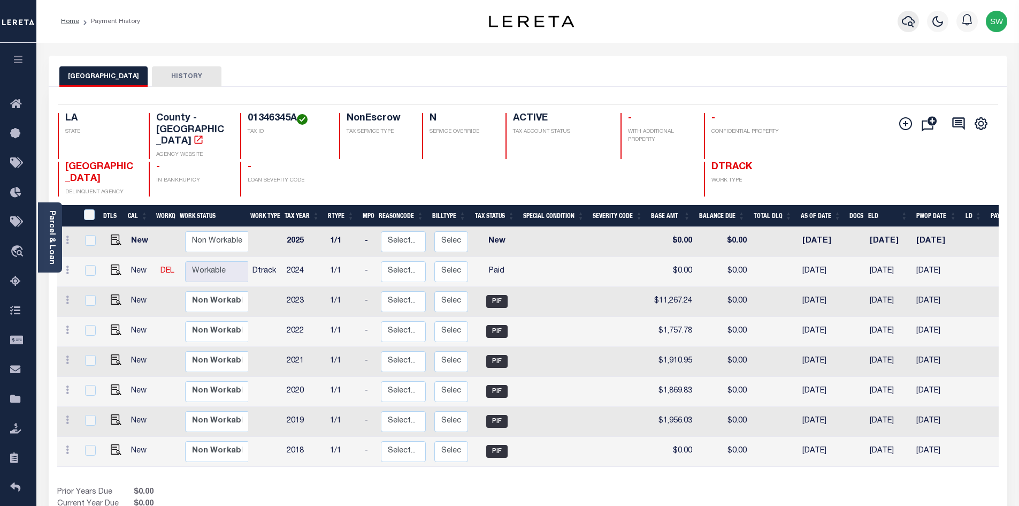
click at [913, 14] on button "button" at bounding box center [908, 21] width 21 height 21
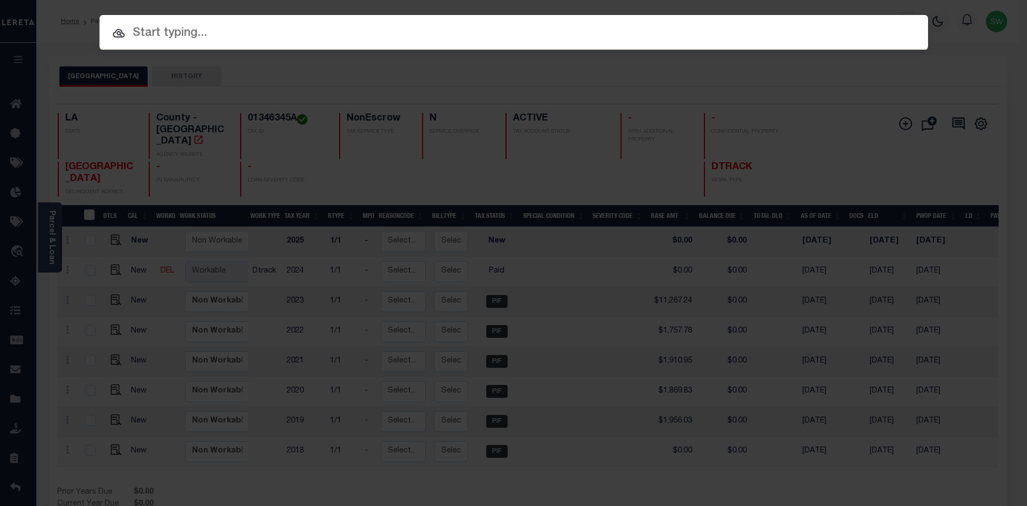
click at [191, 40] on input "text" at bounding box center [514, 33] width 829 height 19
paste input "37017106"
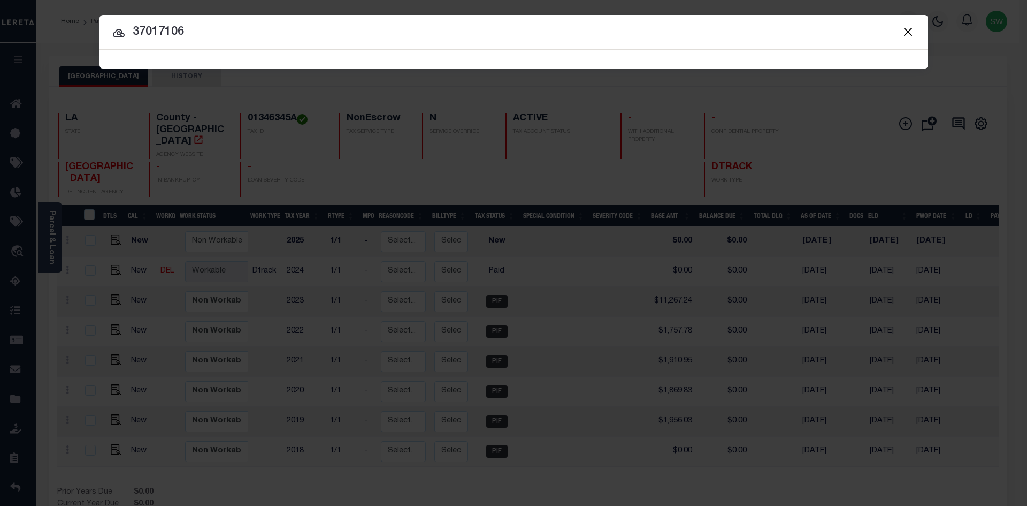
type input "37017106"
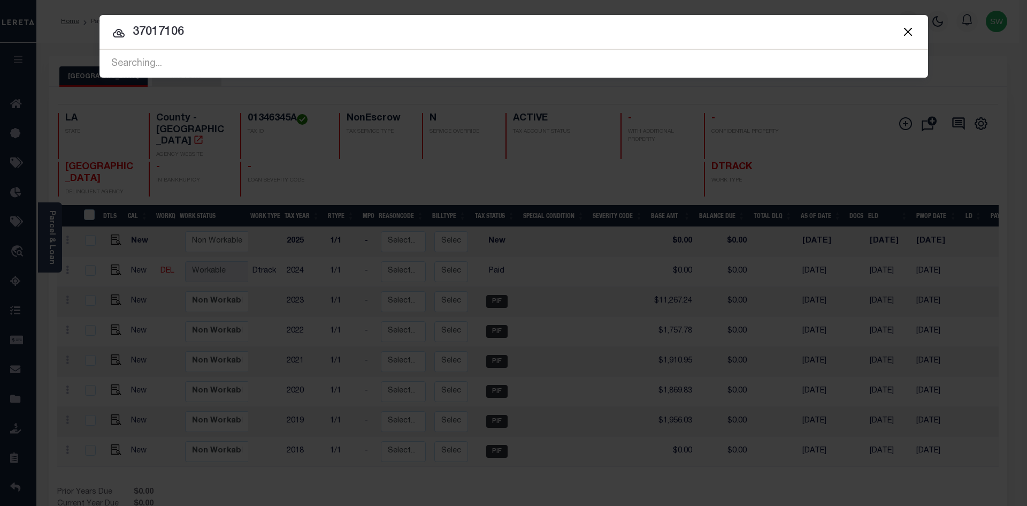
click at [117, 31] on icon at bounding box center [118, 33] width 13 height 13
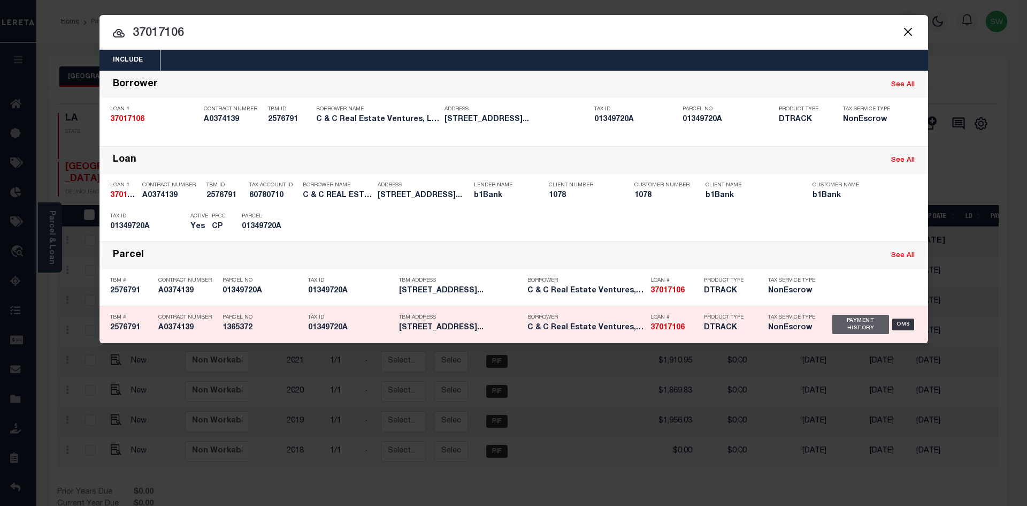
click at [848, 326] on div "Payment History" at bounding box center [861, 324] width 57 height 19
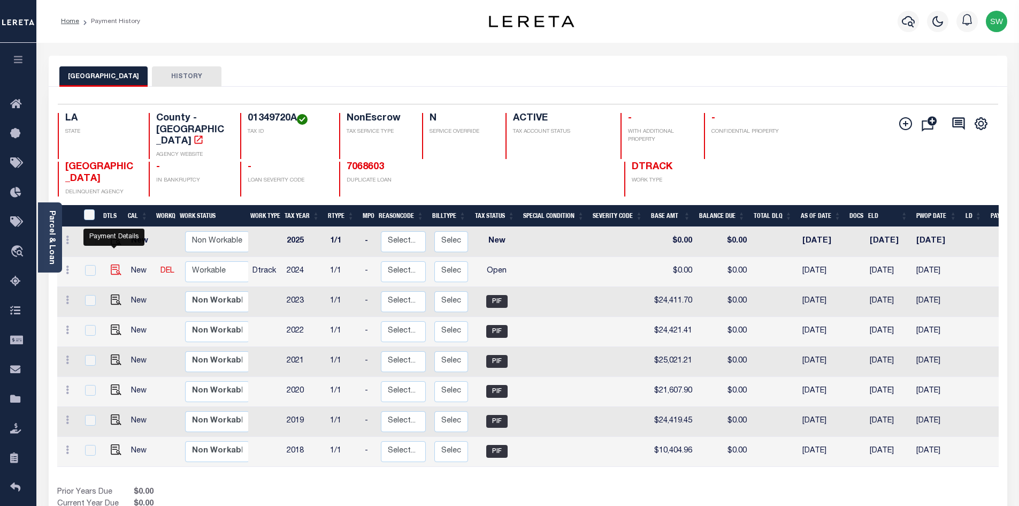
click at [116, 264] on img "" at bounding box center [116, 269] width 11 height 11
checkbox input "true"
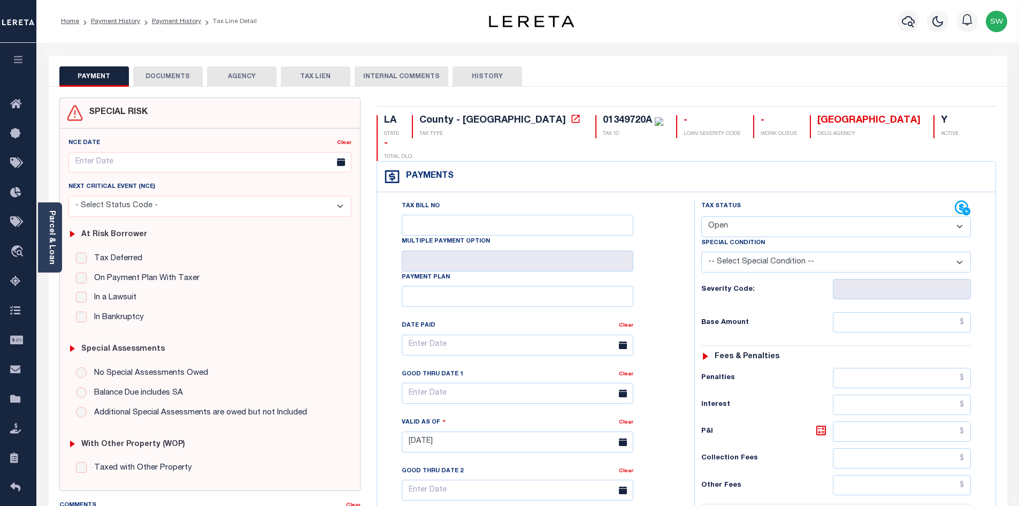
click at [962, 216] on select "- Select Status Code - Open Due/Unpaid Paid Incomplete No Tax Due Internal Refu…" at bounding box center [837, 226] width 270 height 21
select select "PYD"
click at [702, 216] on select "- Select Status Code - Open Due/Unpaid Paid Incomplete No Tax Due Internal Refu…" at bounding box center [837, 226] width 270 height 21
type input "[DATE]"
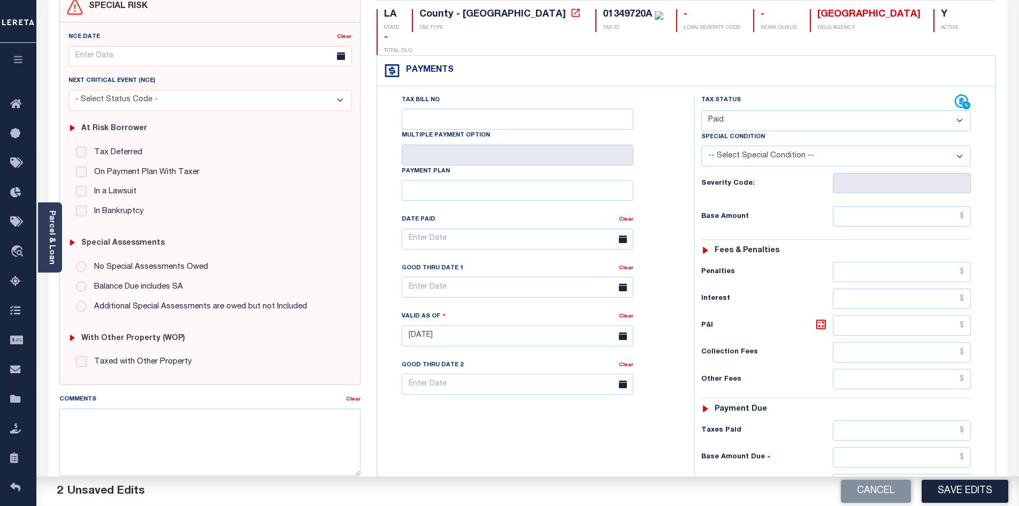
scroll to position [110, 0]
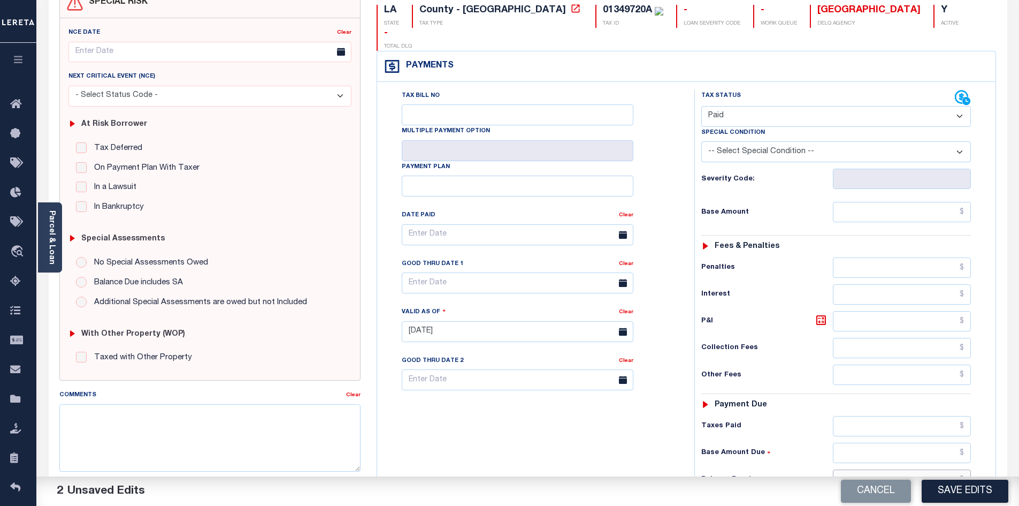
click at [909, 469] on input "text" at bounding box center [902, 479] width 139 height 20
type input "$0.00"
click at [585, 441] on div "Tax Bill No Multiple Payment Option Payment Plan Clear" at bounding box center [533, 326] width 307 height 473
click at [944, 492] on button "Save Edits" at bounding box center [965, 490] width 87 height 23
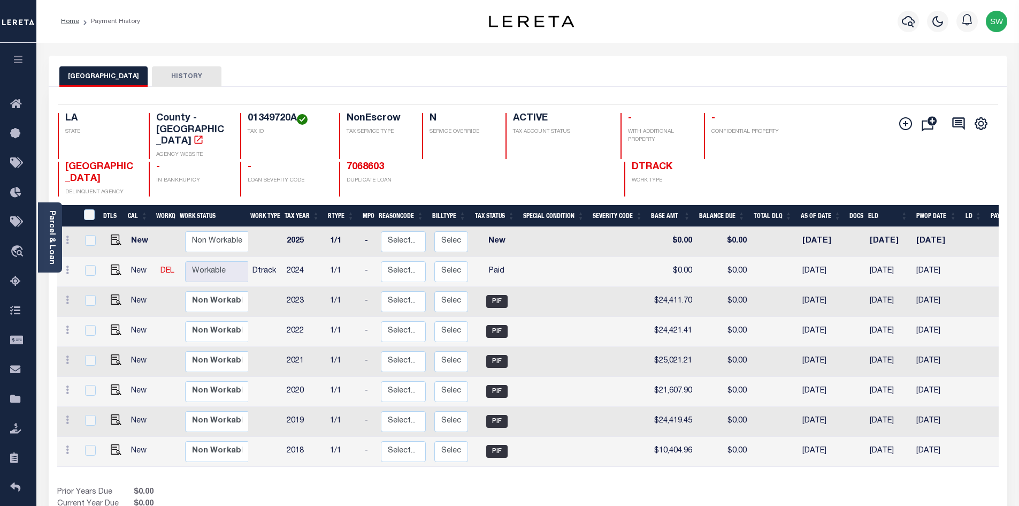
drag, startPoint x: 550, startPoint y: 476, endPoint x: 555, endPoint y: 470, distance: 8.3
click at [550, 486] on div "Show Tax Lines before Bill Release Date Prior Years Due $0.00 Current Year Due …" at bounding box center [528, 504] width 942 height 36
click at [906, 20] on icon "button" at bounding box center [908, 21] width 13 height 13
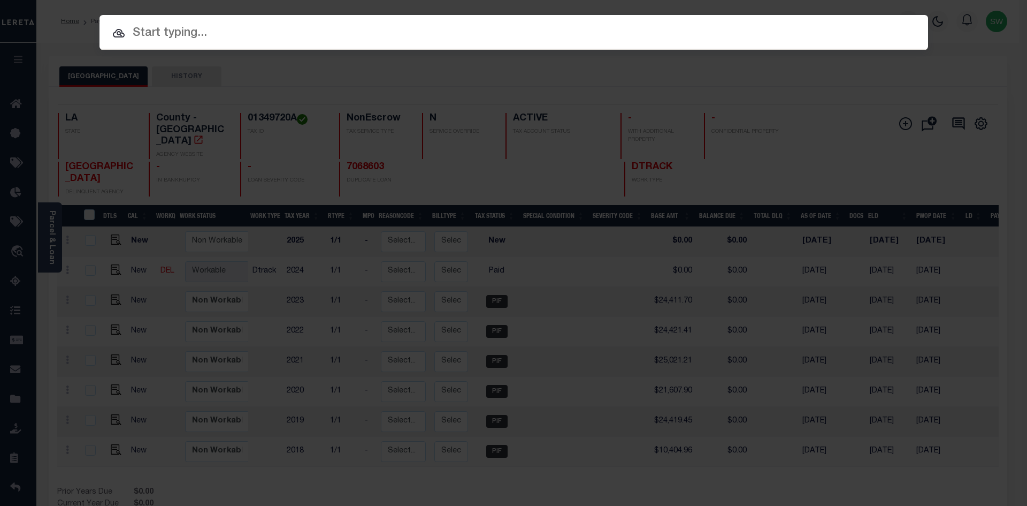
click at [192, 33] on input "text" at bounding box center [514, 33] width 829 height 19
click at [196, 31] on input "text" at bounding box center [514, 33] width 829 height 19
type input "1"
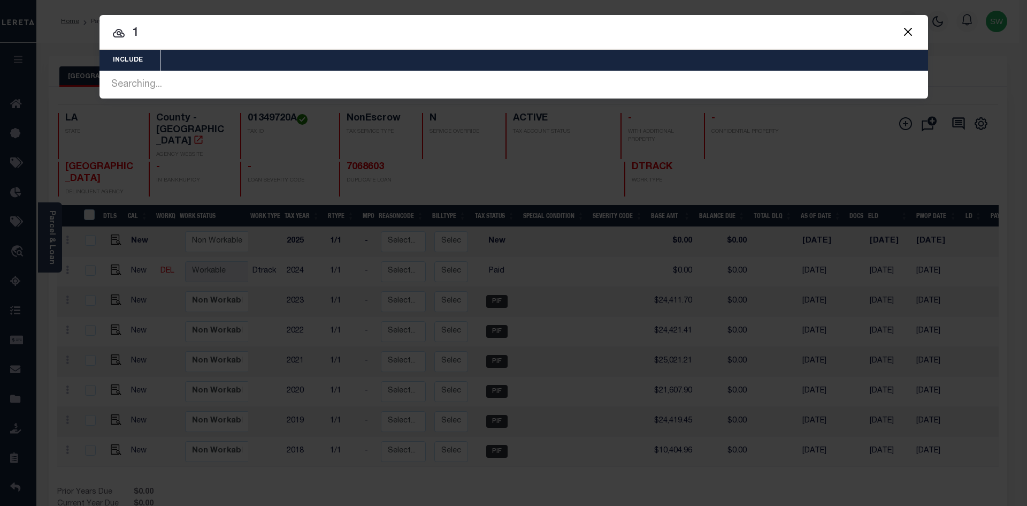
click at [907, 33] on button "Close" at bounding box center [909, 32] width 14 height 14
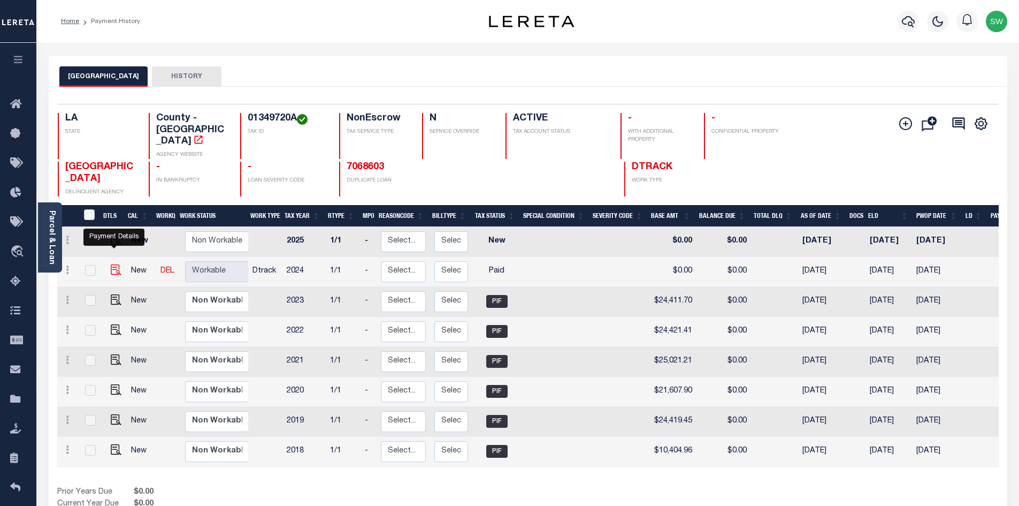
drag, startPoint x: 112, startPoint y: 257, endPoint x: 113, endPoint y: 251, distance: 6.0
click at [112, 264] on img "" at bounding box center [116, 269] width 11 height 11
checkbox input "true"
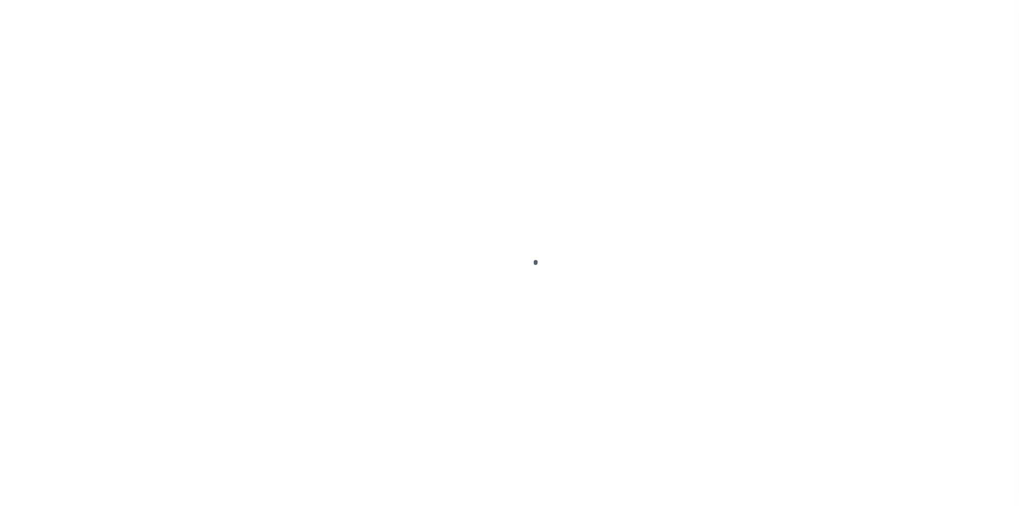
select select "PYD"
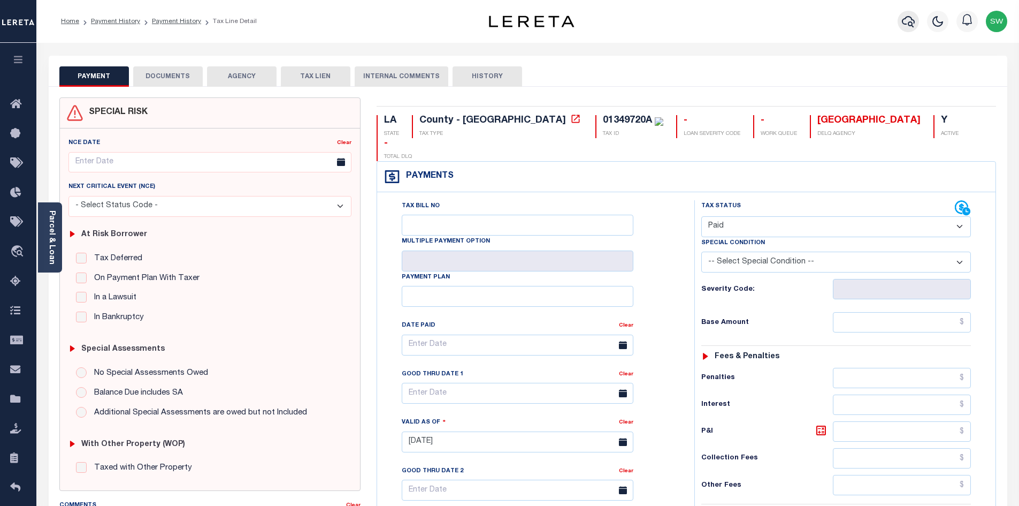
click at [911, 22] on icon "button" at bounding box center [908, 21] width 13 height 11
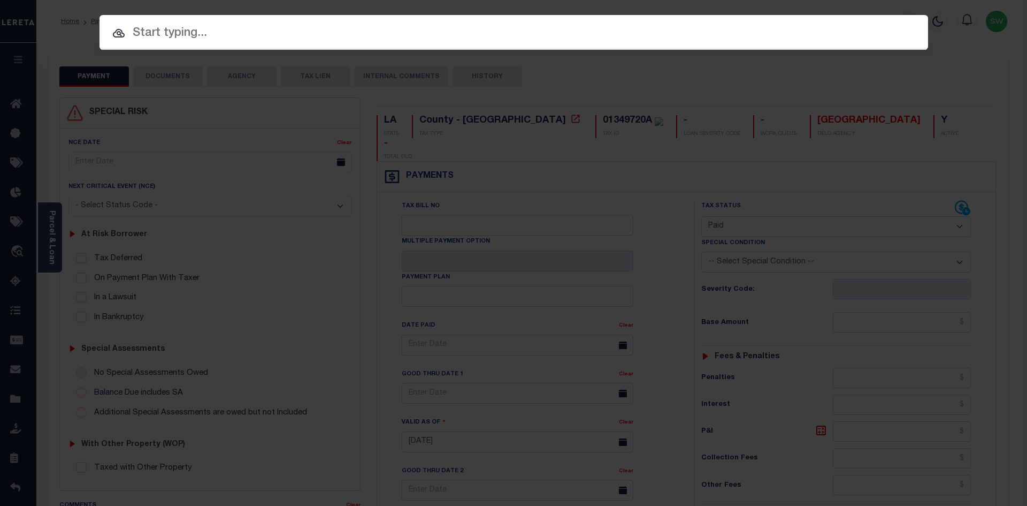
click at [170, 33] on input "text" at bounding box center [514, 33] width 829 height 19
paste input "942300015735"
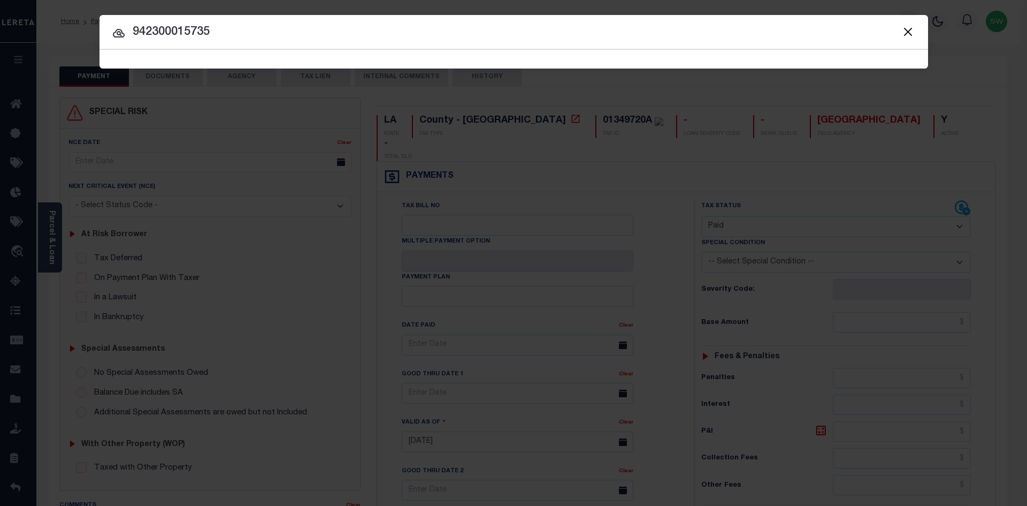
type input "942300015735"
click at [121, 30] on icon at bounding box center [118, 33] width 13 height 13
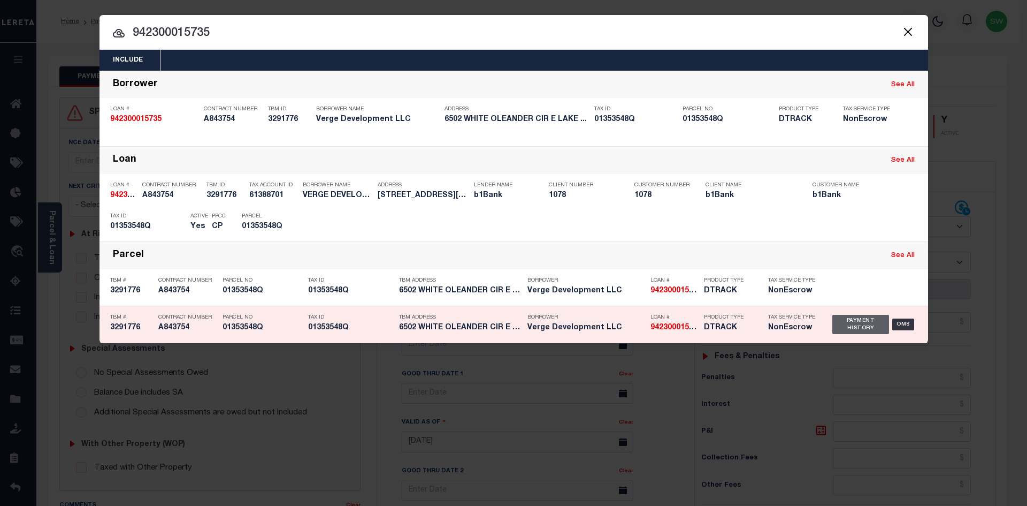
click at [847, 331] on div "Payment History" at bounding box center [861, 324] width 57 height 19
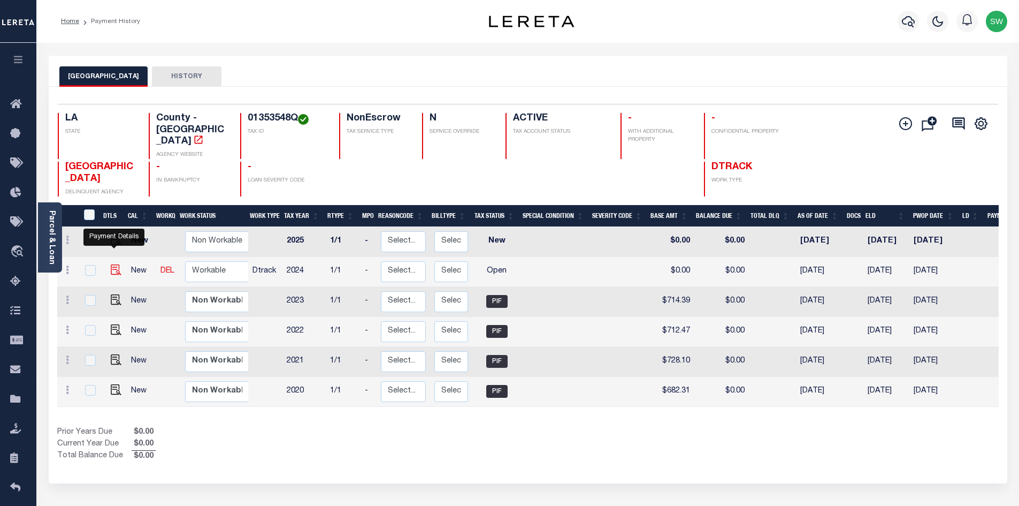
click at [111, 264] on img "" at bounding box center [116, 269] width 11 height 11
checkbox input "true"
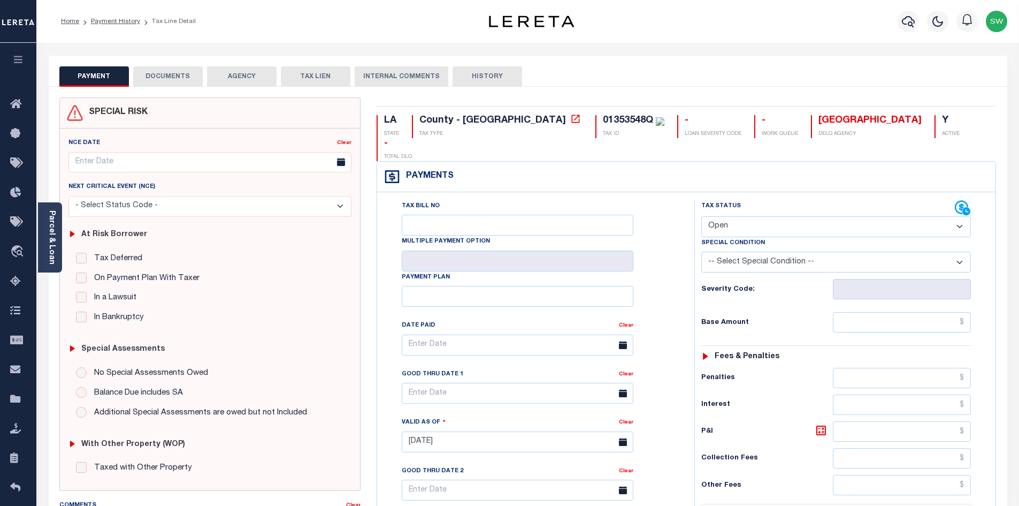
click at [958, 216] on select "- Select Status Code - Open Due/Unpaid Paid Incomplete No Tax Due Internal Refu…" at bounding box center [837, 226] width 270 height 21
select select "PYD"
click at [702, 216] on select "- Select Status Code - Open Due/Unpaid Paid Incomplete No Tax Due Internal Refu…" at bounding box center [837, 226] width 270 height 21
type input "10/09/2025"
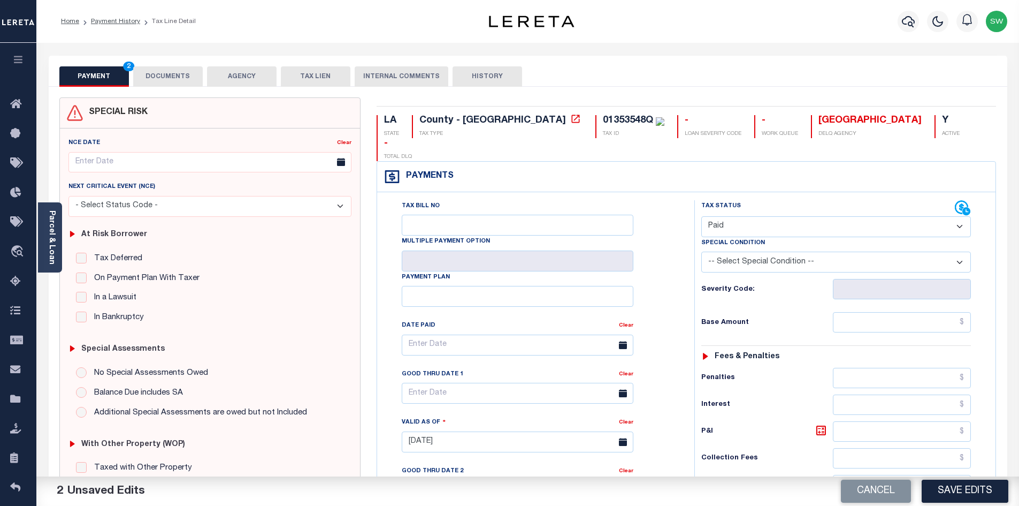
click at [681, 200] on div "Tax Bill No Multiple Payment Option Payment Plan Clear" at bounding box center [533, 436] width 307 height 473
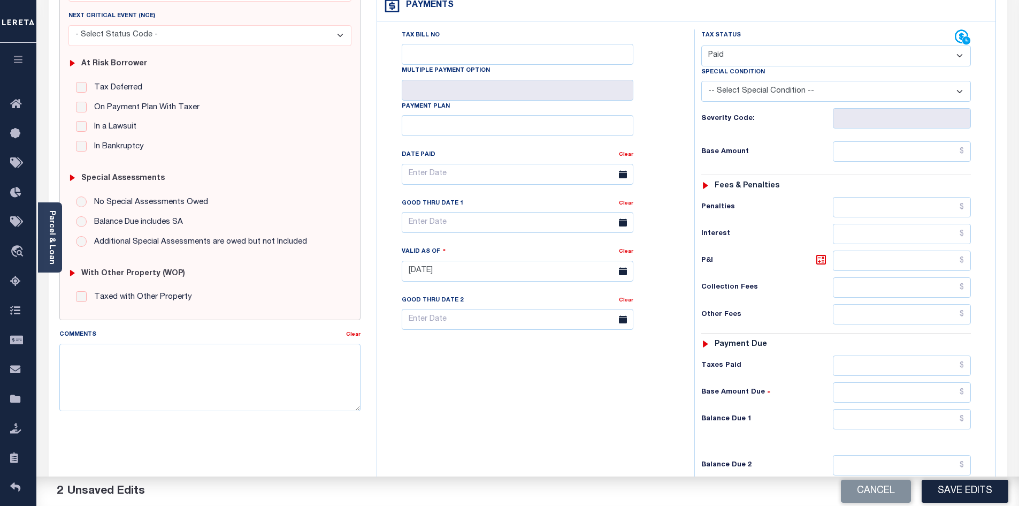
scroll to position [172, 0]
click at [879, 408] on input "text" at bounding box center [902, 418] width 139 height 20
type input "$0.00"
click at [624, 430] on div "Tax Bill No Multiple Payment Option Payment Plan Clear" at bounding box center [533, 264] width 307 height 473
click at [949, 490] on button "Save Edits" at bounding box center [965, 490] width 87 height 23
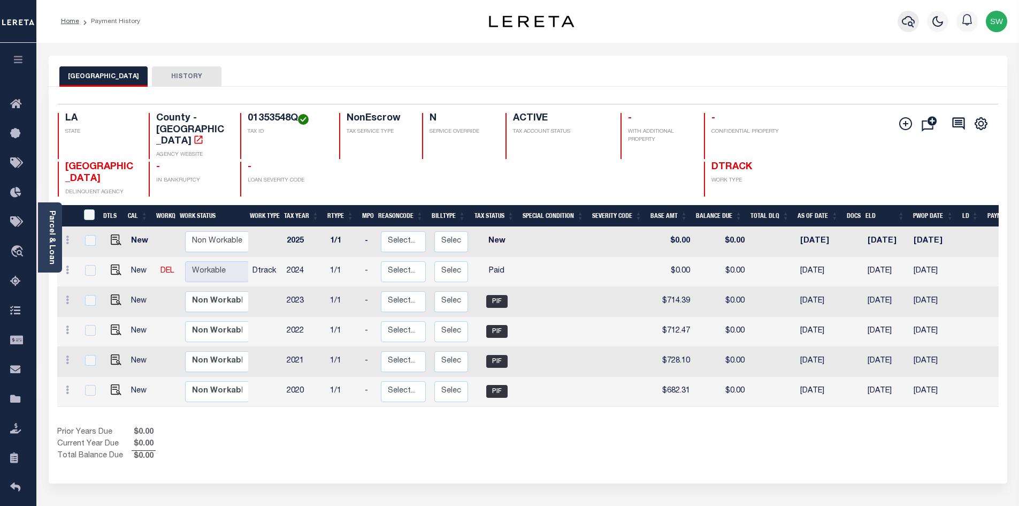
click at [905, 22] on icon "button" at bounding box center [908, 21] width 13 height 13
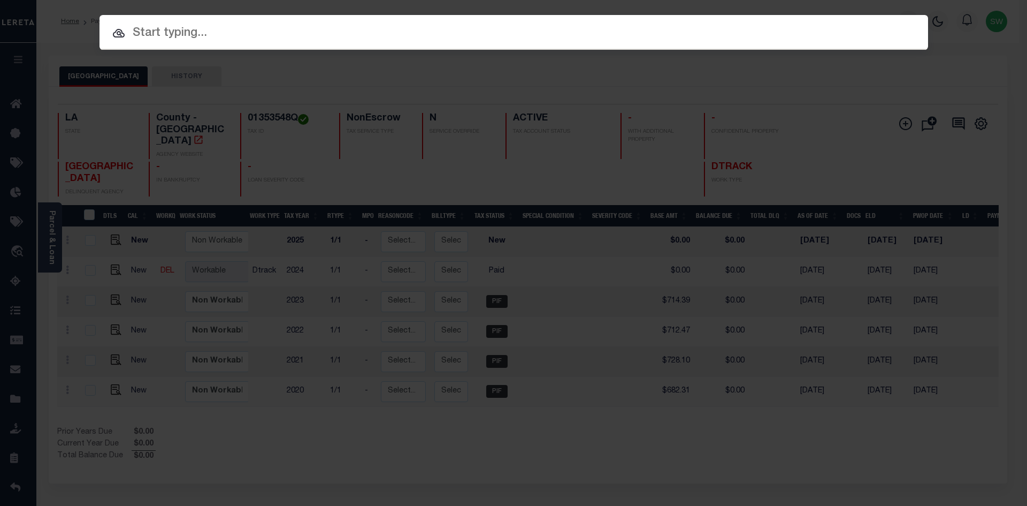
click at [187, 34] on input "text" at bounding box center [514, 33] width 829 height 19
paste input "17098604"
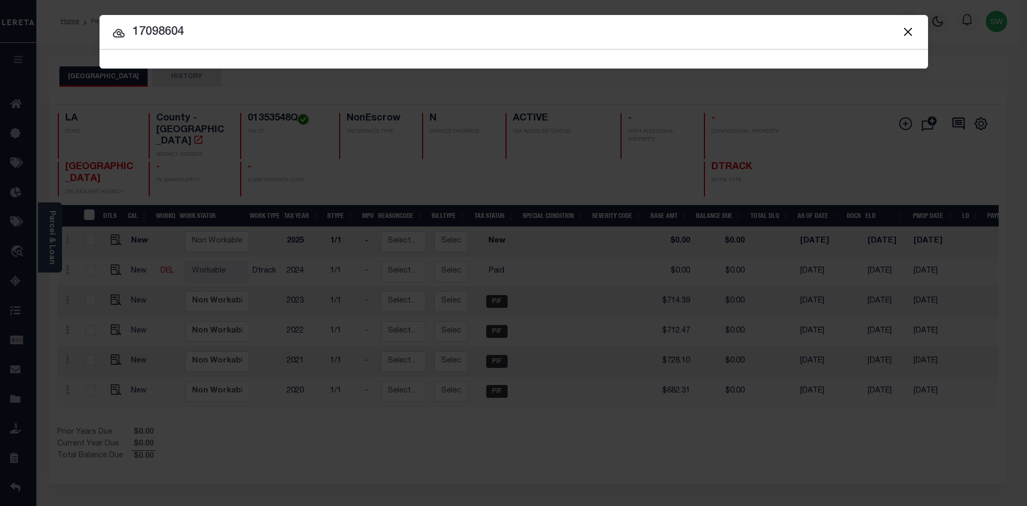
type input "17098604"
click at [121, 34] on icon at bounding box center [118, 33] width 13 height 13
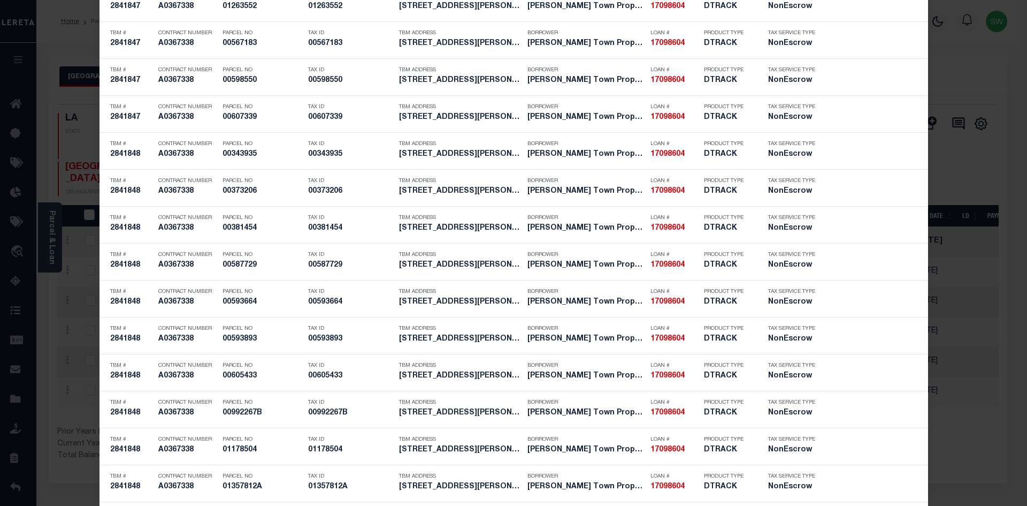
scroll to position [3503, 0]
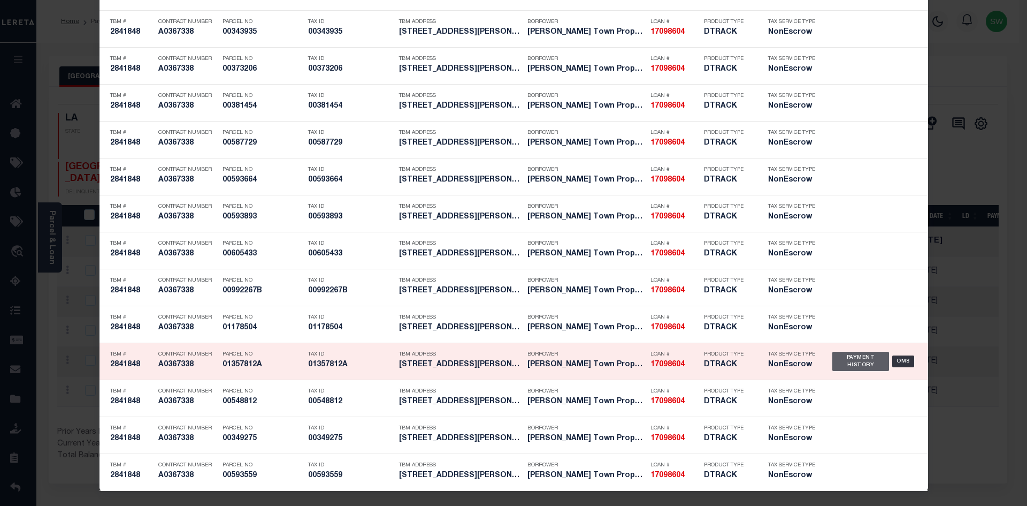
click at [874, 363] on div "Payment History" at bounding box center [861, 361] width 57 height 19
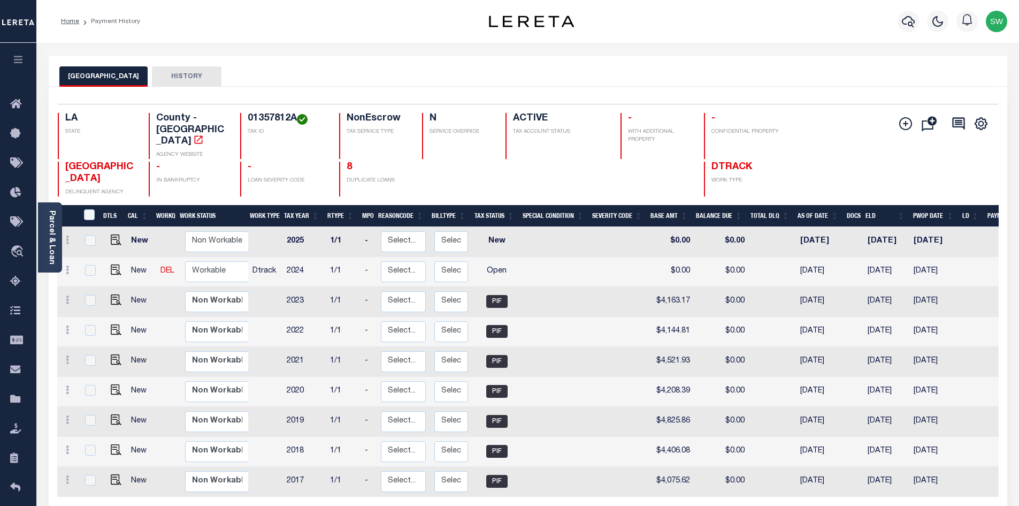
click at [107, 267] on link at bounding box center [113, 270] width 16 height 7
checkbox input "true"
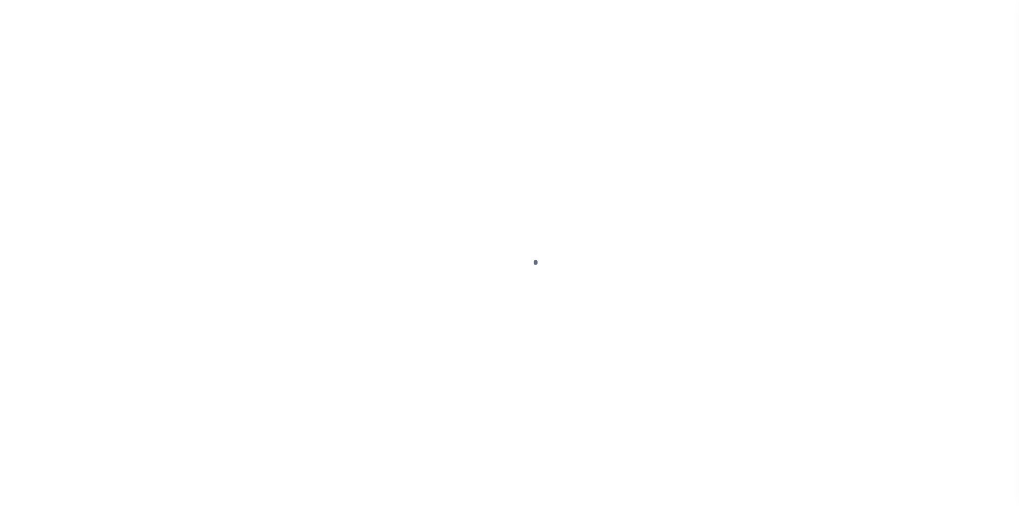
drag, startPoint x: 0, startPoint y: 0, endPoint x: 115, endPoint y: 259, distance: 283.2
click at [115, 259] on div at bounding box center [509, 253] width 1019 height 506
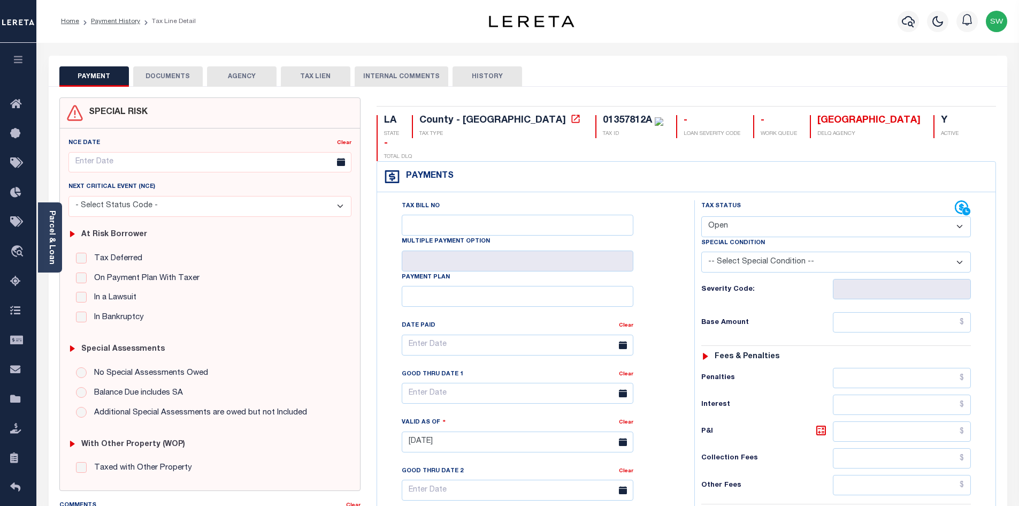
click at [960, 216] on select "- Select Status Code - Open Due/Unpaid Paid Incomplete No Tax Due Internal Refu…" at bounding box center [837, 226] width 270 height 21
select select "PYD"
click at [702, 216] on select "- Select Status Code - Open Due/Unpaid Paid Incomplete No Tax Due Internal Refu…" at bounding box center [837, 226] width 270 height 21
type input "[DATE]"
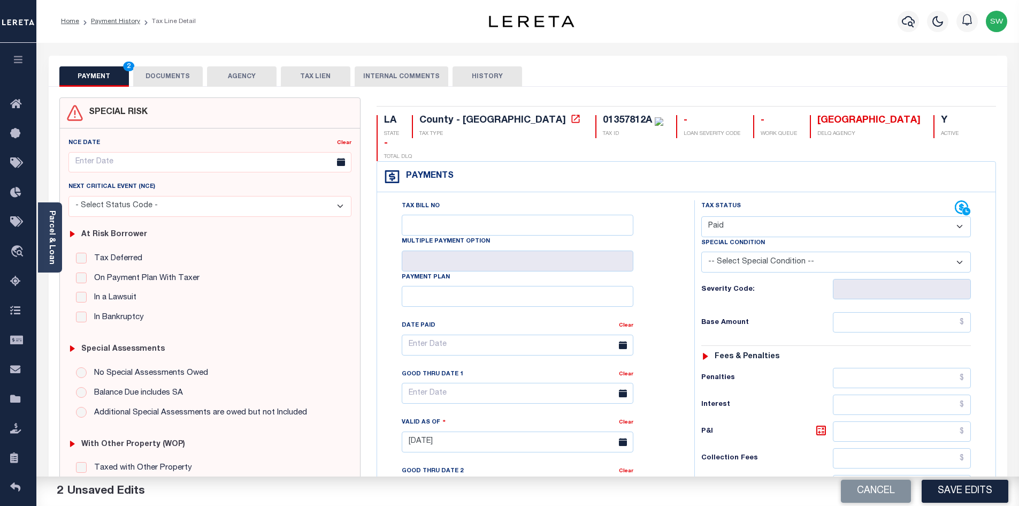
click at [674, 249] on div "Tax Bill No Multiple Payment Option Payment Plan Clear" at bounding box center [533, 350] width 291 height 300
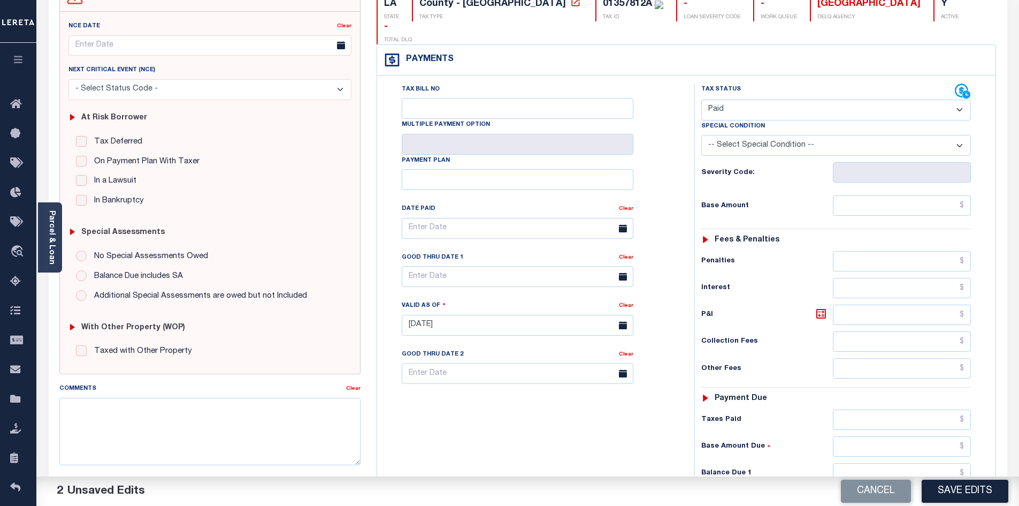
scroll to position [138, 0]
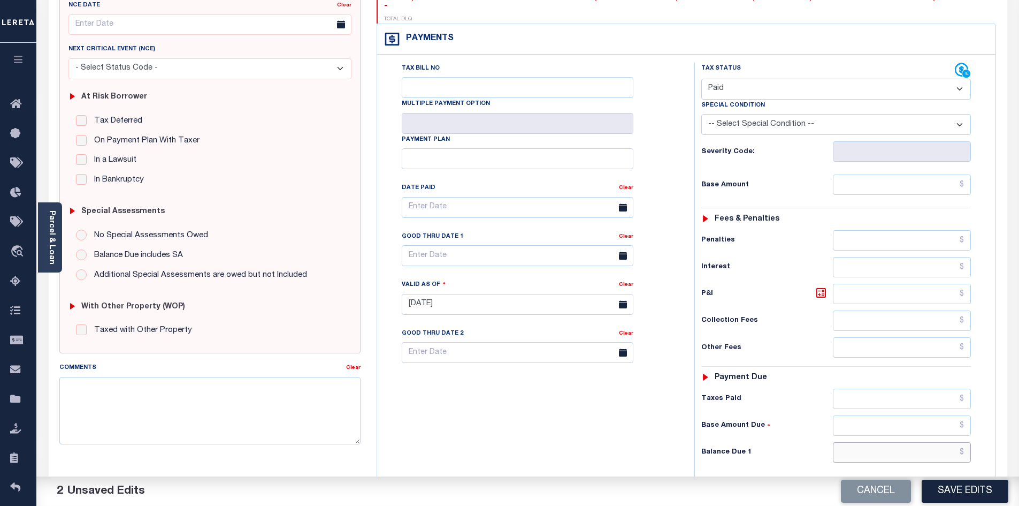
click at [902, 442] on input "text" at bounding box center [902, 452] width 139 height 20
type input "$0.00"
click at [589, 440] on div "Tax Bill No Multiple Payment Option Payment Plan Clear" at bounding box center [533, 299] width 307 height 473
click at [937, 491] on button "Save Edits" at bounding box center [965, 490] width 87 height 23
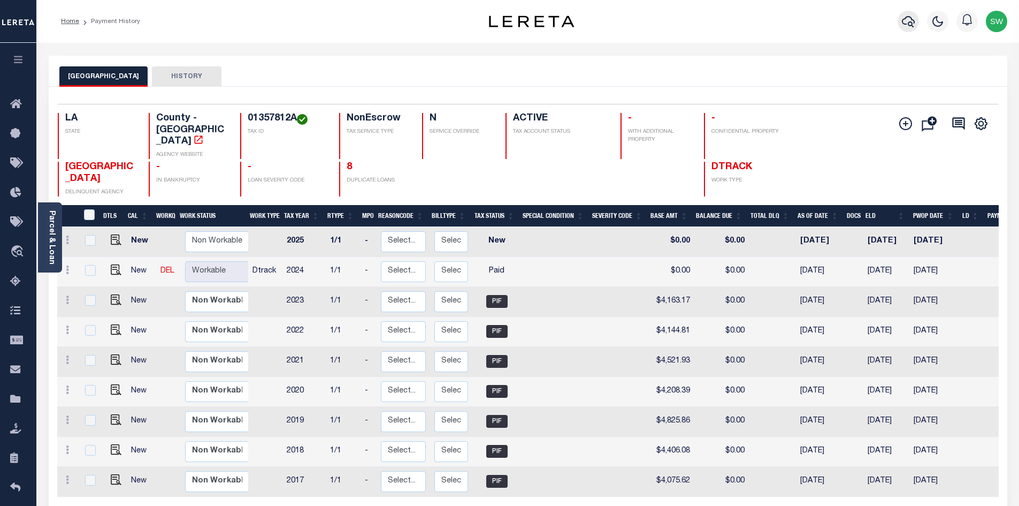
click at [908, 20] on icon "button" at bounding box center [908, 21] width 13 height 13
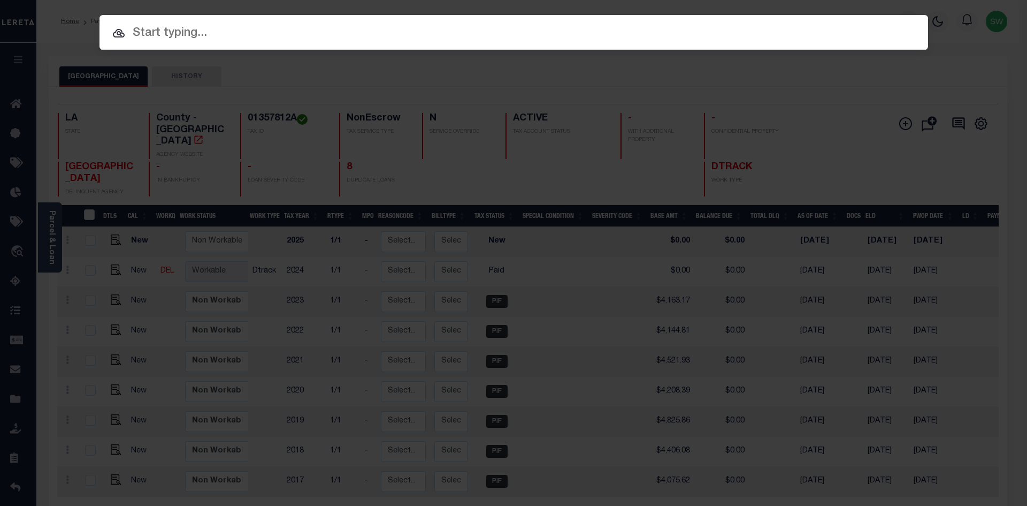
click at [231, 42] on input "text" at bounding box center [514, 33] width 829 height 19
paste input "17028939"
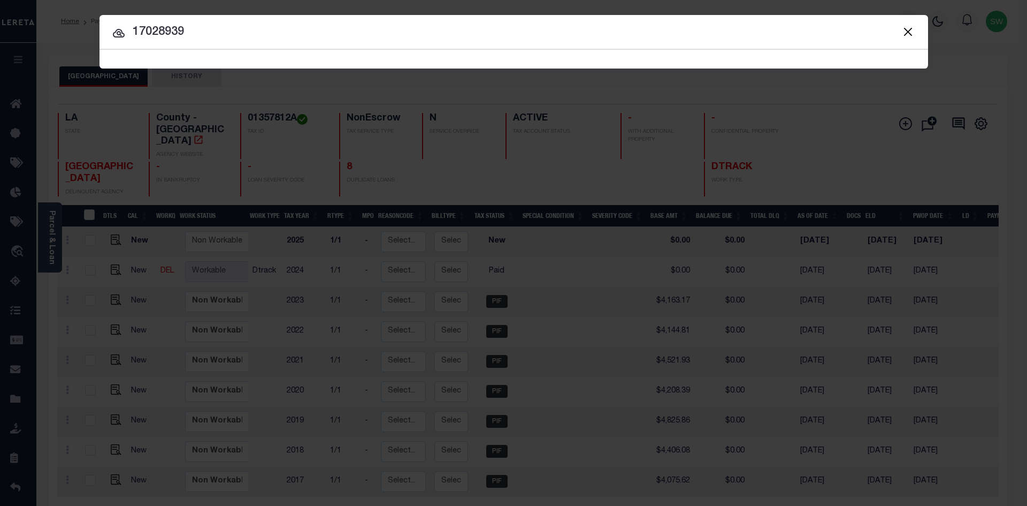
type input "17028939"
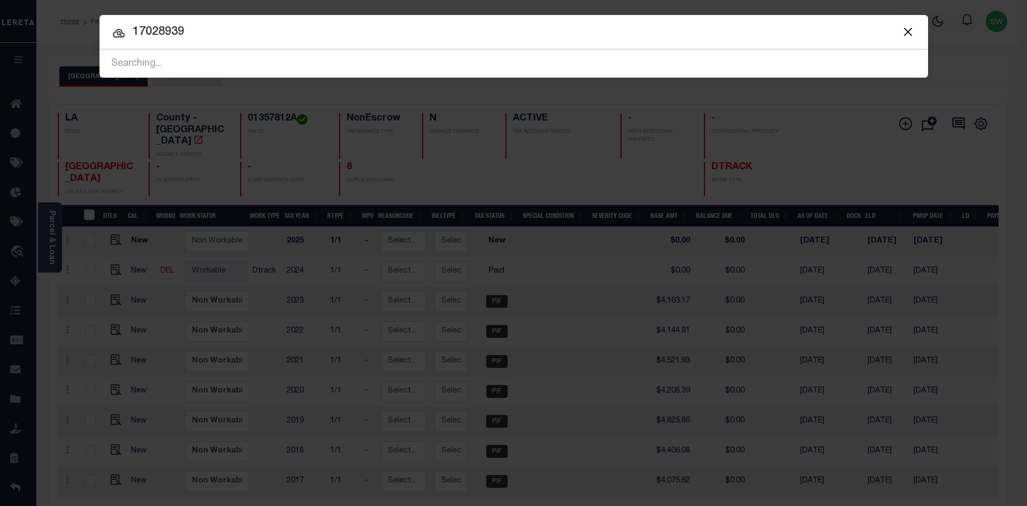
click at [115, 35] on icon at bounding box center [118, 33] width 13 height 13
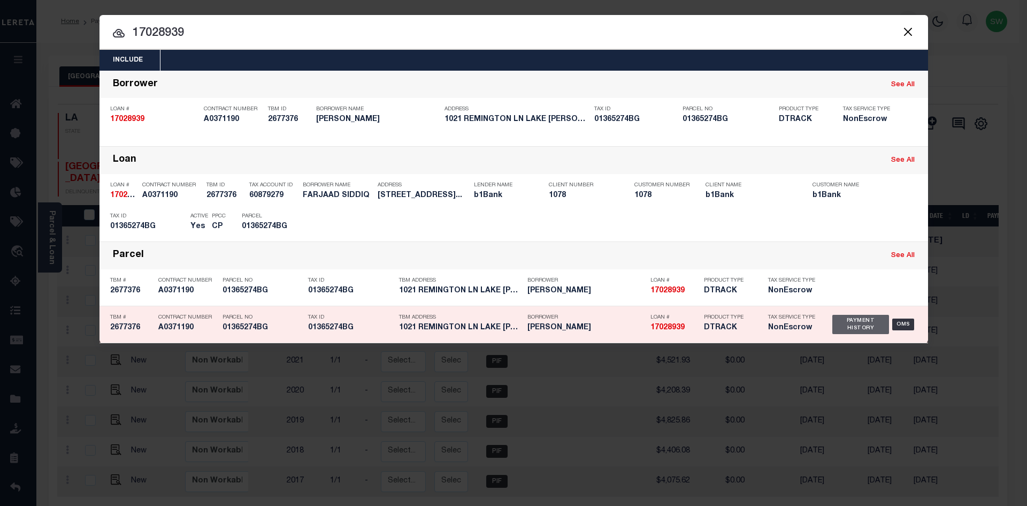
click at [874, 329] on div "Payment History" at bounding box center [861, 324] width 57 height 19
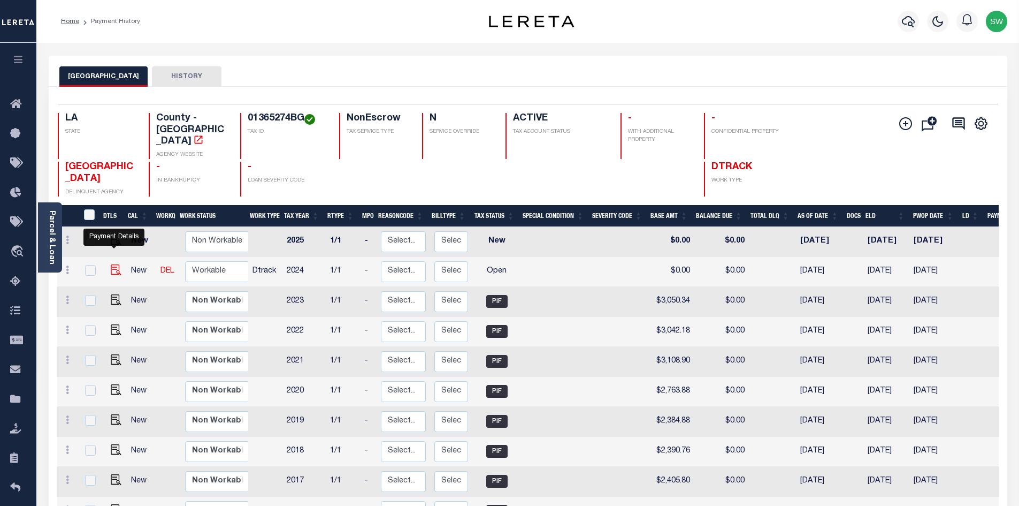
click at [112, 264] on img "" at bounding box center [116, 269] width 11 height 11
checkbox input "true"
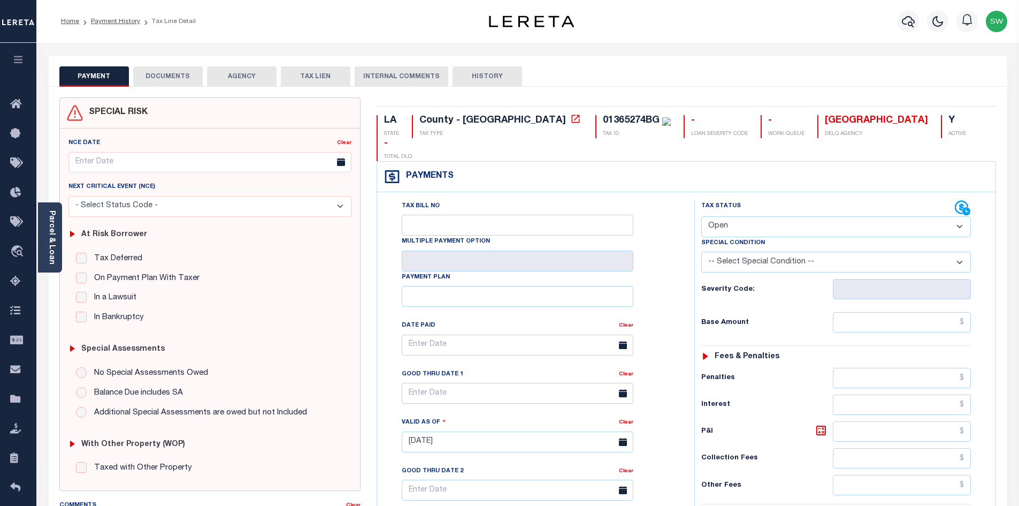
drag, startPoint x: 961, startPoint y: 204, endPoint x: 926, endPoint y: 210, distance: 35.8
click at [961, 216] on select "- Select Status Code - Open Due/Unpaid Paid Incomplete No Tax Due Internal Refu…" at bounding box center [837, 226] width 270 height 21
select select "PYD"
click at [702, 216] on select "- Select Status Code - Open Due/Unpaid Paid Incomplete No Tax Due Internal Refu…" at bounding box center [837, 226] width 270 height 21
type input "[DATE]"
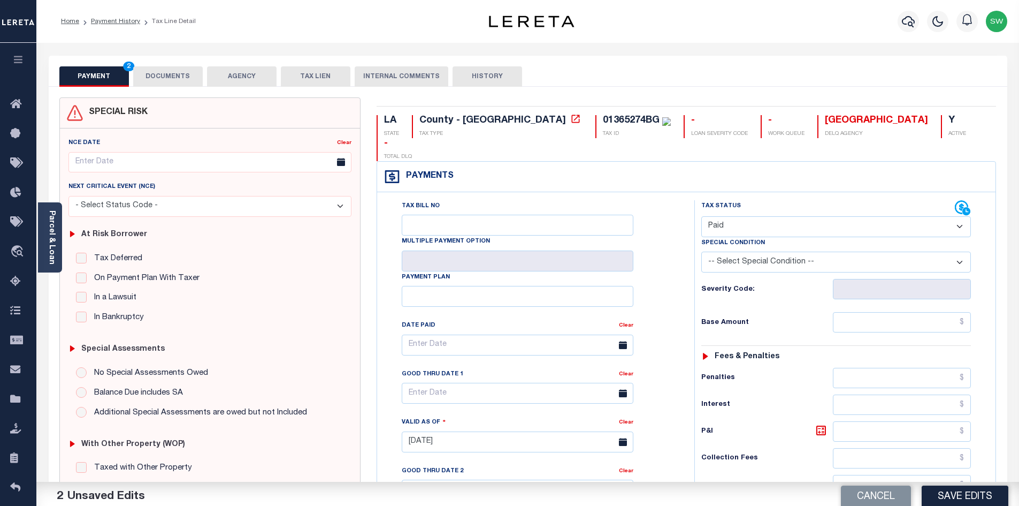
click at [684, 222] on div "Tax Bill No Multiple Payment Option Payment Plan Clear" at bounding box center [533, 436] width 307 height 473
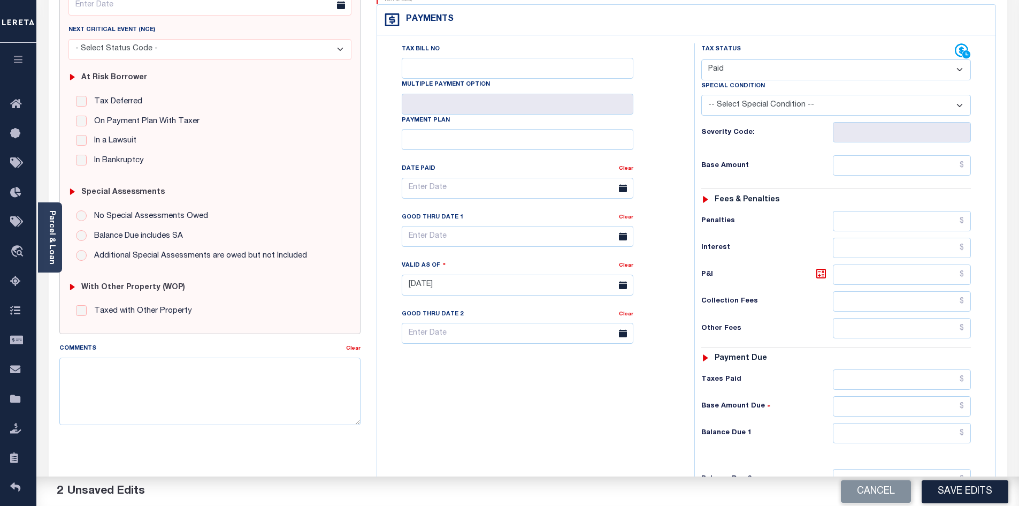
scroll to position [183, 0]
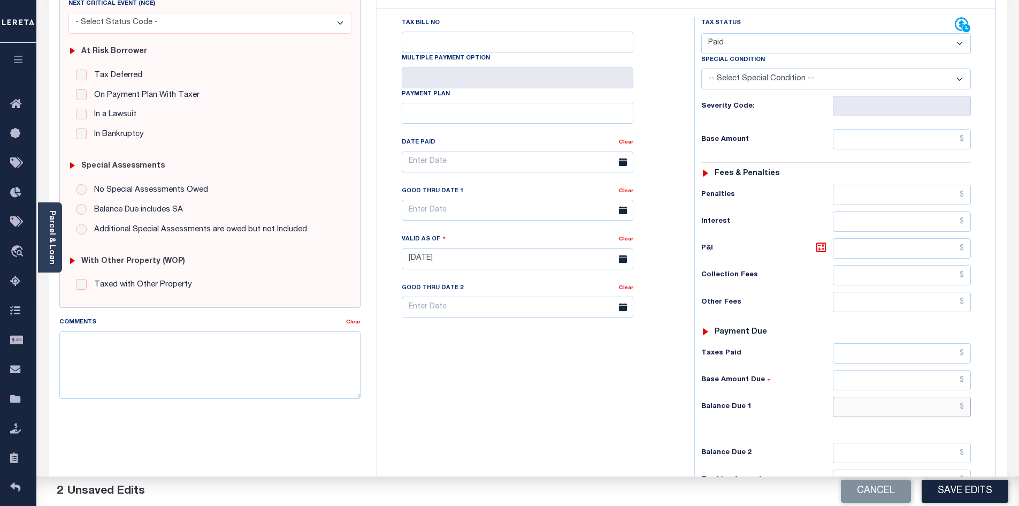
click at [908, 397] on input "text" at bounding box center [902, 407] width 139 height 20
click at [909, 397] on input "text" at bounding box center [902, 407] width 139 height 20
type input "$0.00"
click at [600, 446] on div "Tax Bill No Multiple Payment Option Payment Plan Clear" at bounding box center [533, 253] width 307 height 473
click at [995, 490] on button "Save Edits" at bounding box center [965, 490] width 87 height 23
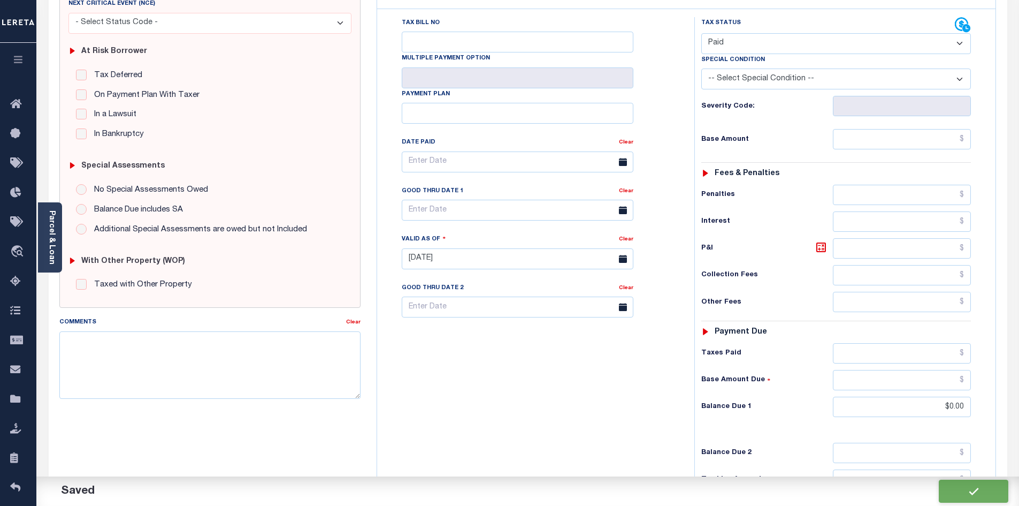
checkbox input "false"
type input "$0"
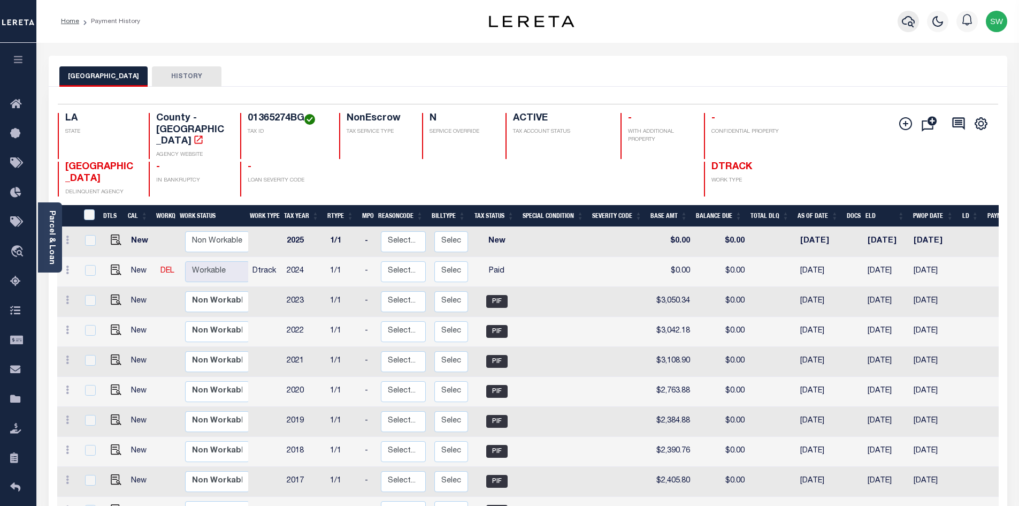
click at [910, 20] on icon "button" at bounding box center [908, 21] width 13 height 13
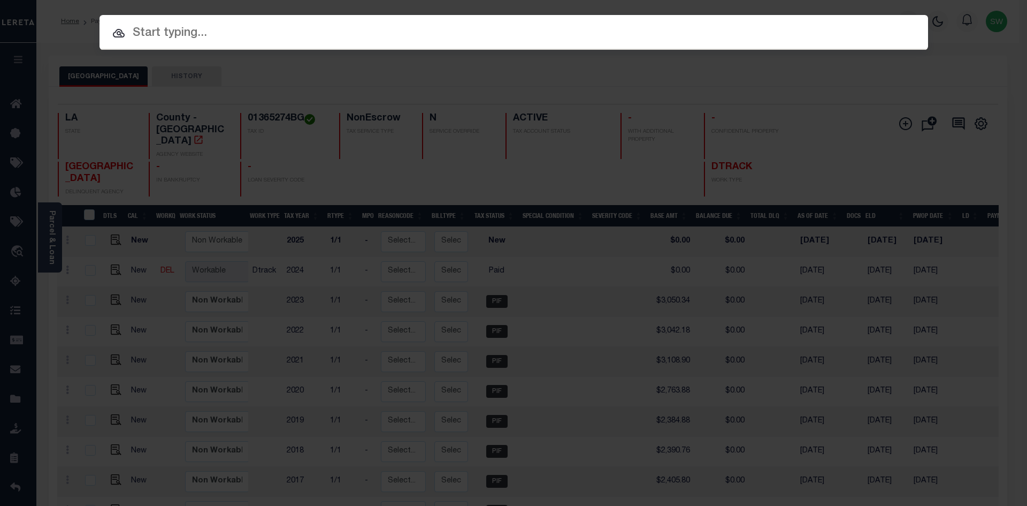
click at [137, 36] on input "text" at bounding box center [514, 33] width 829 height 19
paste input "962200000462"
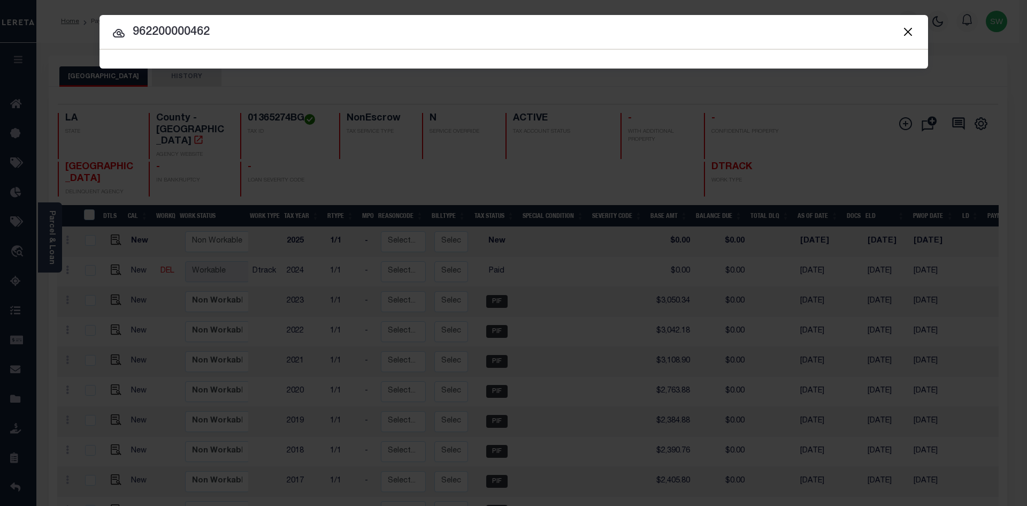
type input "962200000462"
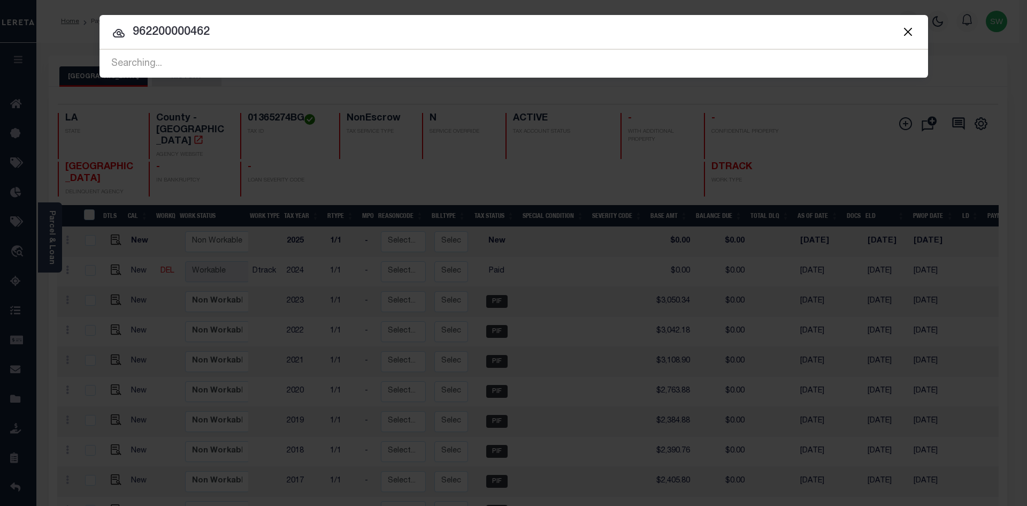
click at [115, 35] on icon at bounding box center [118, 33] width 13 height 13
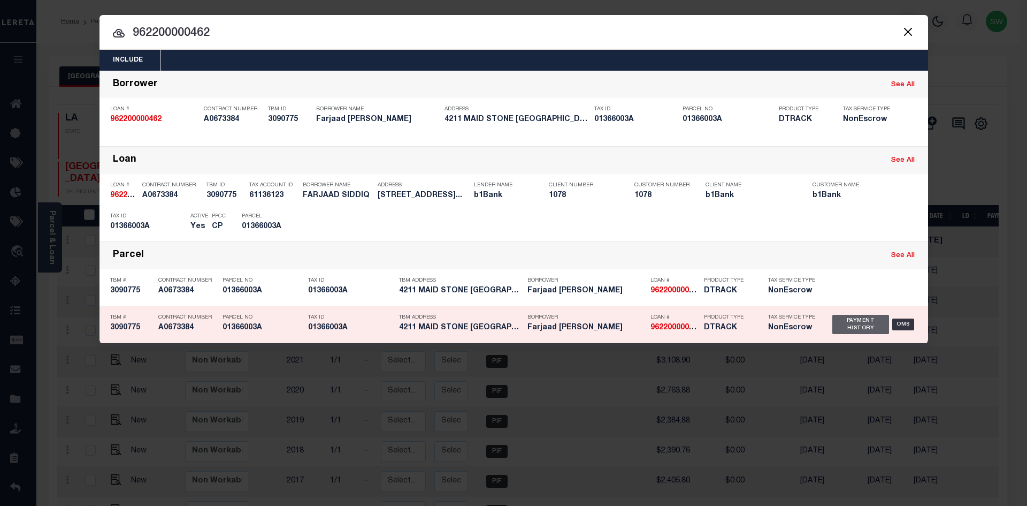
click at [851, 331] on div "Payment History" at bounding box center [861, 324] width 57 height 19
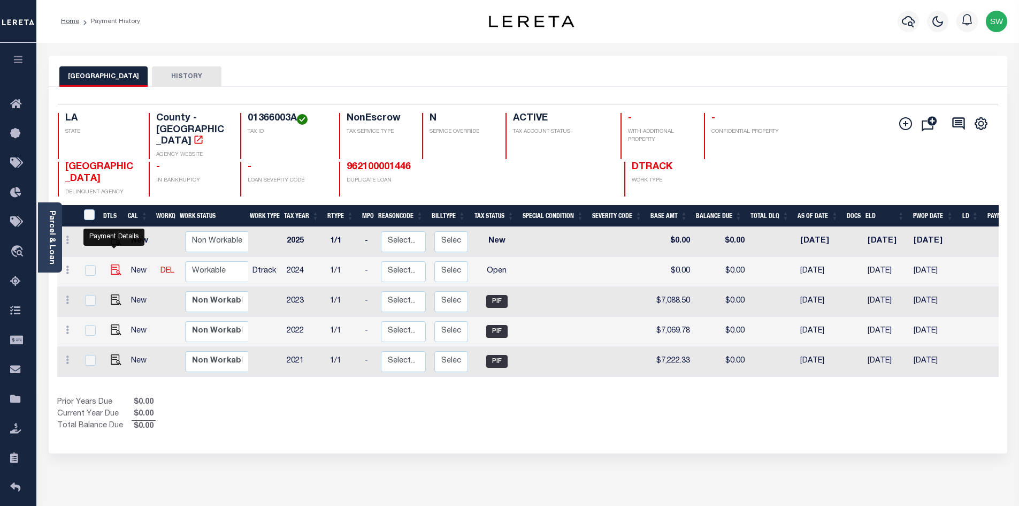
click at [112, 264] on img "" at bounding box center [116, 269] width 11 height 11
checkbox input "true"
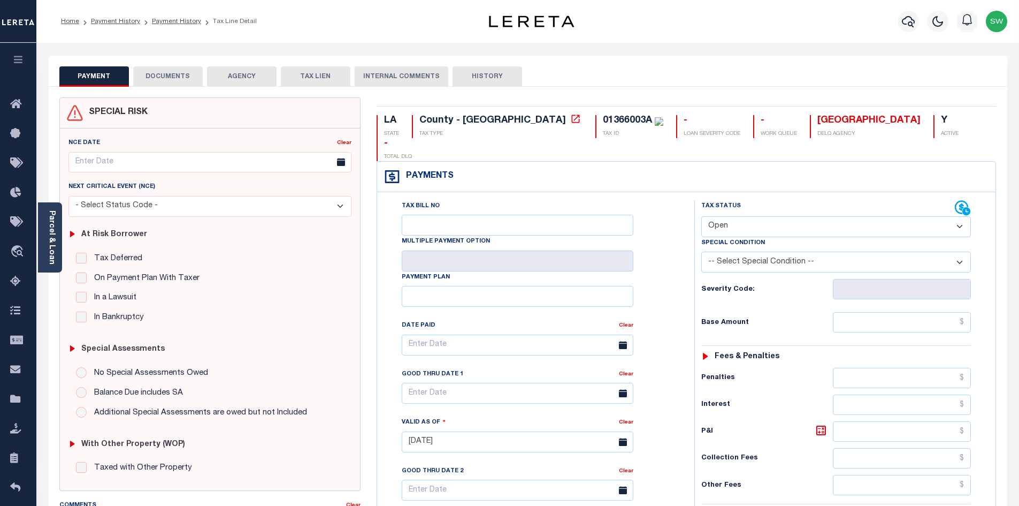
click at [958, 216] on select "- Select Status Code - Open Due/Unpaid Paid Incomplete No Tax Due Internal Refu…" at bounding box center [837, 226] width 270 height 21
select select "PYD"
click at [702, 216] on select "- Select Status Code - Open Due/Unpaid Paid Incomplete No Tax Due Internal Refu…" at bounding box center [837, 226] width 270 height 21
type input "[DATE]"
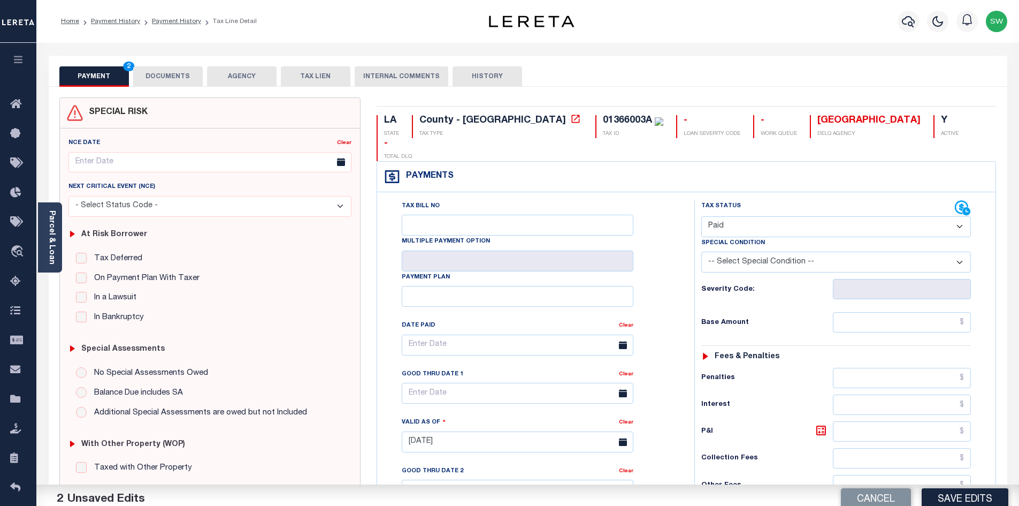
click at [680, 288] on div "Tax Bill No Multiple Payment Option Payment Plan Clear" at bounding box center [533, 436] width 307 height 473
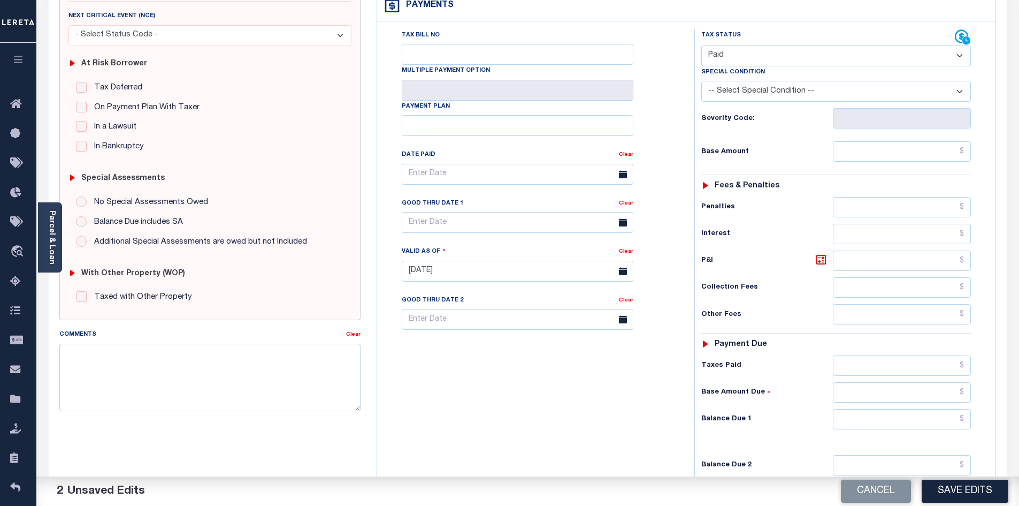
scroll to position [180, 0]
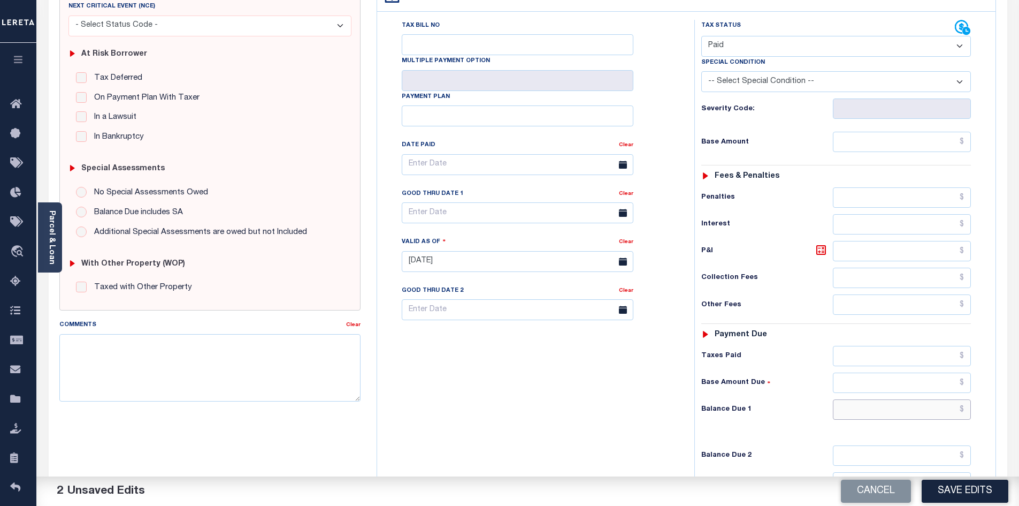
click at [873, 399] on input "text" at bounding box center [902, 409] width 139 height 20
type input "$0.00"
click at [625, 351] on div "Tax Bill No Multiple Payment Option Payment Plan Clear" at bounding box center [533, 256] width 307 height 473
click at [948, 488] on button "Save Edits" at bounding box center [965, 490] width 87 height 23
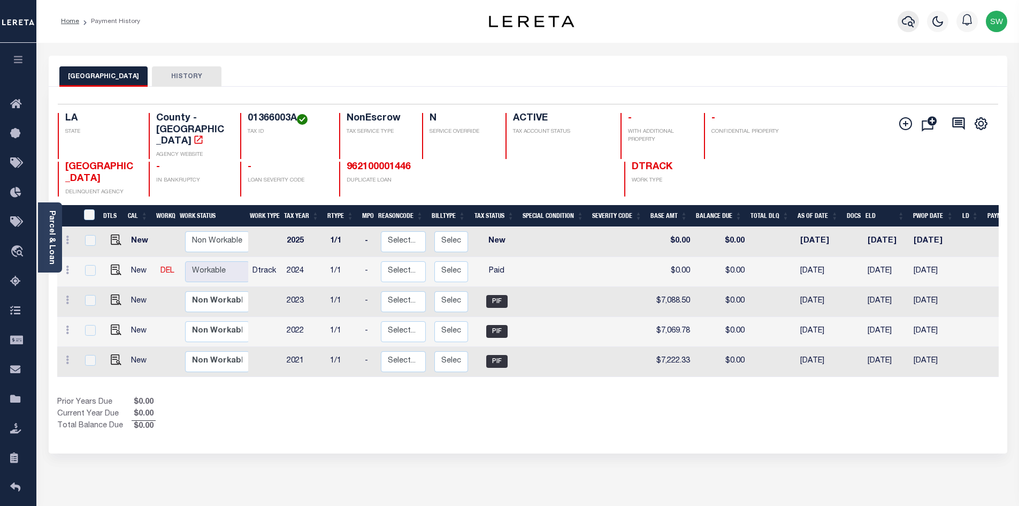
click at [907, 25] on icon "button" at bounding box center [908, 21] width 13 height 11
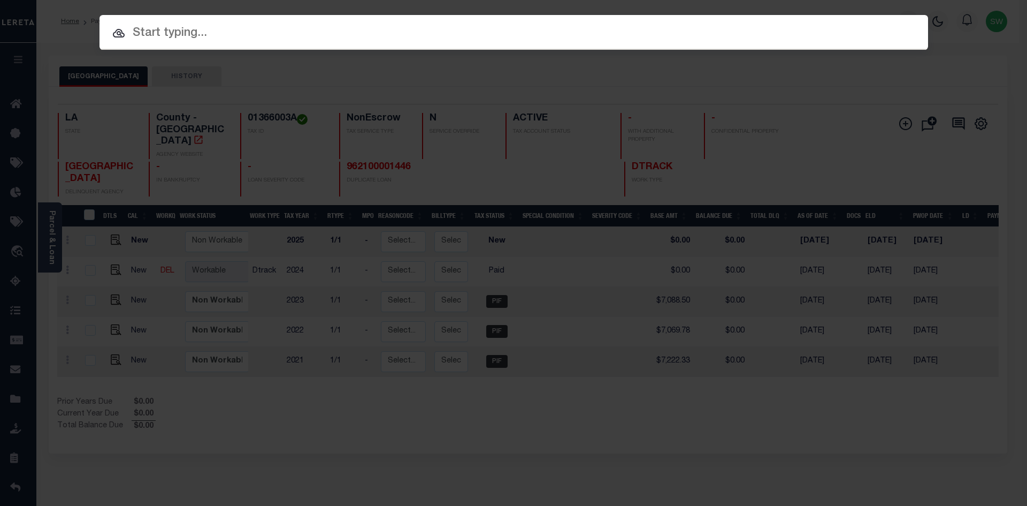
click at [172, 35] on input "text" at bounding box center [514, 33] width 829 height 19
paste input "27026653"
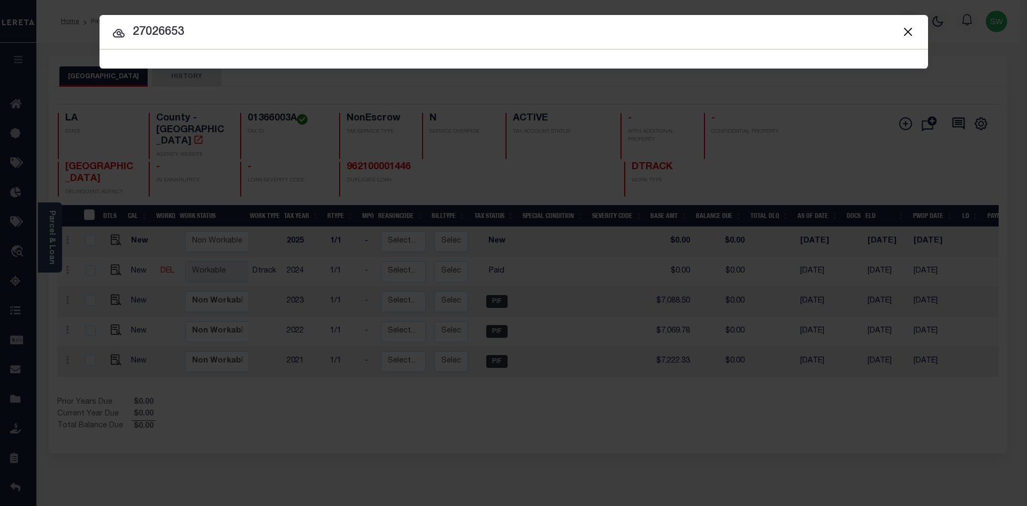
type input "27026653"
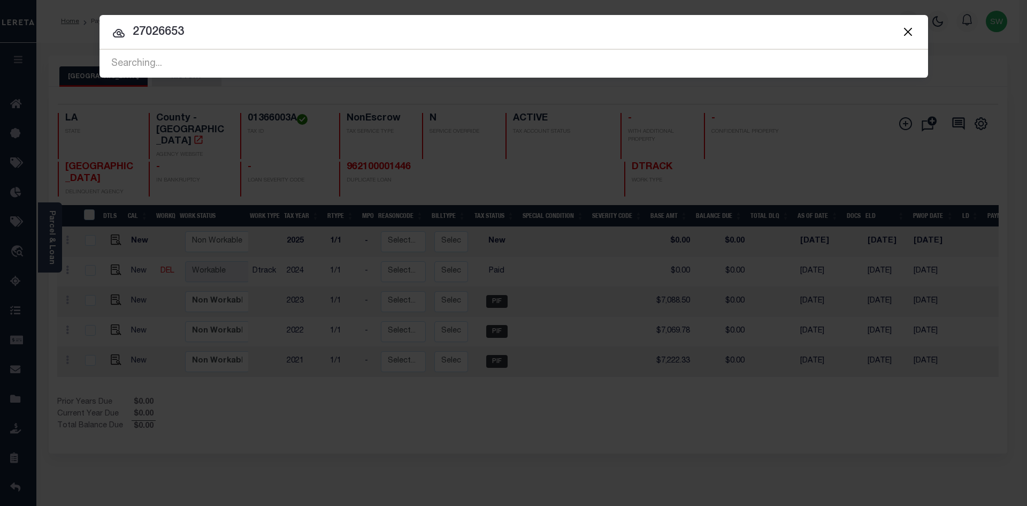
click at [114, 36] on icon at bounding box center [119, 33] width 12 height 9
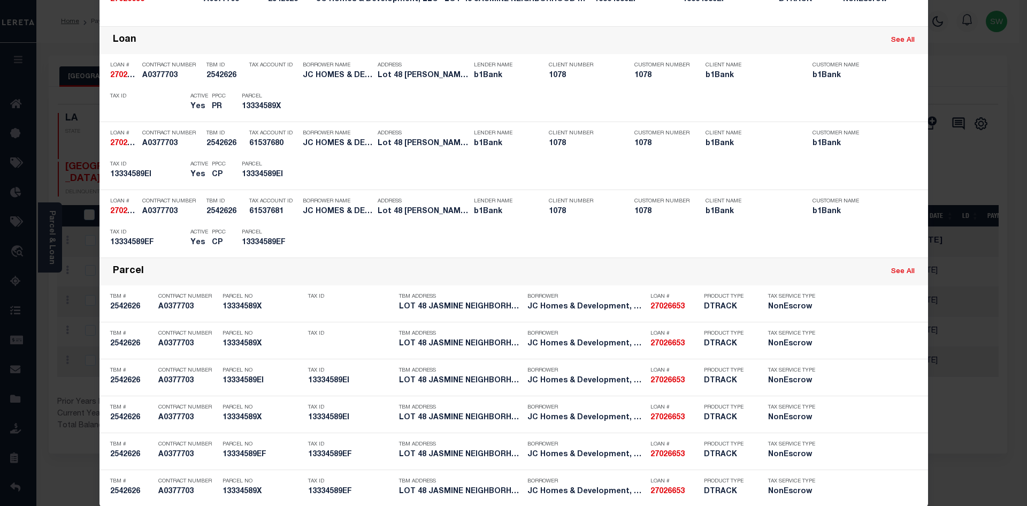
scroll to position [186, 0]
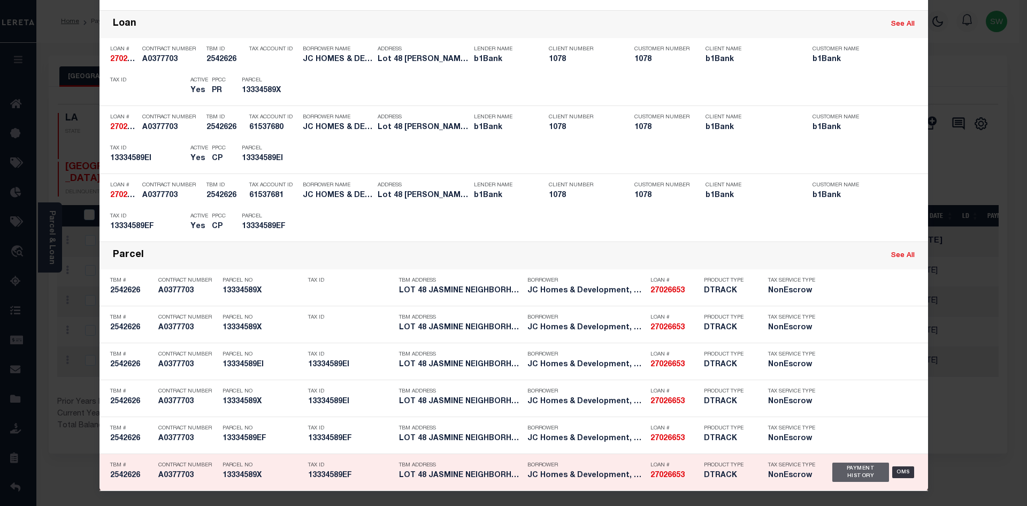
click at [840, 474] on div "Payment History" at bounding box center [861, 471] width 57 height 19
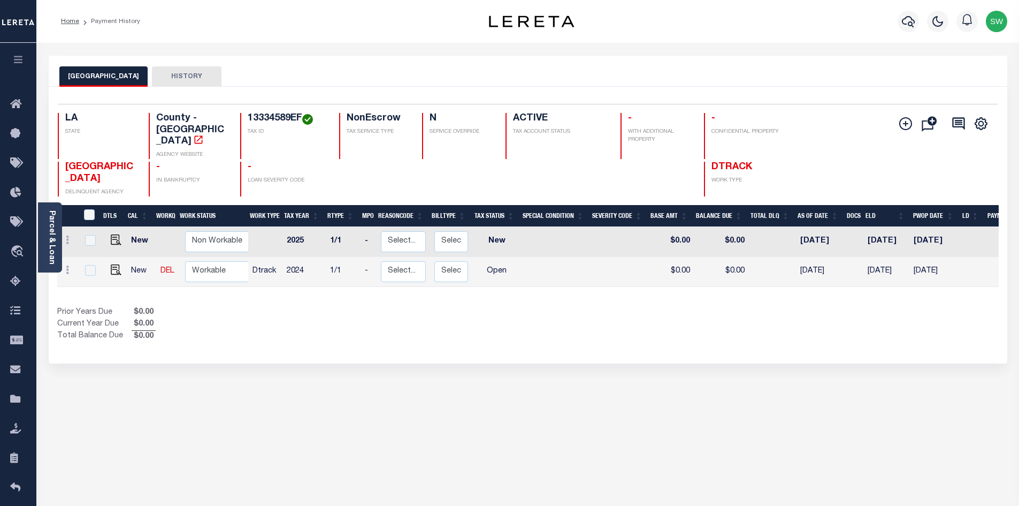
drag, startPoint x: 494, startPoint y: 316, endPoint x: 222, endPoint y: 248, distance: 281.3
click at [492, 316] on div "Prior Years Due $0.00 Current Year Due $0.00 Total Balance Due $0.00" at bounding box center [292, 325] width 471 height 36
click at [117, 264] on img "" at bounding box center [116, 269] width 11 height 11
checkbox input "true"
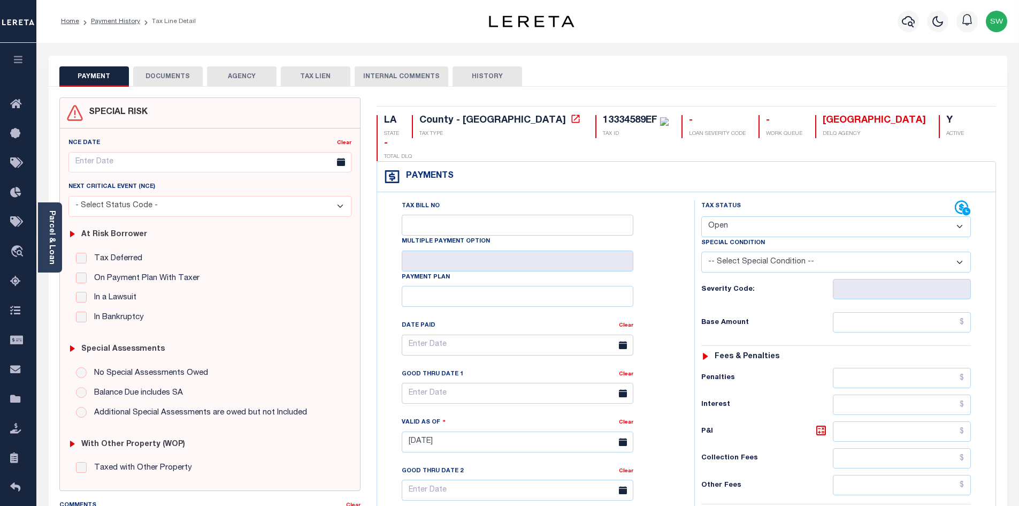
click at [955, 216] on select "- Select Status Code - Open Due/Unpaid Paid Incomplete No Tax Due Internal Refu…" at bounding box center [837, 226] width 270 height 21
select select "PYD"
click at [702, 216] on select "- Select Status Code - Open Due/Unpaid Paid Incomplete No Tax Due Internal Refu…" at bounding box center [837, 226] width 270 height 21
type input "10/09/2025"
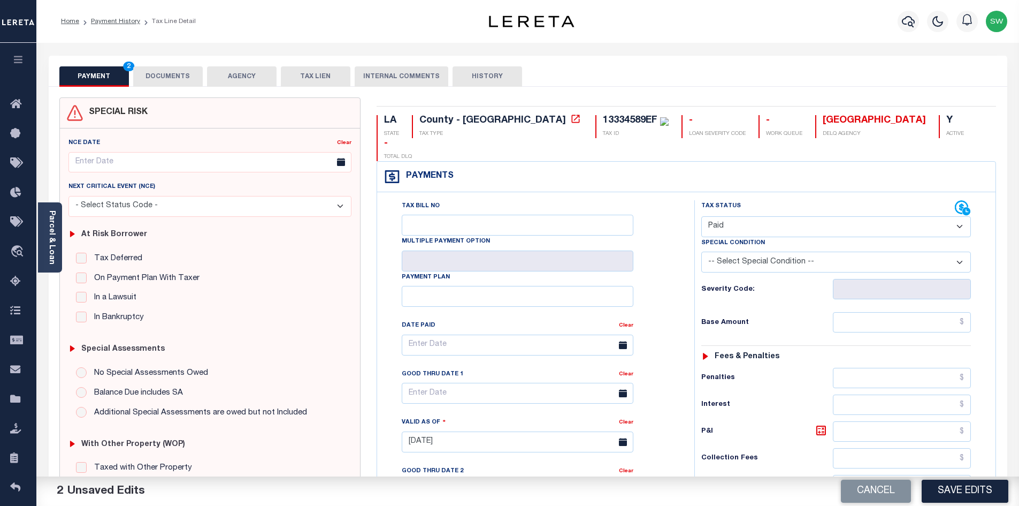
click at [677, 265] on div "Tax Bill No Multiple Payment Option Payment Plan Clear" at bounding box center [533, 350] width 291 height 300
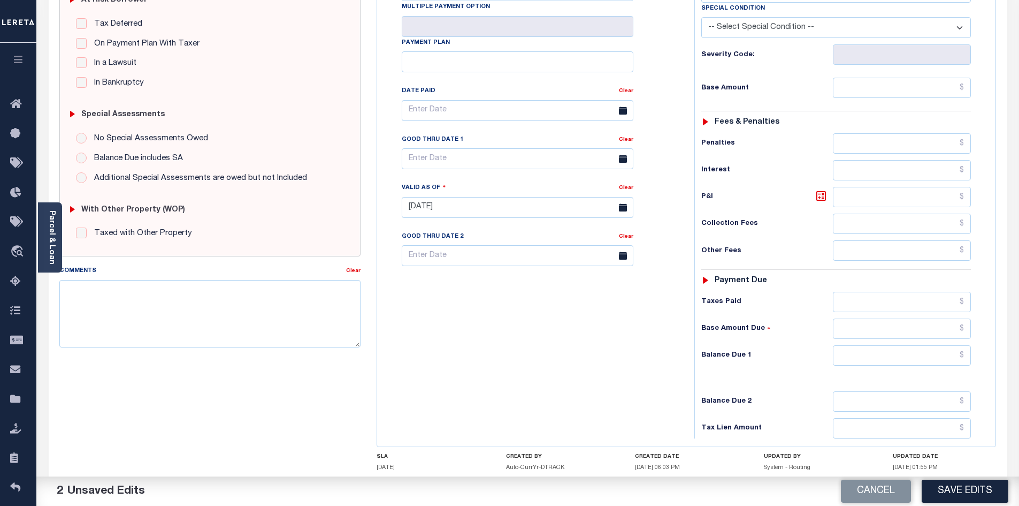
scroll to position [239, 0]
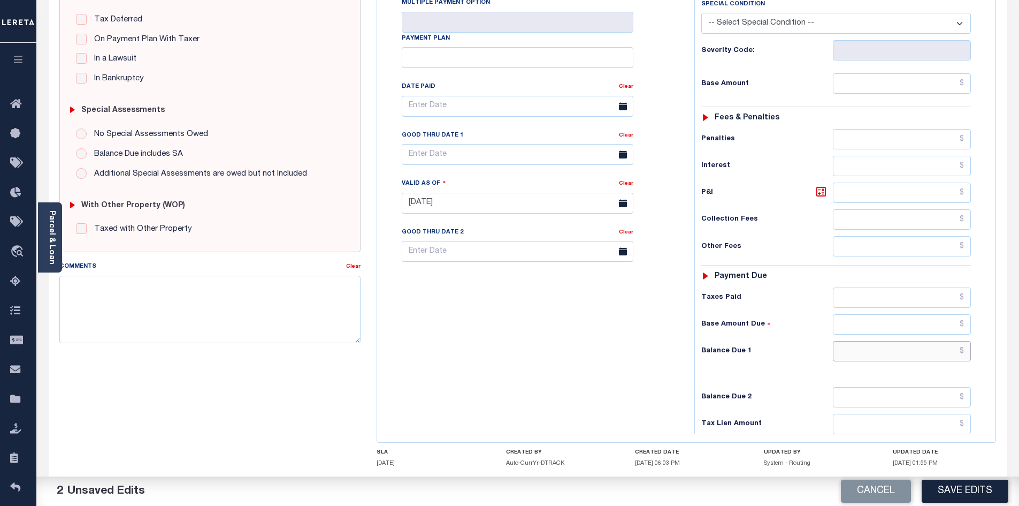
click at [893, 341] on input "text" at bounding box center [902, 351] width 139 height 20
type input "$0.00"
drag, startPoint x: 564, startPoint y: 342, endPoint x: 766, endPoint y: 356, distance: 202.3
click at [572, 345] on div "Tax Bill No Multiple Payment Option Payment Plan Clear" at bounding box center [533, 197] width 307 height 473
drag, startPoint x: 956, startPoint y: 488, endPoint x: 985, endPoint y: 474, distance: 31.4
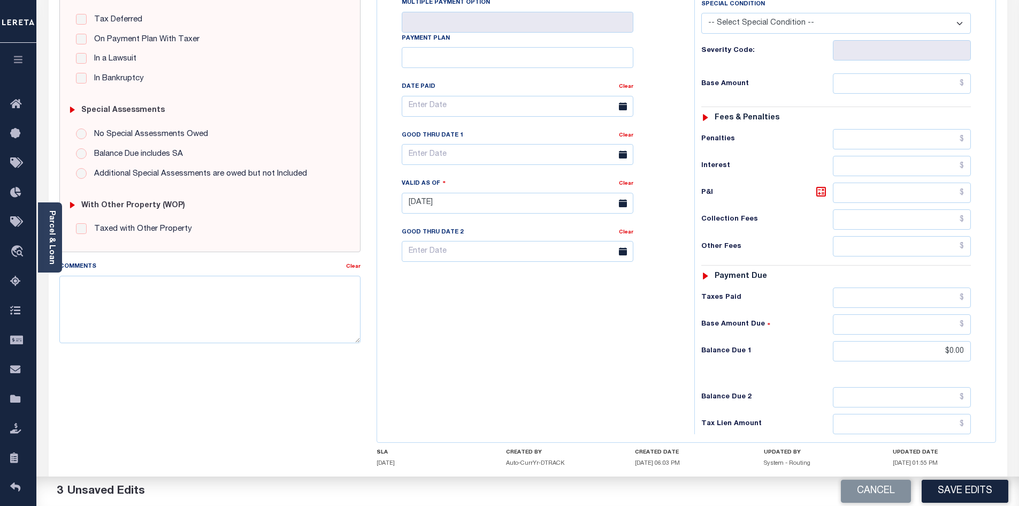
click at [957, 488] on button "Save Edits" at bounding box center [965, 490] width 87 height 23
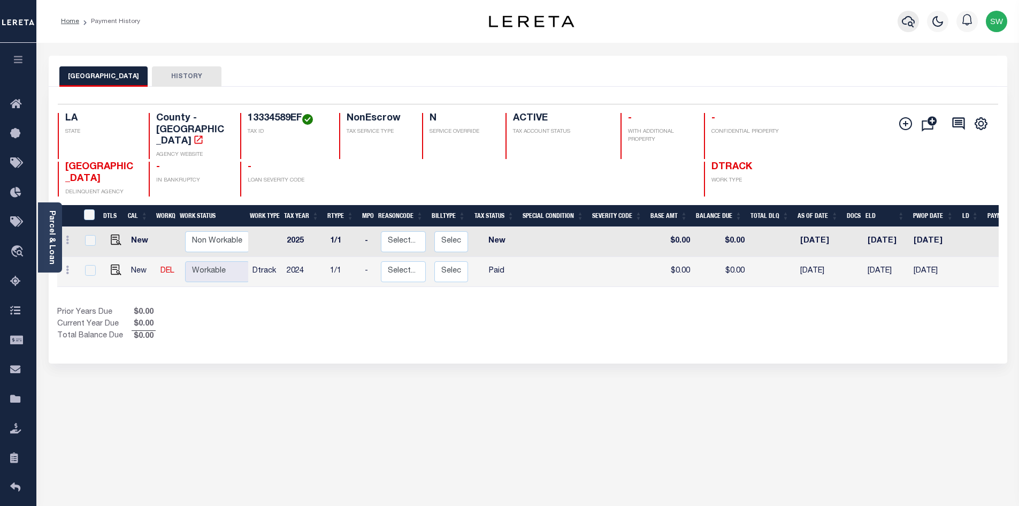
click at [910, 19] on icon "button" at bounding box center [908, 21] width 13 height 13
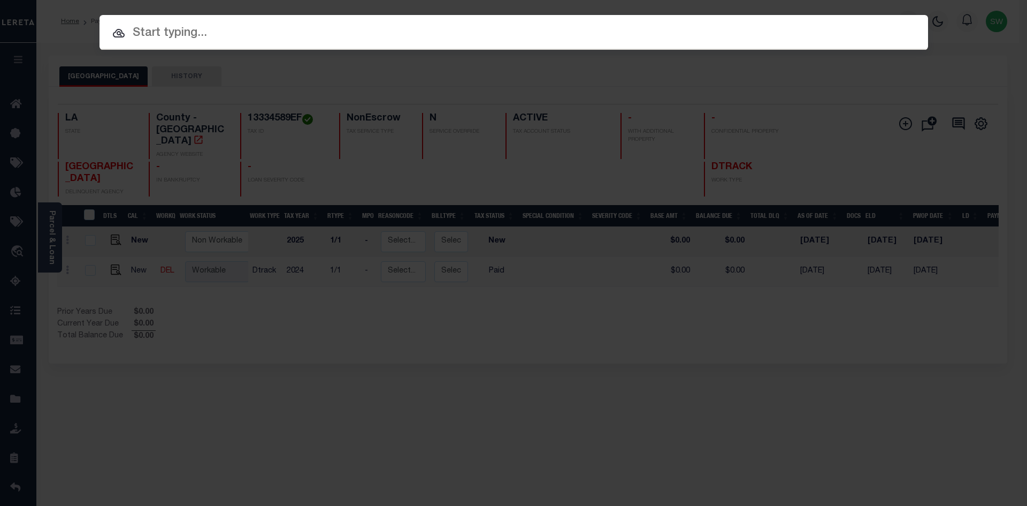
click at [202, 37] on input "text" at bounding box center [514, 33] width 829 height 19
paste input "27026653"
type input "27026653"
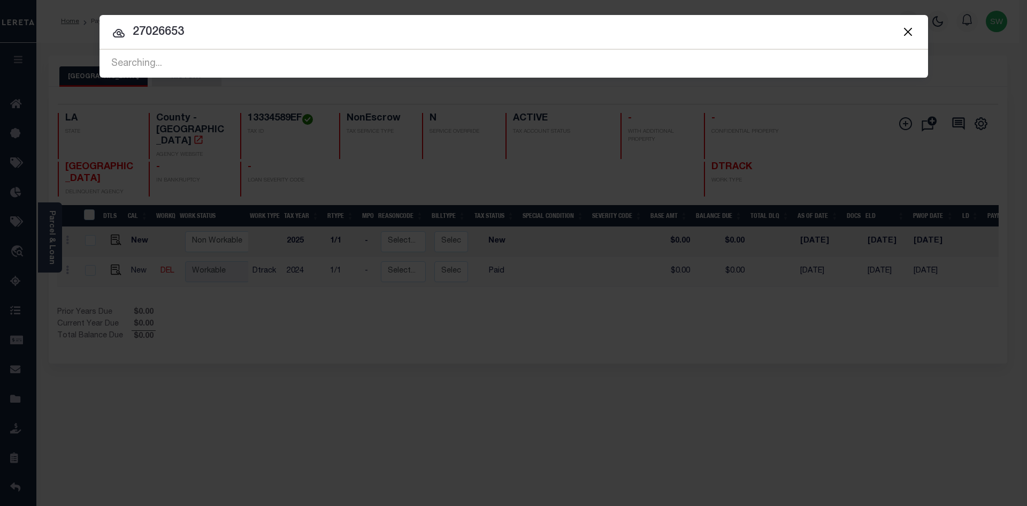
click at [116, 37] on icon at bounding box center [119, 33] width 12 height 9
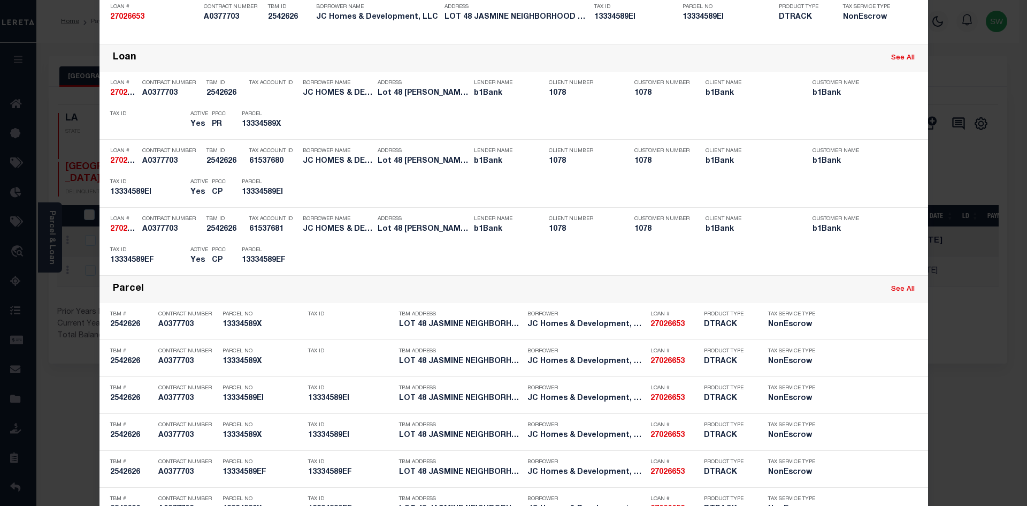
scroll to position [186, 0]
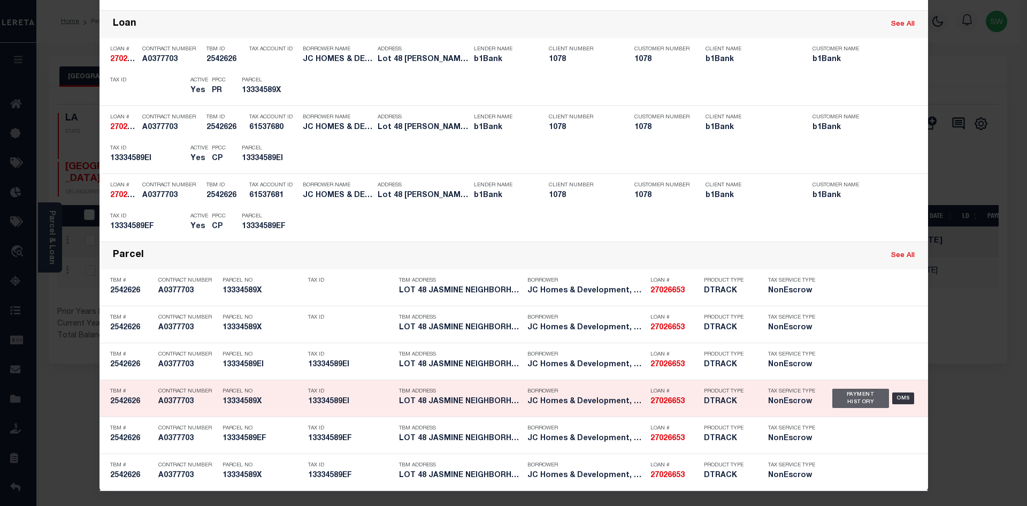
click at [836, 401] on div "Payment History" at bounding box center [861, 398] width 57 height 19
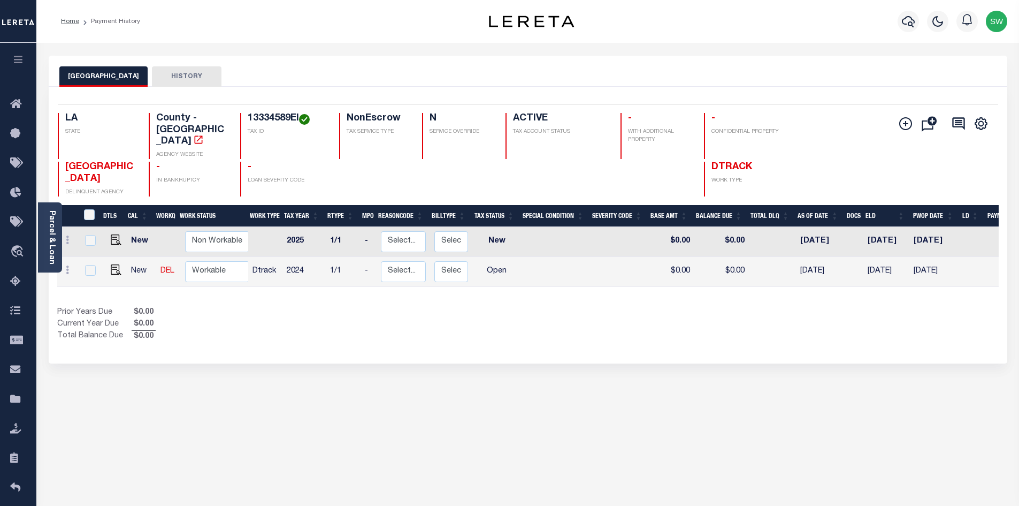
click at [497, 317] on div "Prior Years Due $0.00 Current Year Due $0.00 Total Balance Due $0.00" at bounding box center [292, 325] width 471 height 36
click at [119, 264] on img "" at bounding box center [116, 269] width 11 height 11
checkbox input "true"
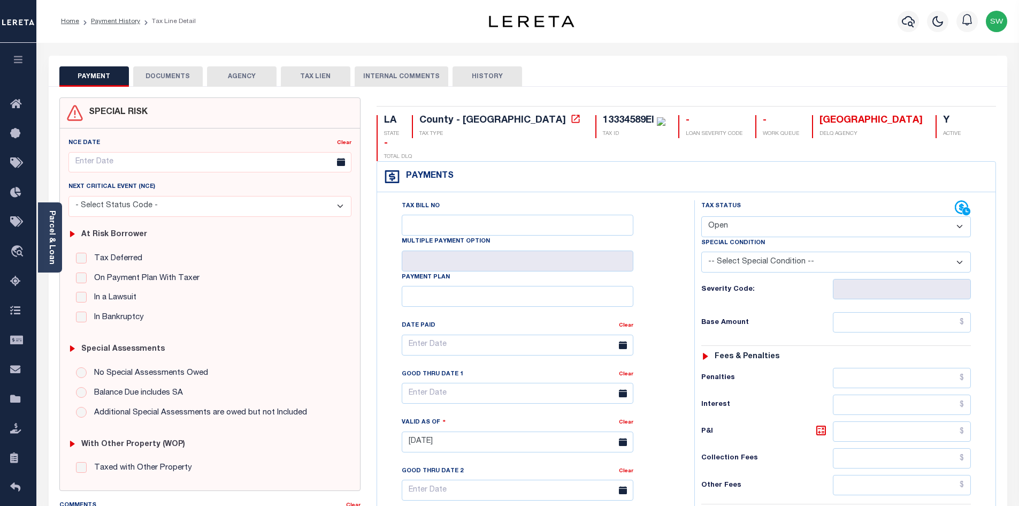
click at [958, 216] on select "- Select Status Code - Open Due/Unpaid Paid Incomplete No Tax Due Internal Refu…" at bounding box center [837, 226] width 270 height 21
select select "PYD"
click at [702, 216] on select "- Select Status Code - Open Due/Unpaid Paid Incomplete No Tax Due Internal Refu…" at bounding box center [837, 226] width 270 height 21
type input "10/09/2025"
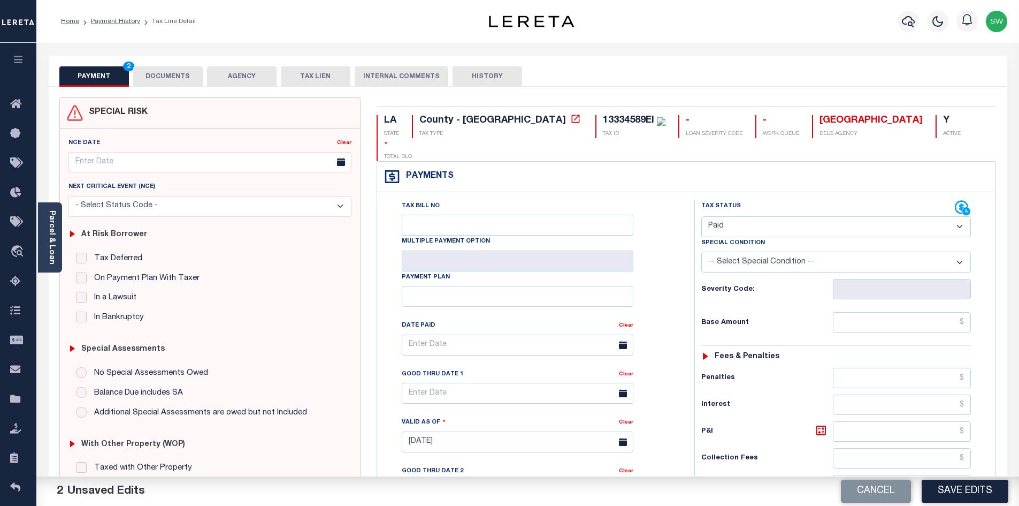
click at [666, 260] on div "Tax Bill No Multiple Payment Option Payment Plan Clear" at bounding box center [533, 350] width 291 height 300
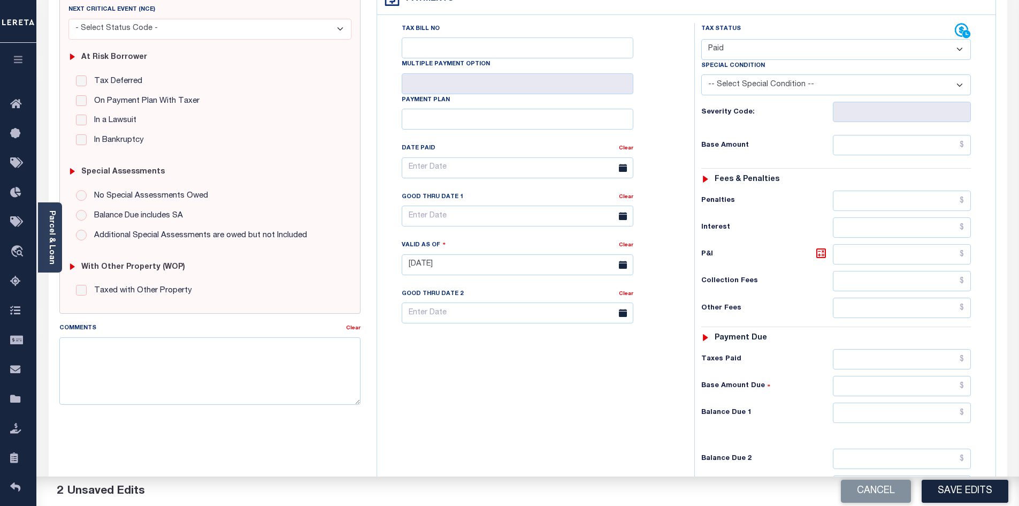
scroll to position [179, 0]
click at [903, 401] on input "text" at bounding box center [902, 411] width 139 height 20
type input "$0.00"
drag, startPoint x: 483, startPoint y: 349, endPoint x: 798, endPoint y: 388, distance: 317.6
click at [484, 349] on div "Tax Bill No Multiple Payment Option Payment Plan Clear" at bounding box center [533, 257] width 307 height 473
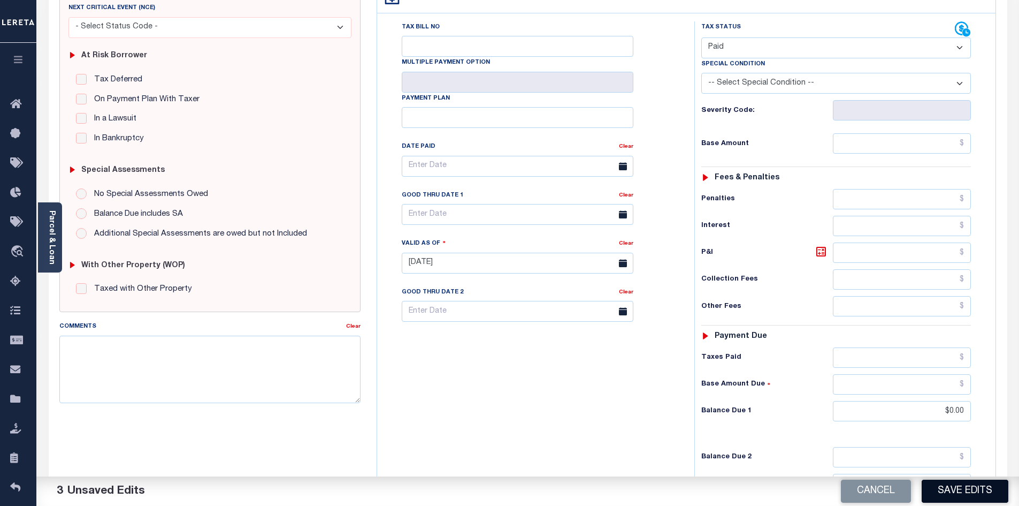
click at [977, 491] on button "Save Edits" at bounding box center [965, 490] width 87 height 23
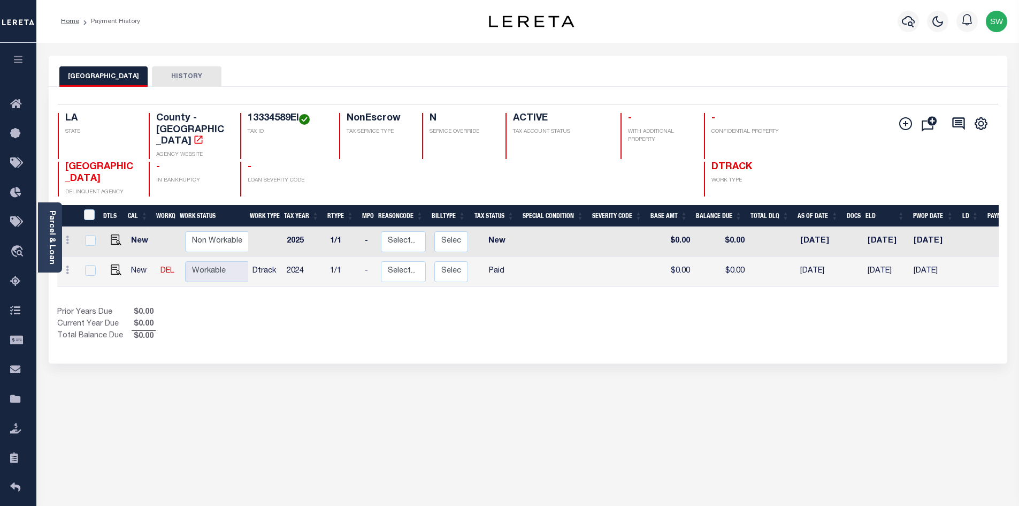
click at [513, 326] on div "Prior Years Due $0.00 Current Year Due $0.00 Total Balance Due $0.00" at bounding box center [292, 325] width 471 height 36
click at [910, 19] on icon "button" at bounding box center [908, 21] width 13 height 13
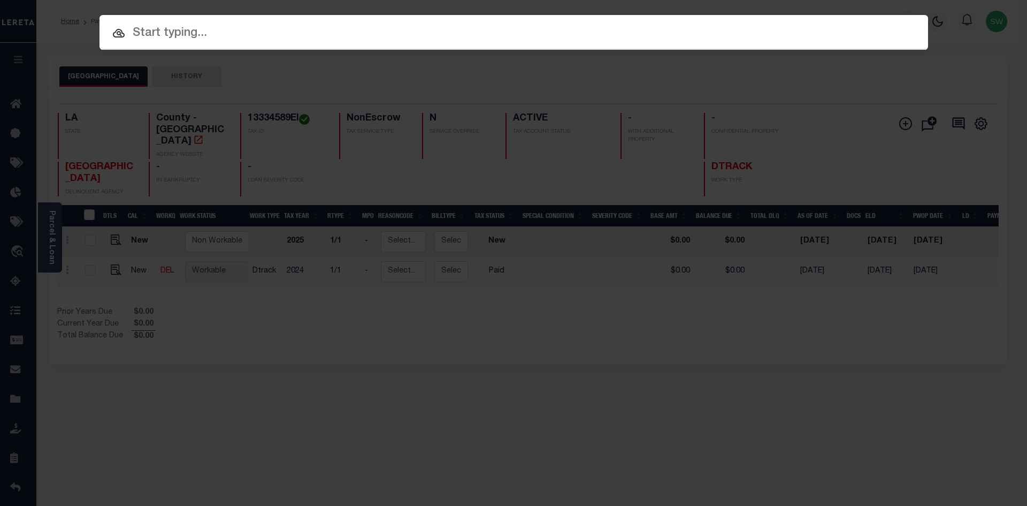
click at [187, 41] on input "text" at bounding box center [514, 33] width 829 height 19
click at [184, 40] on input "text" at bounding box center [514, 33] width 829 height 19
paste input "'27028370"
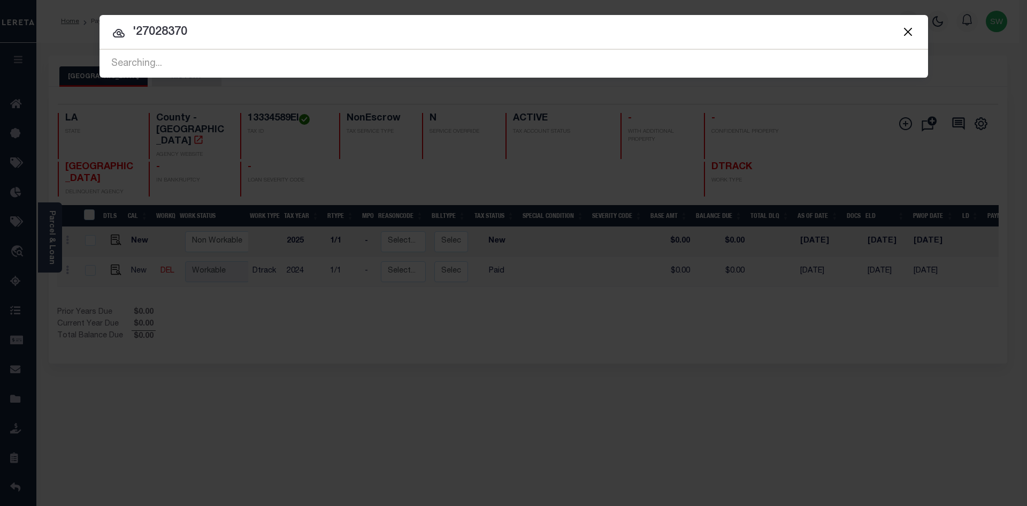
click at [120, 32] on icon at bounding box center [118, 33] width 13 height 13
click at [136, 25] on input "'27028370" at bounding box center [514, 32] width 829 height 19
type input "27028370"
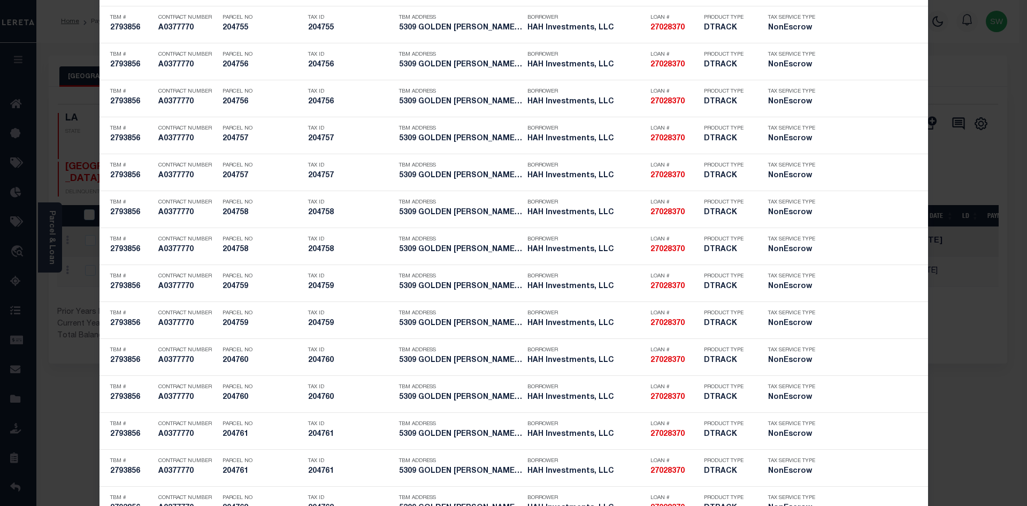
scroll to position [2919, 0]
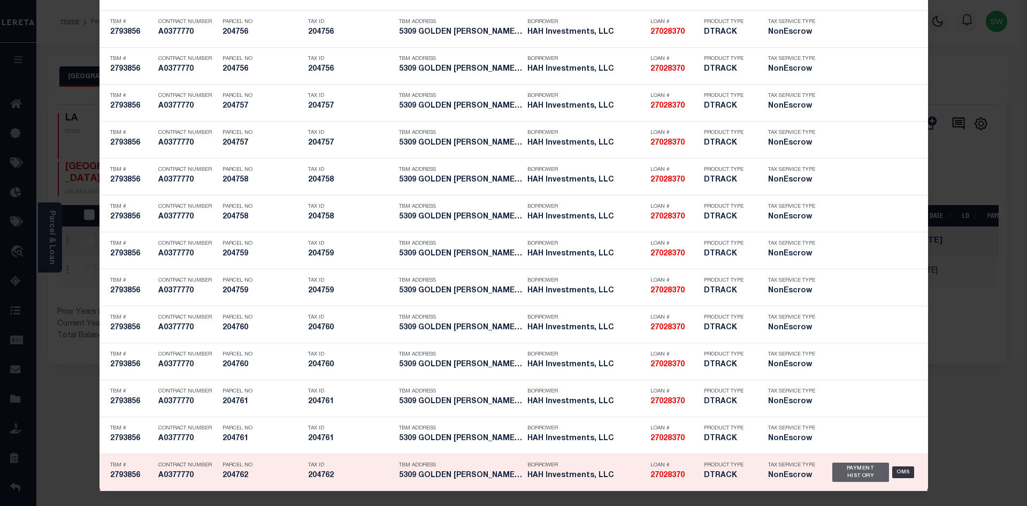
click at [840, 474] on div "Payment History" at bounding box center [861, 471] width 57 height 19
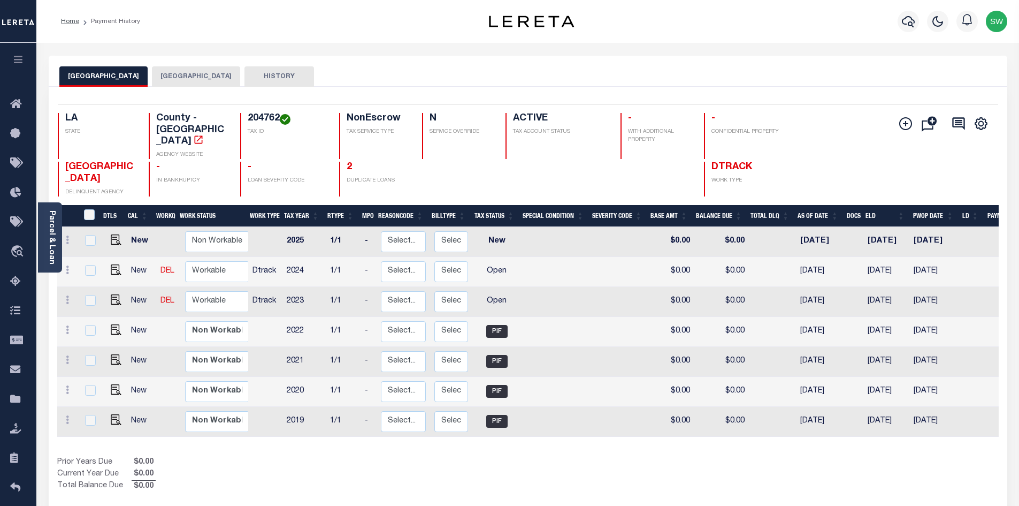
click at [184, 77] on button "[GEOGRAPHIC_DATA]" at bounding box center [196, 76] width 88 height 20
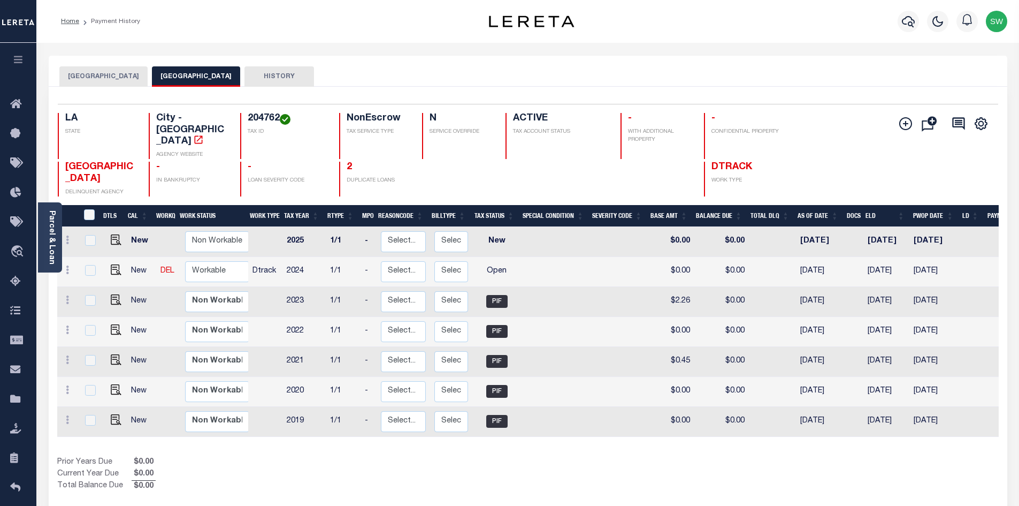
click at [658, 74] on div "BOSSIER PARISH BOSSIER CITY HISTORY" at bounding box center [528, 76] width 938 height 20
